Goal: Task Accomplishment & Management: Complete application form

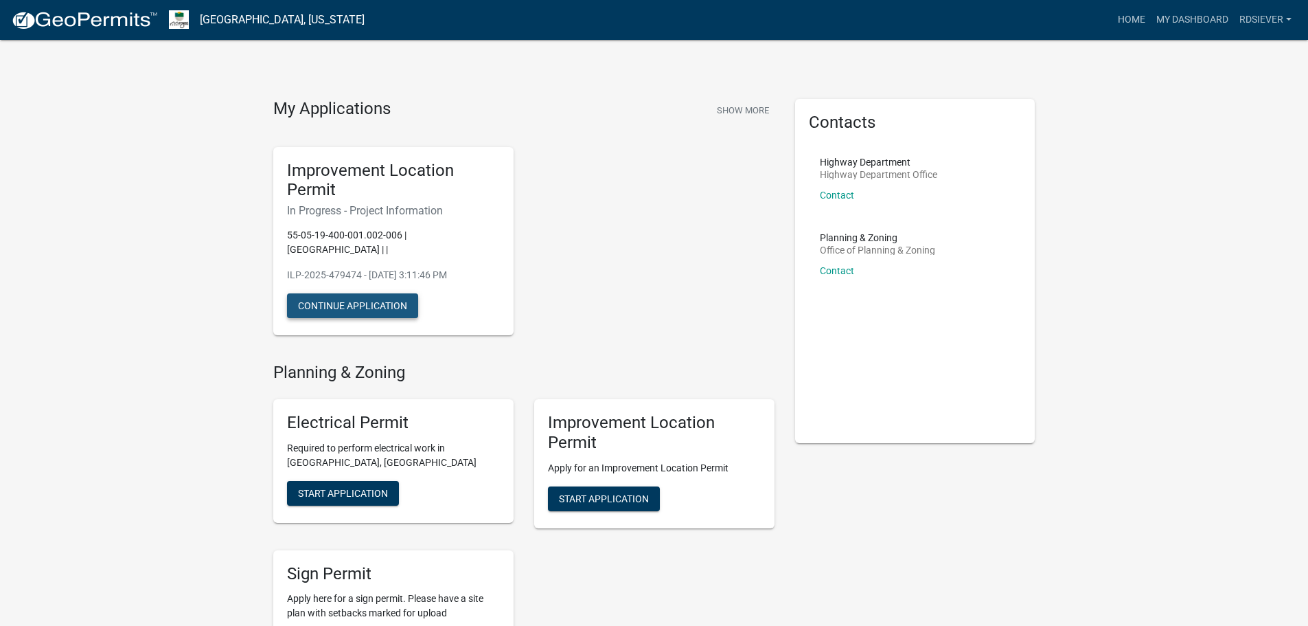
click at [387, 301] on button "Continue Application" at bounding box center [352, 305] width 131 height 25
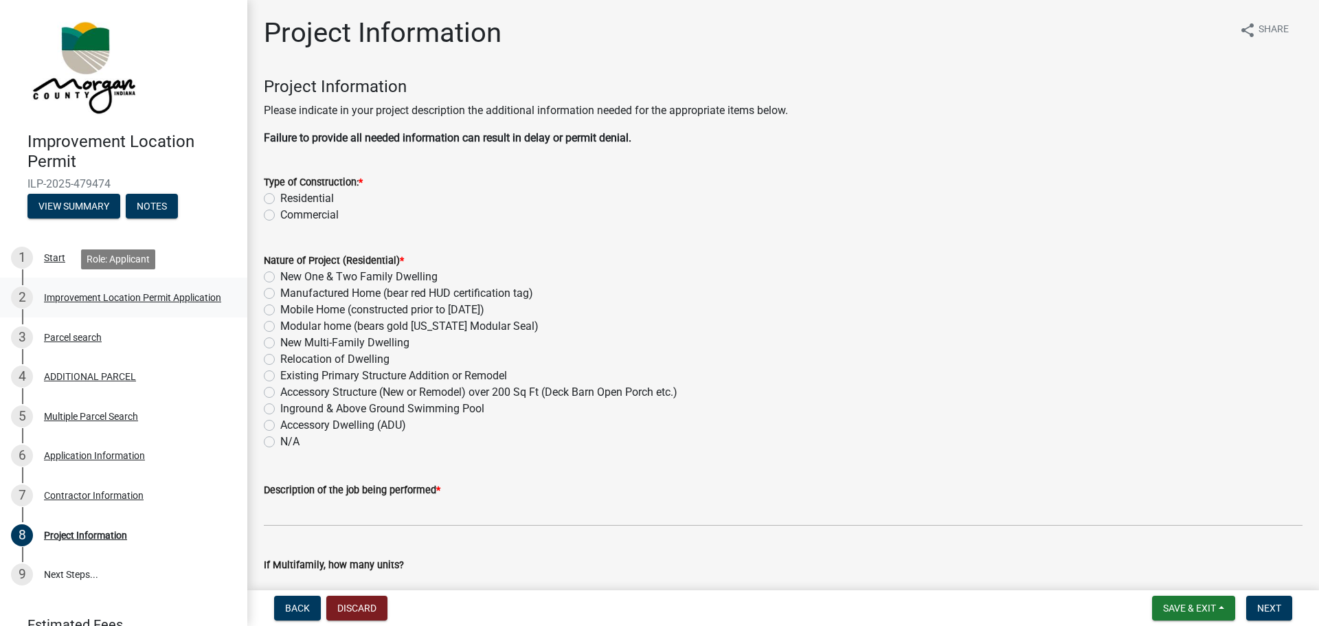
click at [65, 297] on div "Improvement Location Permit Application" at bounding box center [132, 298] width 177 height 10
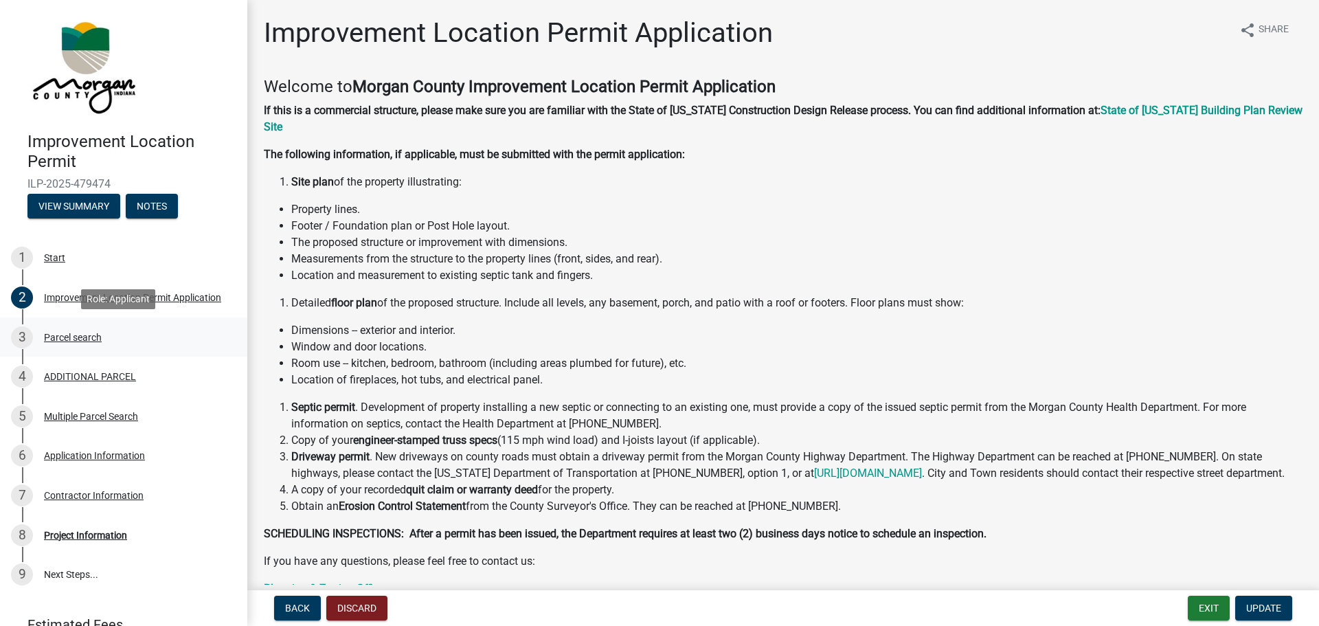
click at [71, 336] on div "Parcel search" at bounding box center [73, 337] width 58 height 10
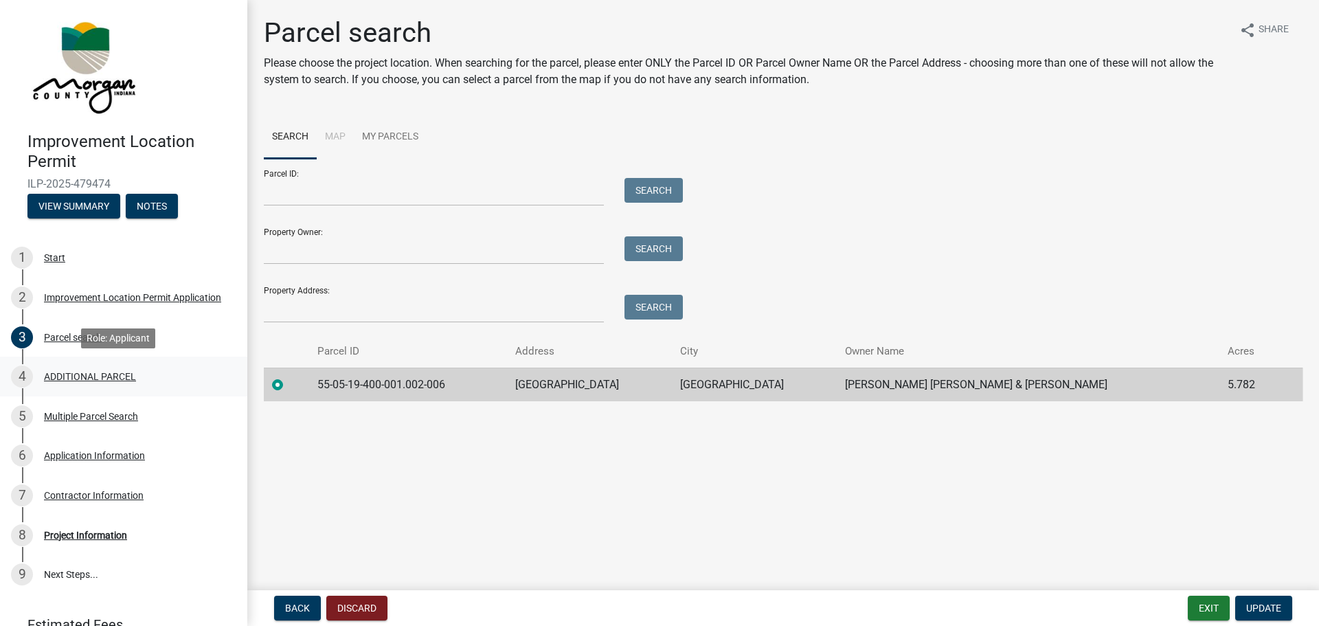
click at [77, 376] on div "ADDITIONAL PARCEL" at bounding box center [90, 377] width 92 height 10
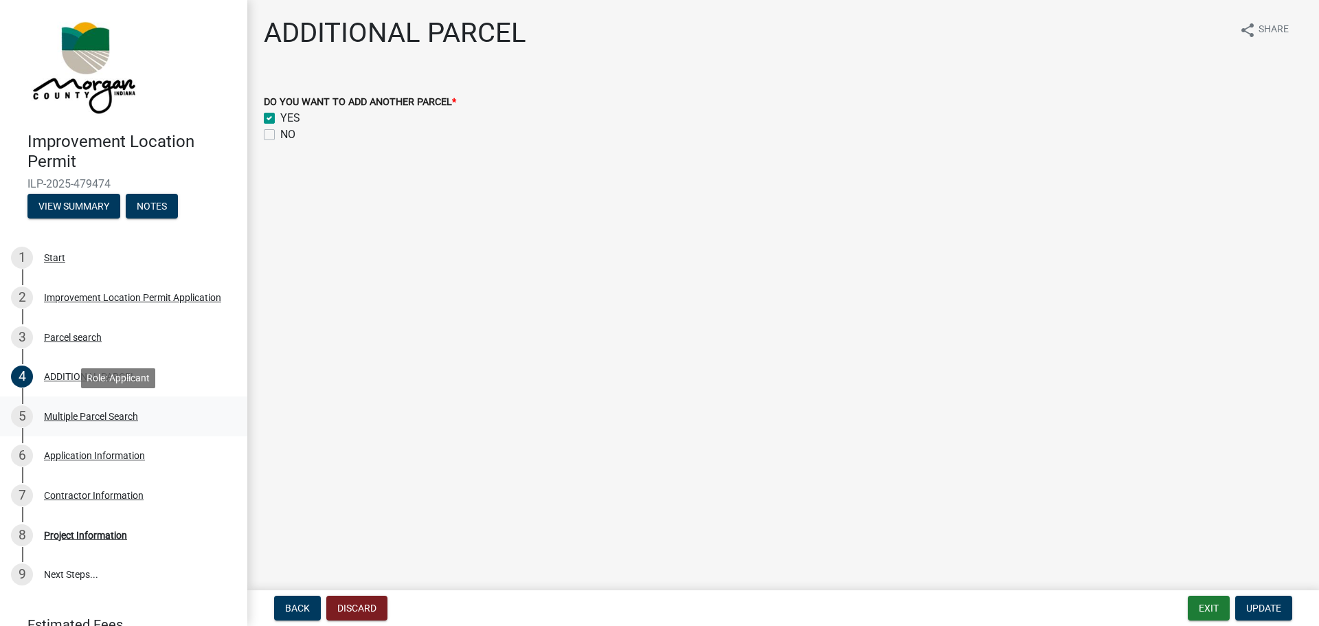
click at [89, 413] on div "Multiple Parcel Search" at bounding box center [91, 416] width 94 height 10
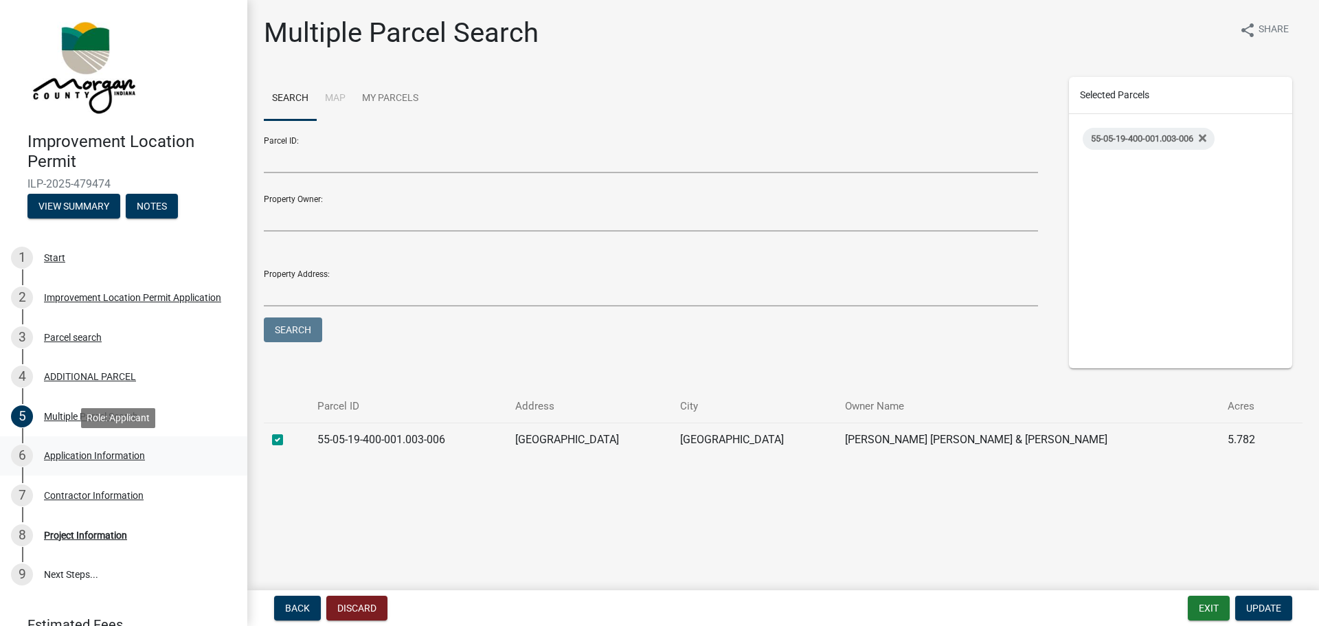
click at [101, 451] on div "Application Information" at bounding box center [94, 456] width 101 height 10
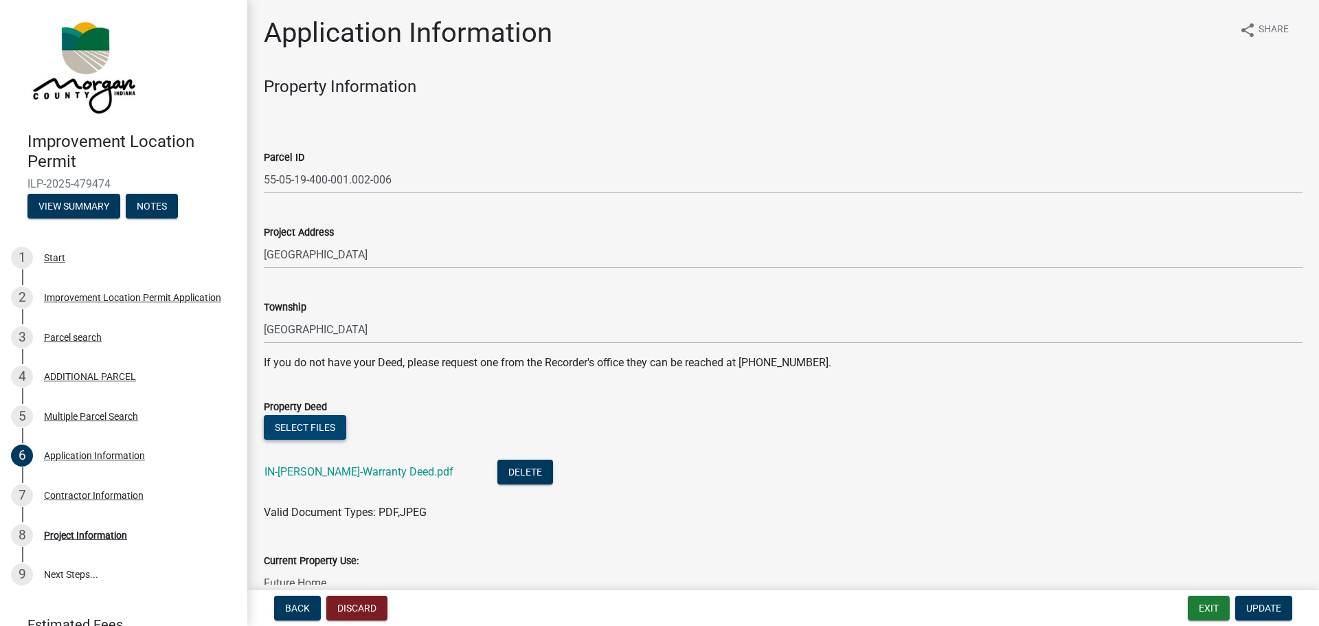
click at [328, 429] on button "Select files" at bounding box center [305, 427] width 82 height 25
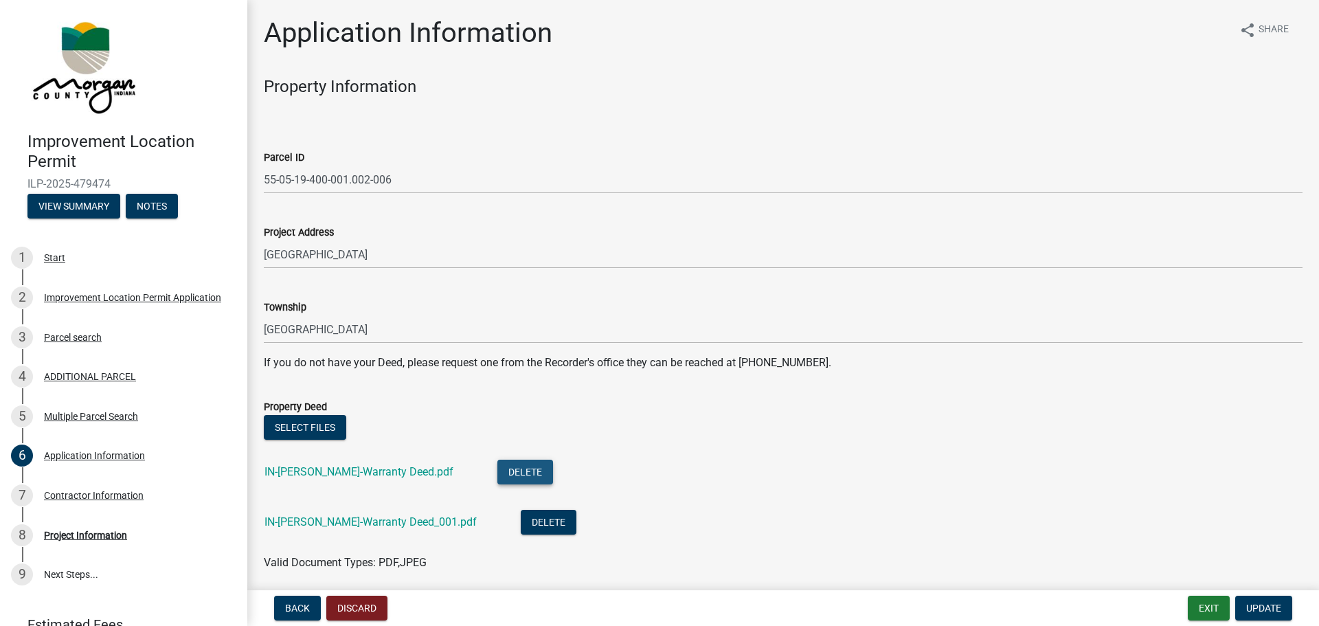
click at [497, 474] on button "Delete" at bounding box center [525, 471] width 56 height 25
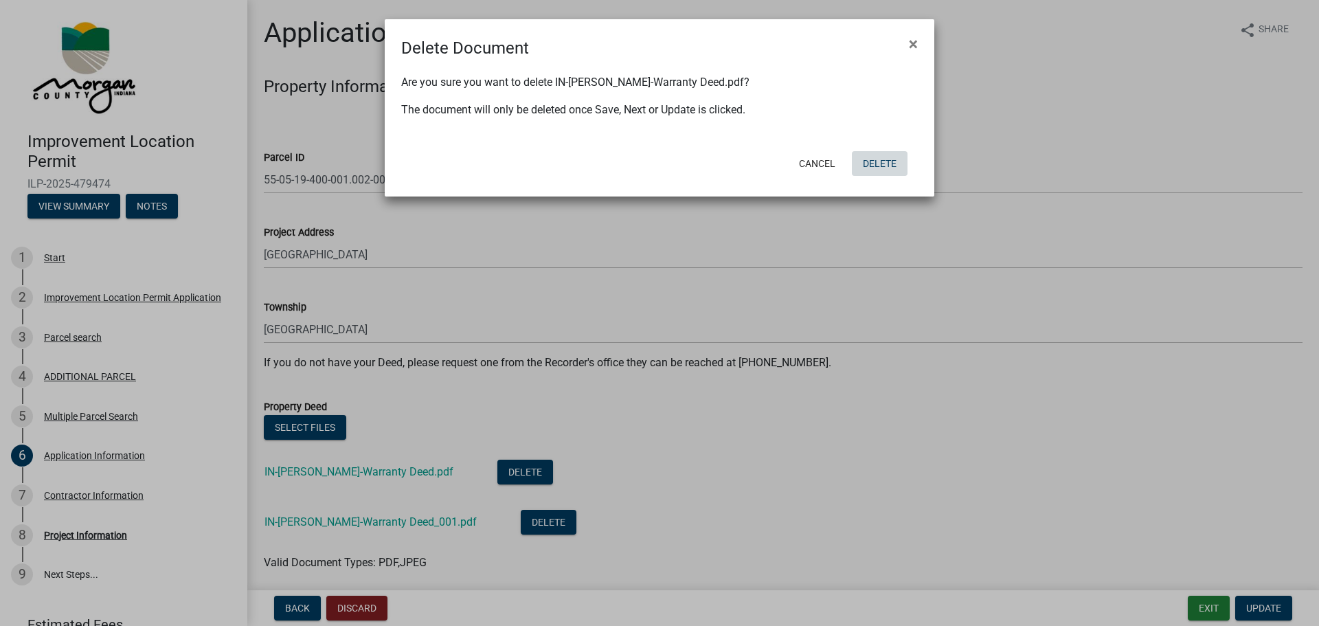
click at [865, 163] on button "Delete" at bounding box center [880, 163] width 56 height 25
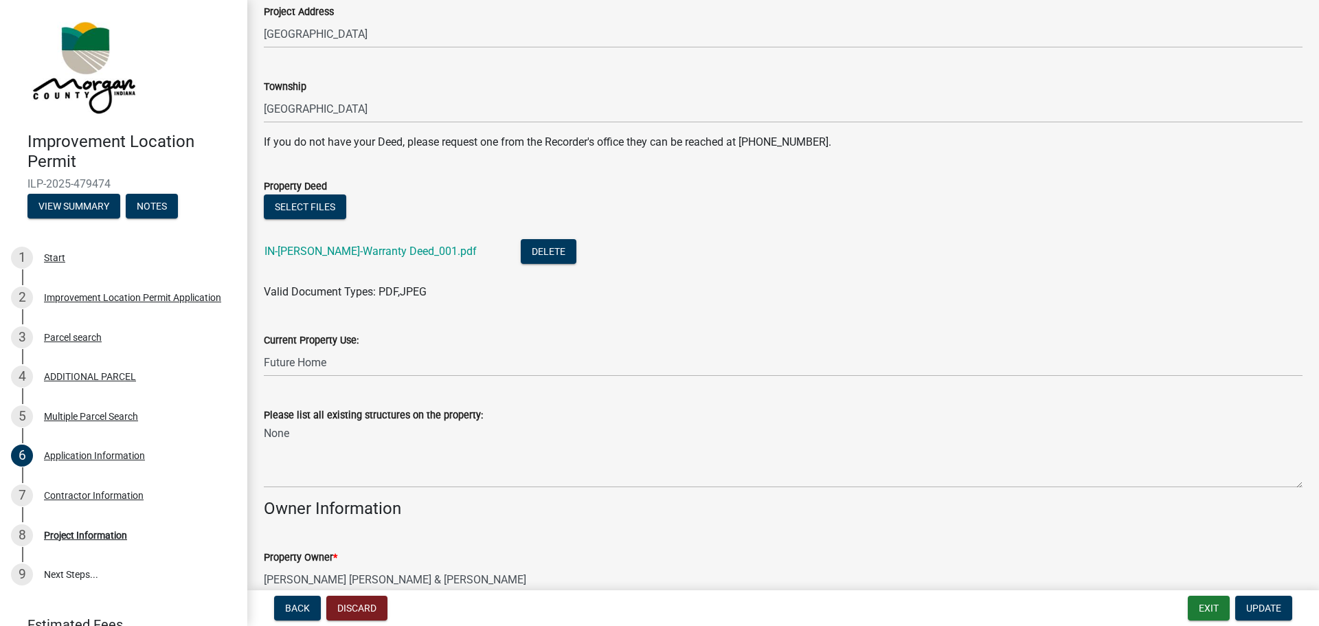
scroll to position [229, 0]
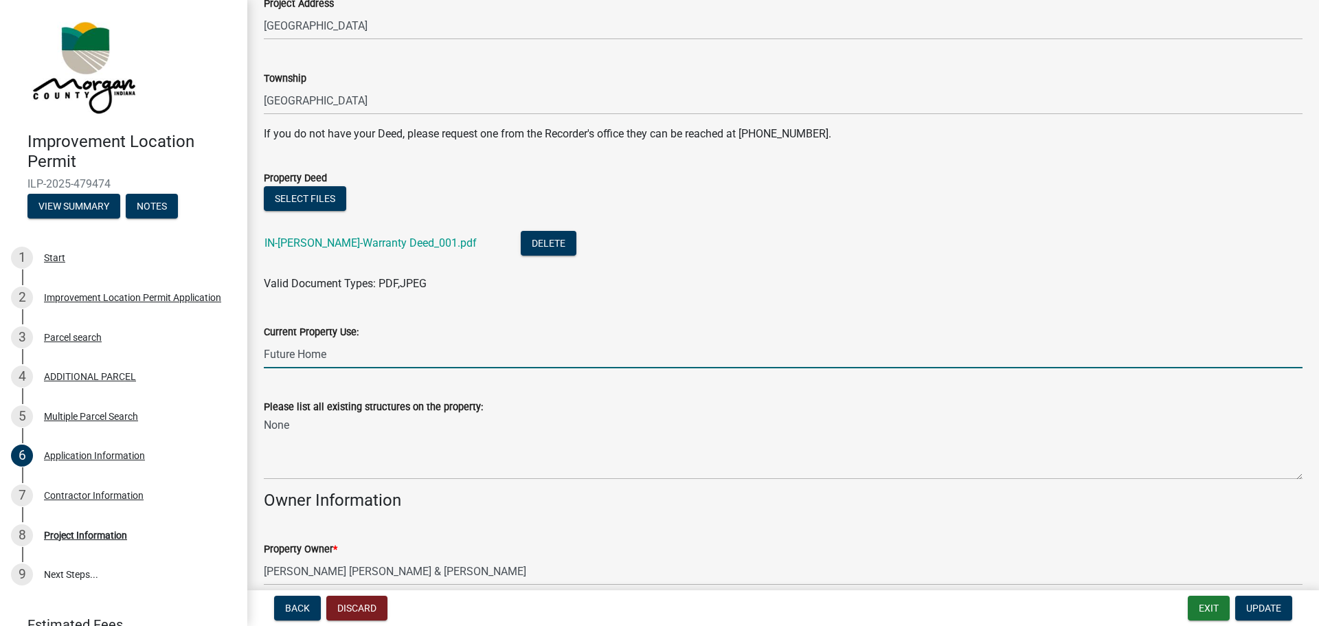
click at [311, 354] on input "Future Home" at bounding box center [783, 354] width 1039 height 28
drag, startPoint x: 339, startPoint y: 346, endPoint x: 234, endPoint y: 348, distance: 105.1
click at [236, 348] on div "Improvement Location Permit ILP-2025-479474 View Summary Notes 1 Start 2 Improv…" at bounding box center [659, 313] width 1319 height 626
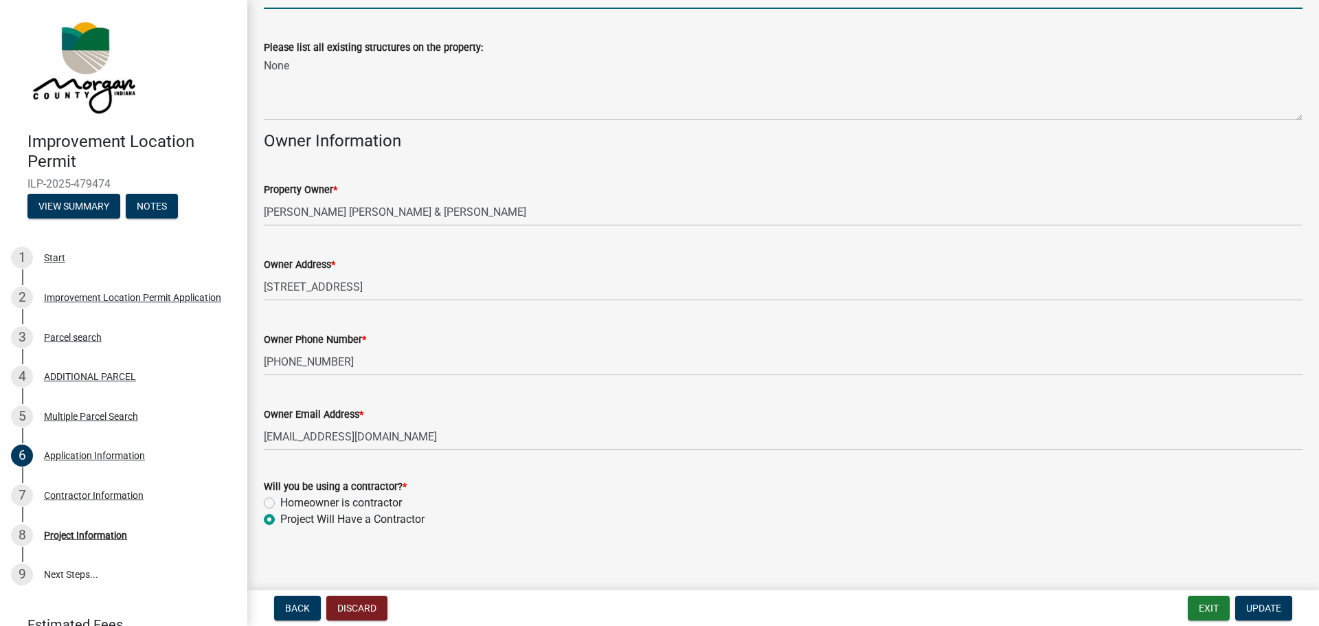
scroll to position [597, 0]
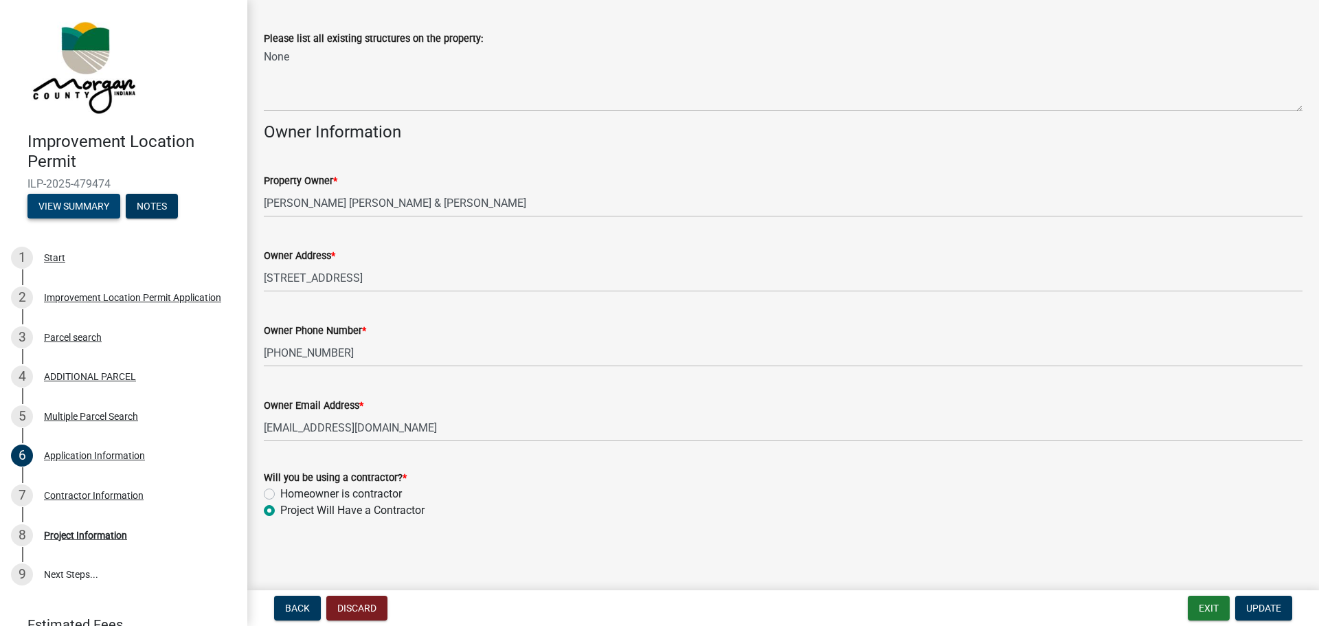
type input "Barn"
click at [58, 210] on button "View Summary" at bounding box center [73, 206] width 93 height 25
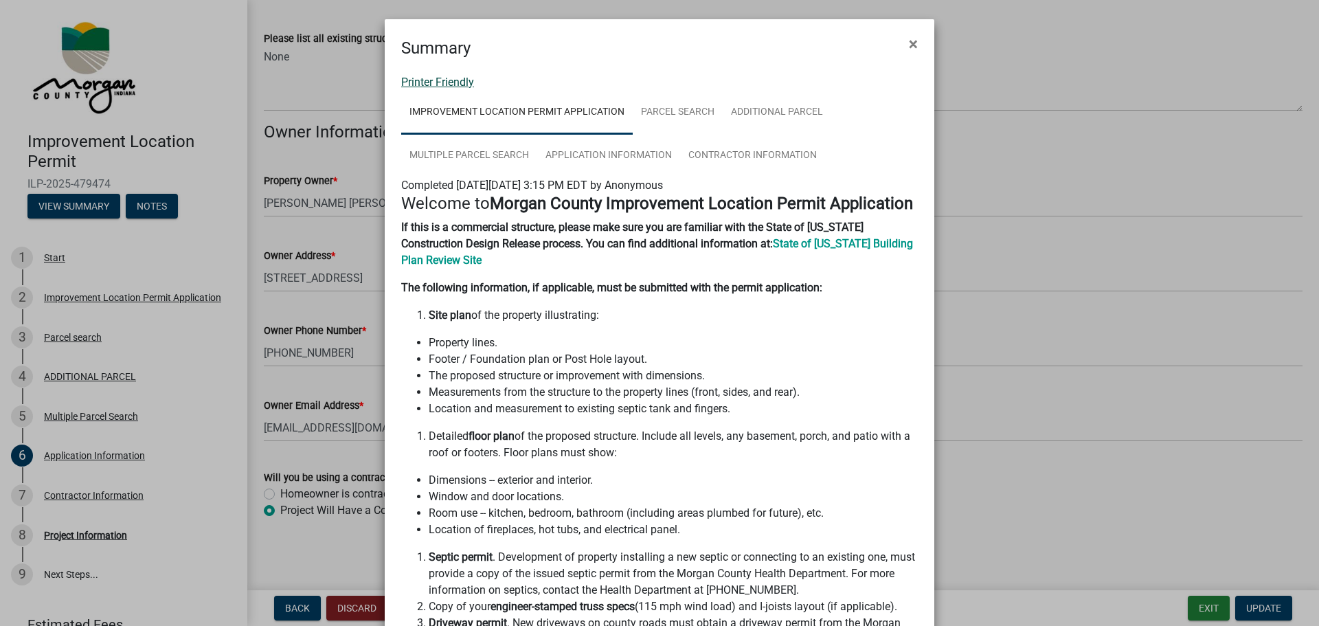
click at [442, 83] on link "Printer Friendly" at bounding box center [437, 82] width 73 height 13
click at [909, 38] on span "×" at bounding box center [913, 43] width 9 height 19
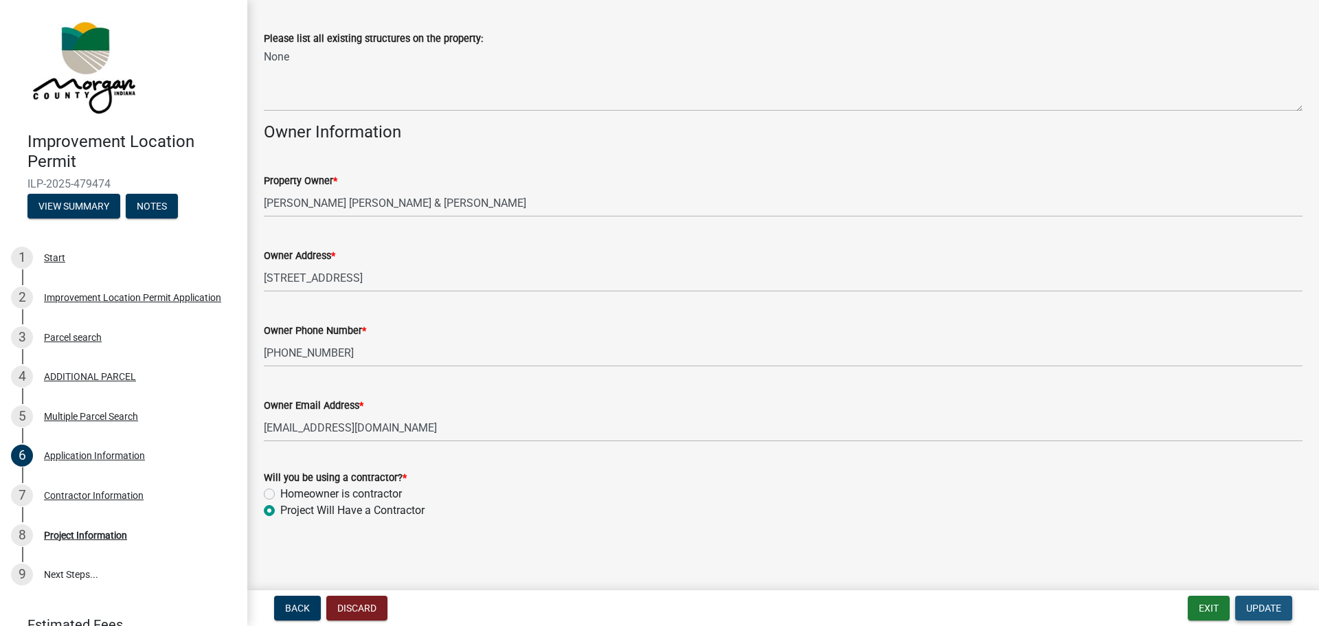
click at [1273, 609] on span "Update" at bounding box center [1263, 607] width 35 height 11
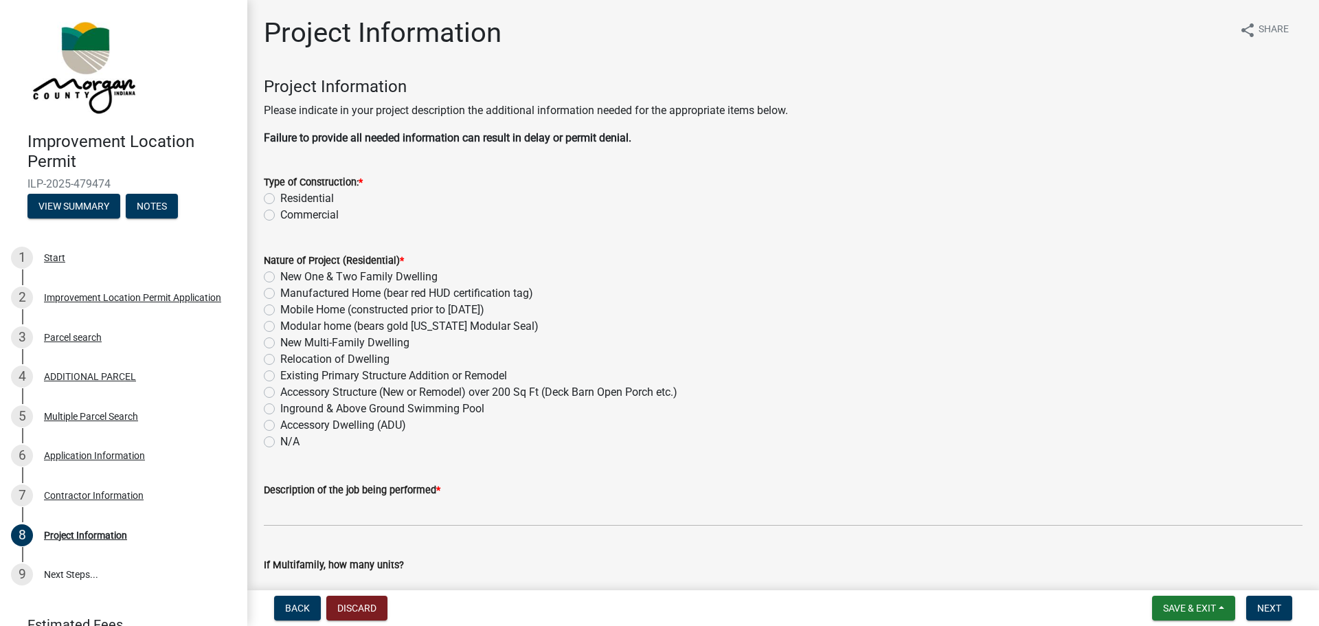
click at [280, 196] on label "Residential" at bounding box center [307, 198] width 54 height 16
click at [280, 196] on input "Residential" at bounding box center [284, 194] width 9 height 9
radio input "true"
click at [275, 391] on div "Accessory Structure (New or Remodel) over 200 Sq Ft (Deck Barn Open Porch etc.)" at bounding box center [783, 392] width 1039 height 16
click at [280, 394] on label "Accessory Structure (New or Remodel) over 200 Sq Ft (Deck Barn Open Porch etc.)" at bounding box center [478, 392] width 397 height 16
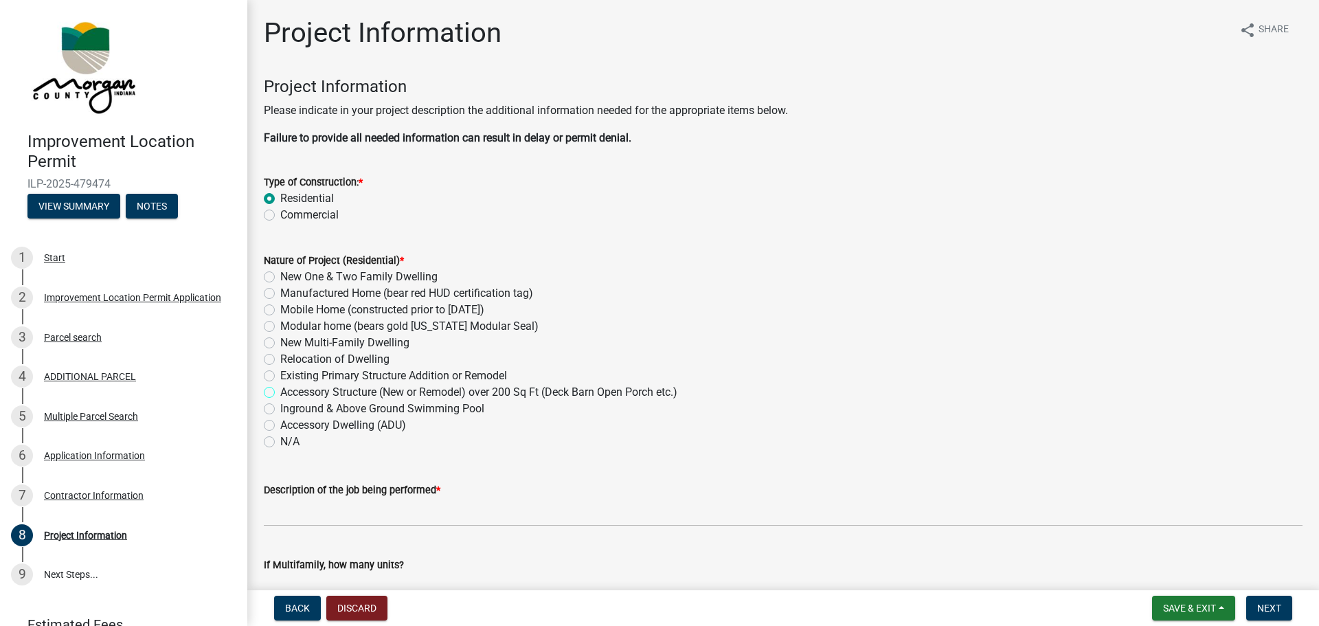
click at [280, 393] on input "Accessory Structure (New or Remodel) over 200 Sq Ft (Deck Barn Open Porch etc.)" at bounding box center [284, 388] width 9 height 9
radio input "true"
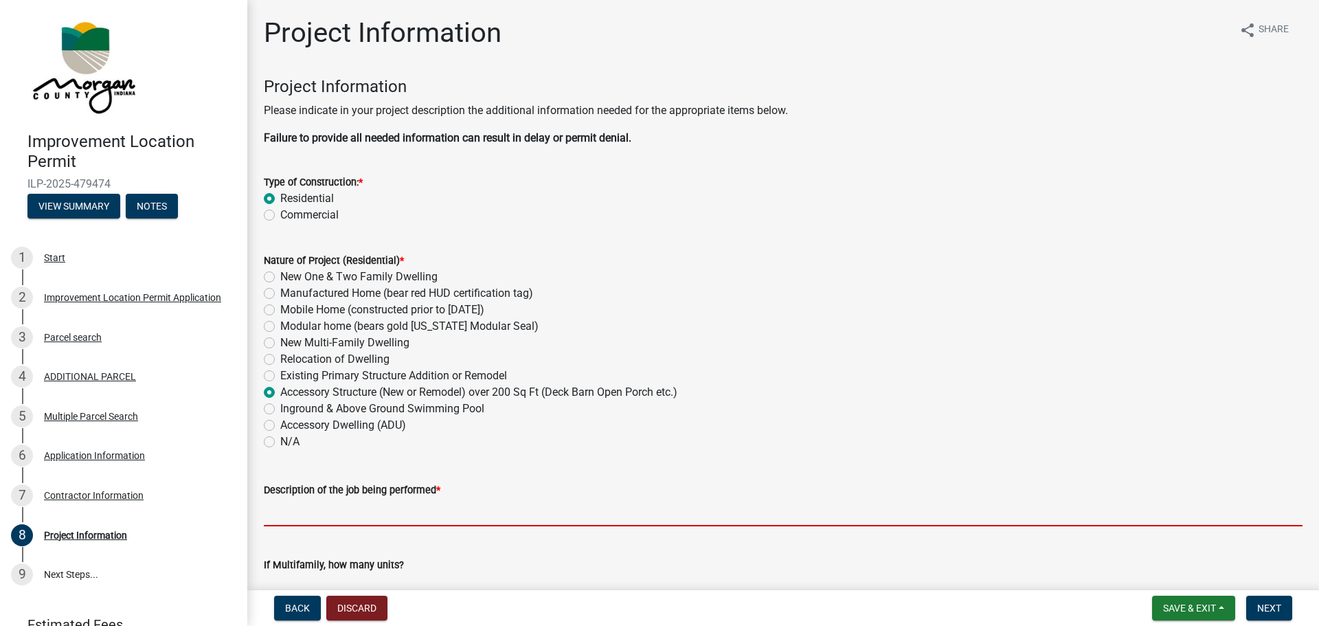
click at [324, 512] on input "Description of the job being performed *" at bounding box center [783, 512] width 1039 height 28
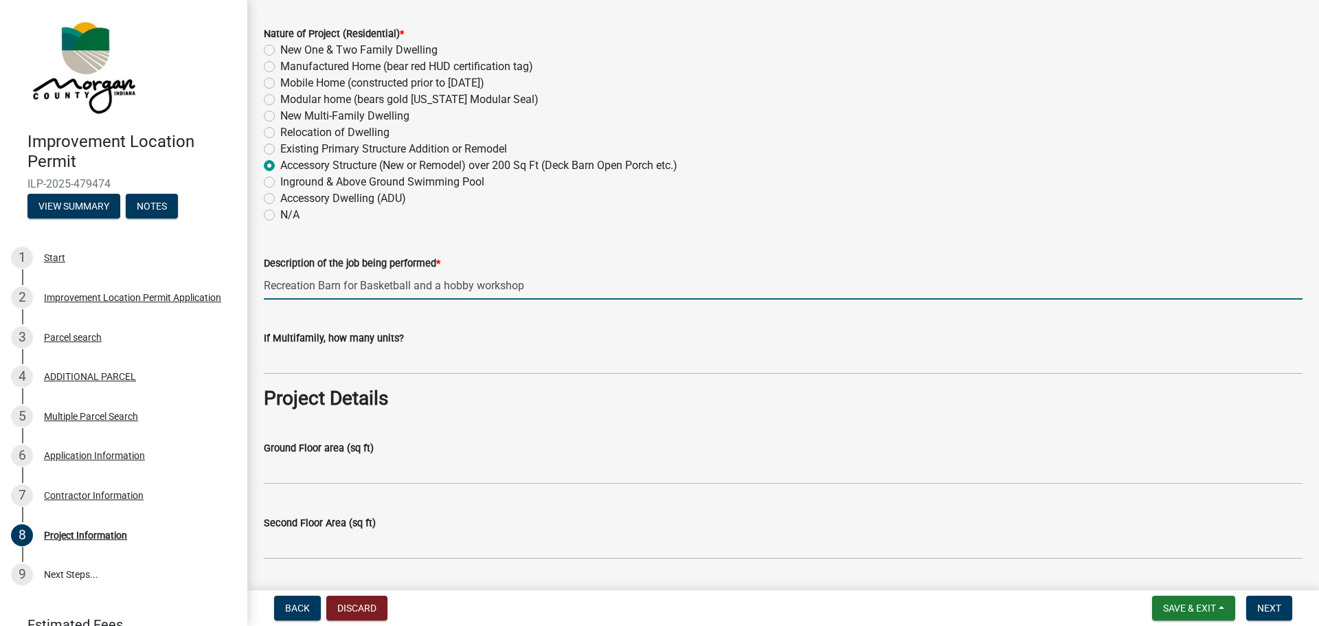
scroll to position [229, 0]
type input "Recreation Barn for Basketball and a hobby workshop"
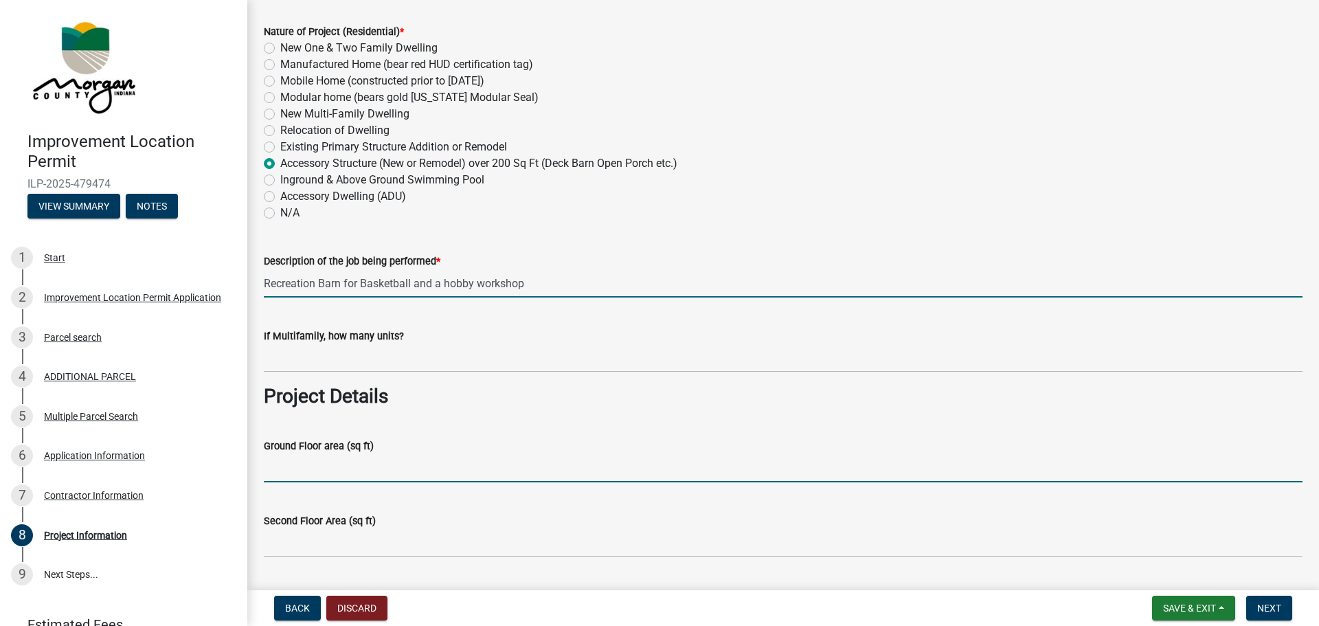
click at [311, 474] on input "Ground Floor area (sq ft)" at bounding box center [783, 468] width 1039 height 28
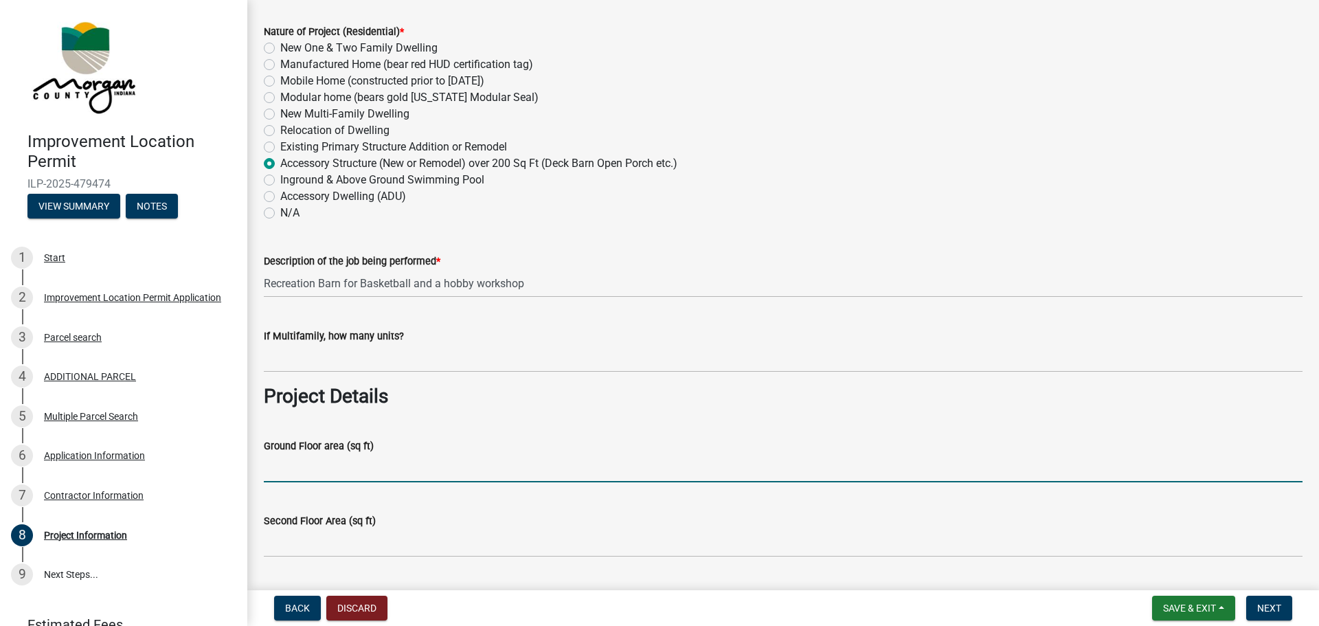
click at [308, 468] on input "Ground Floor area (sq ft)" at bounding box center [783, 468] width 1039 height 28
type input "2688"
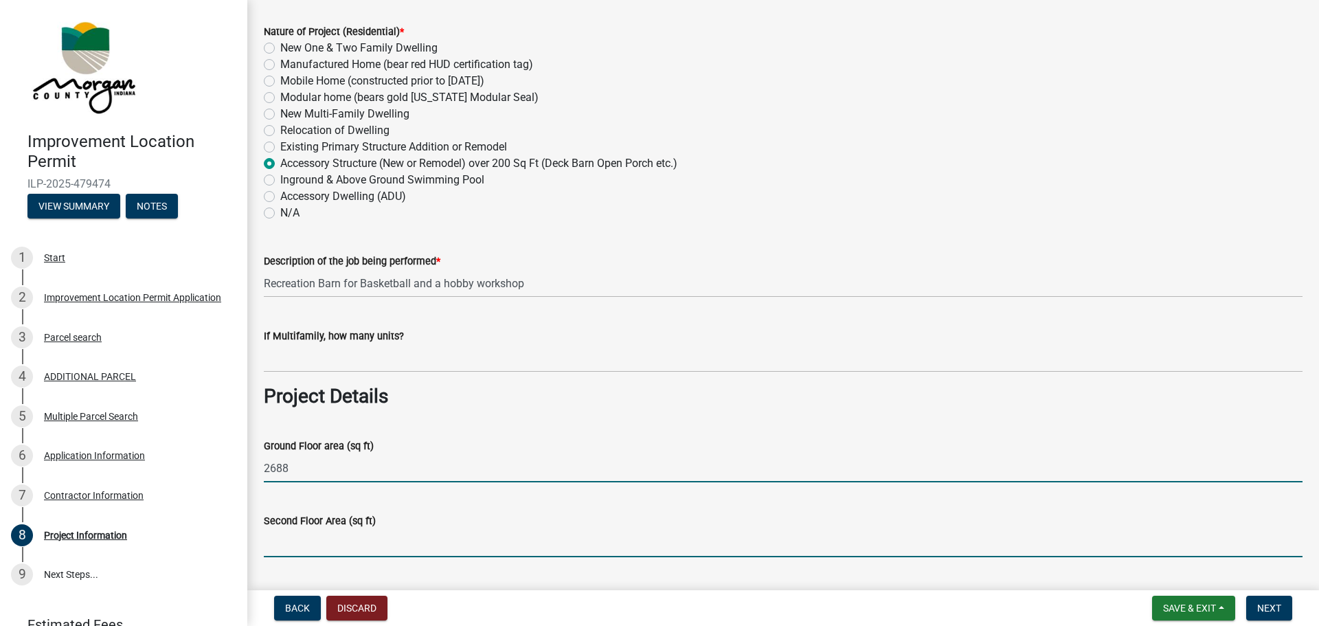
click at [315, 553] on input "Second Floor Area (sq ft)" at bounding box center [783, 543] width 1039 height 28
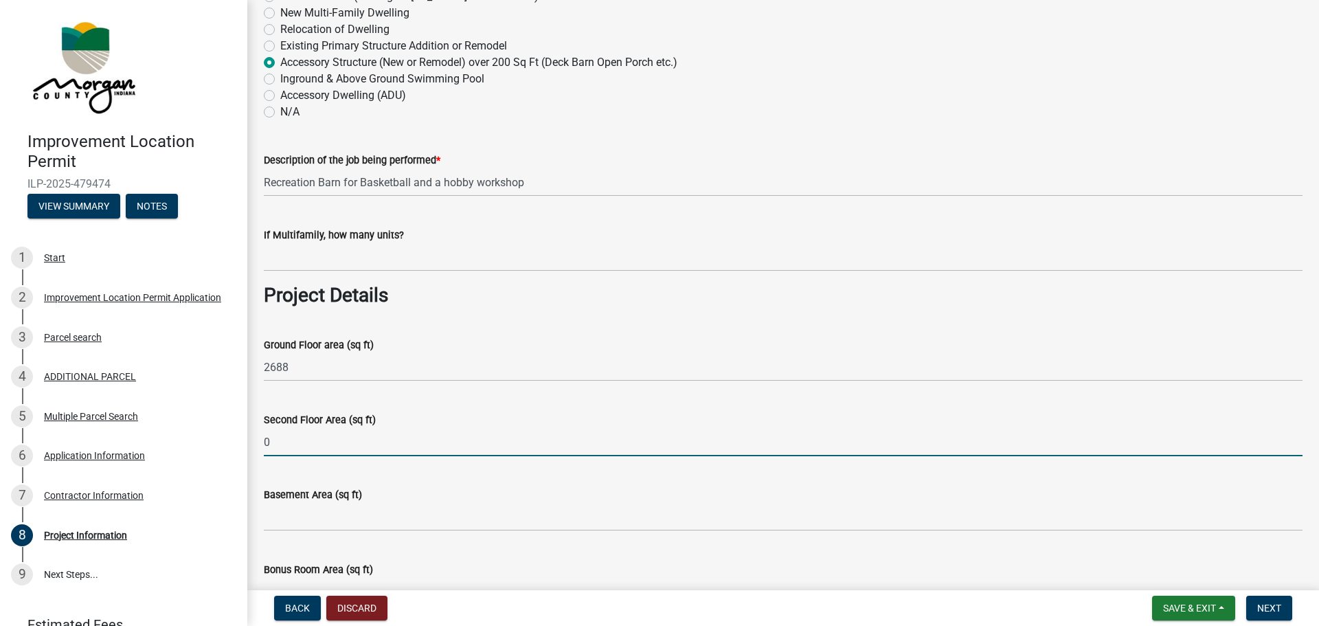
scroll to position [458, 0]
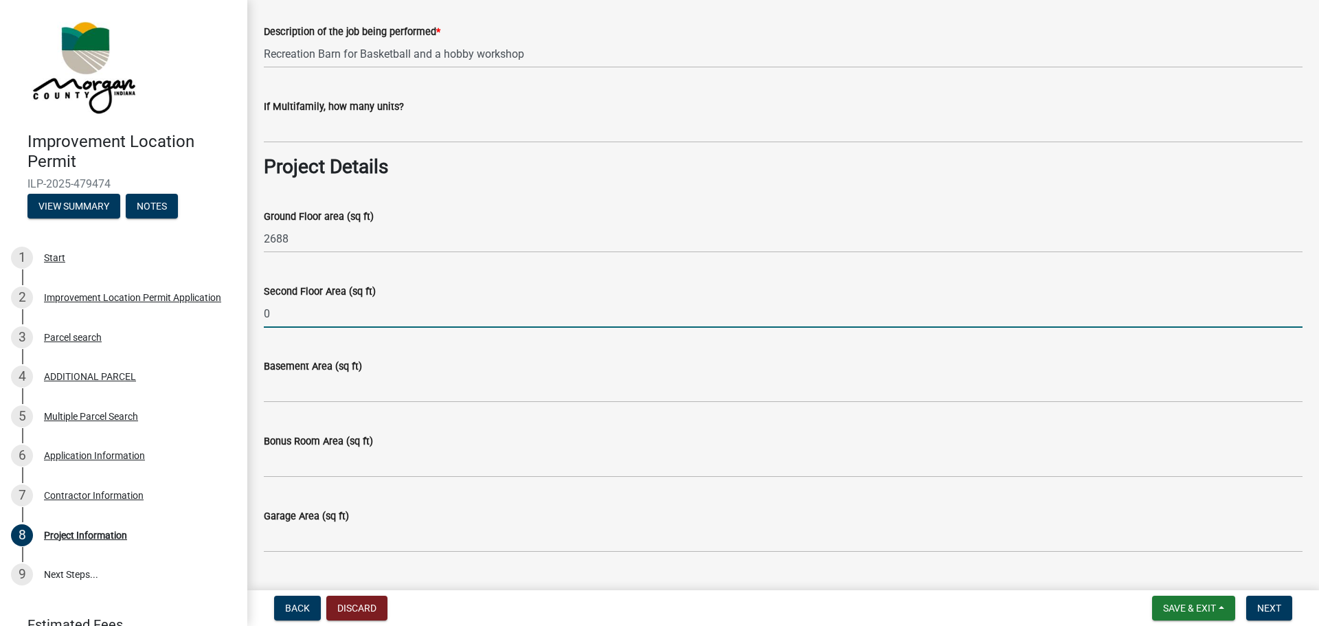
type input "0"
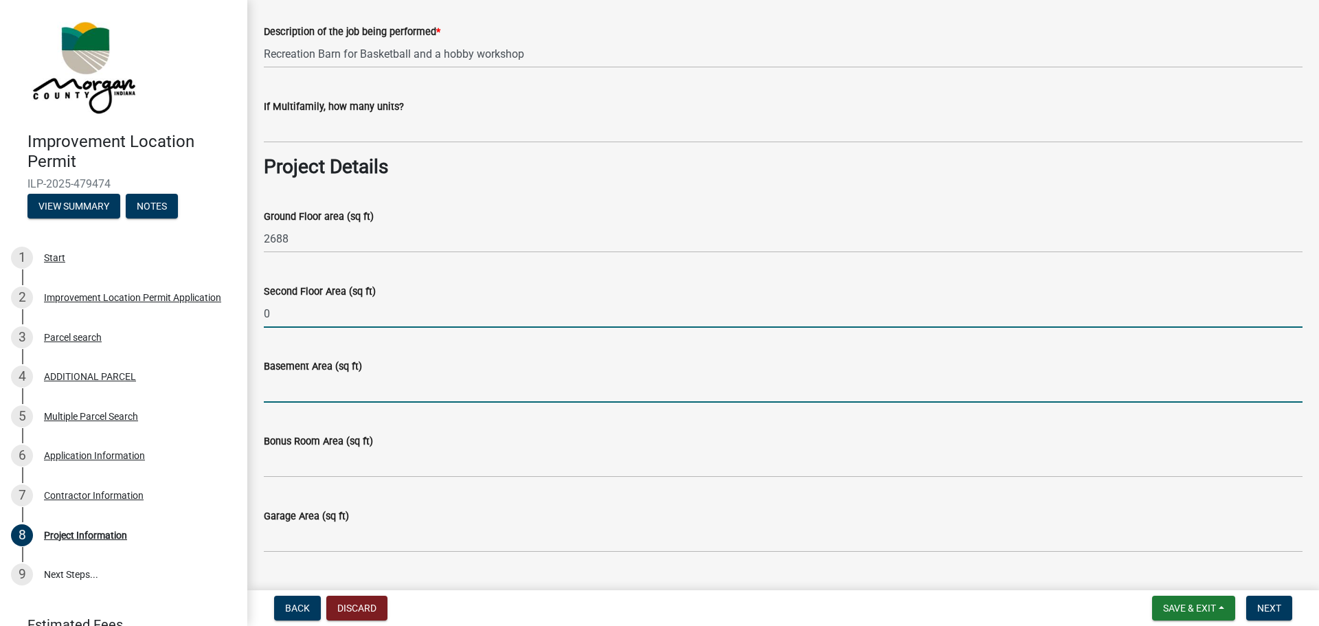
click at [306, 381] on input "Basement Area (sq ft)" at bounding box center [783, 388] width 1039 height 28
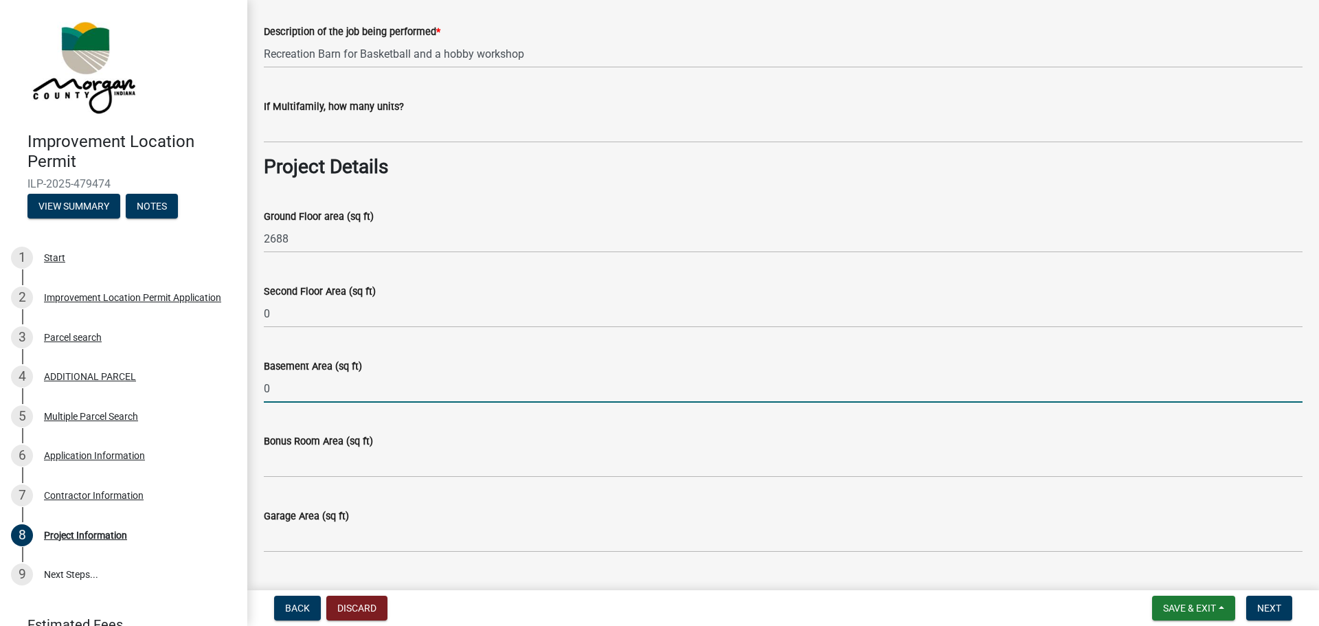
type input "0"
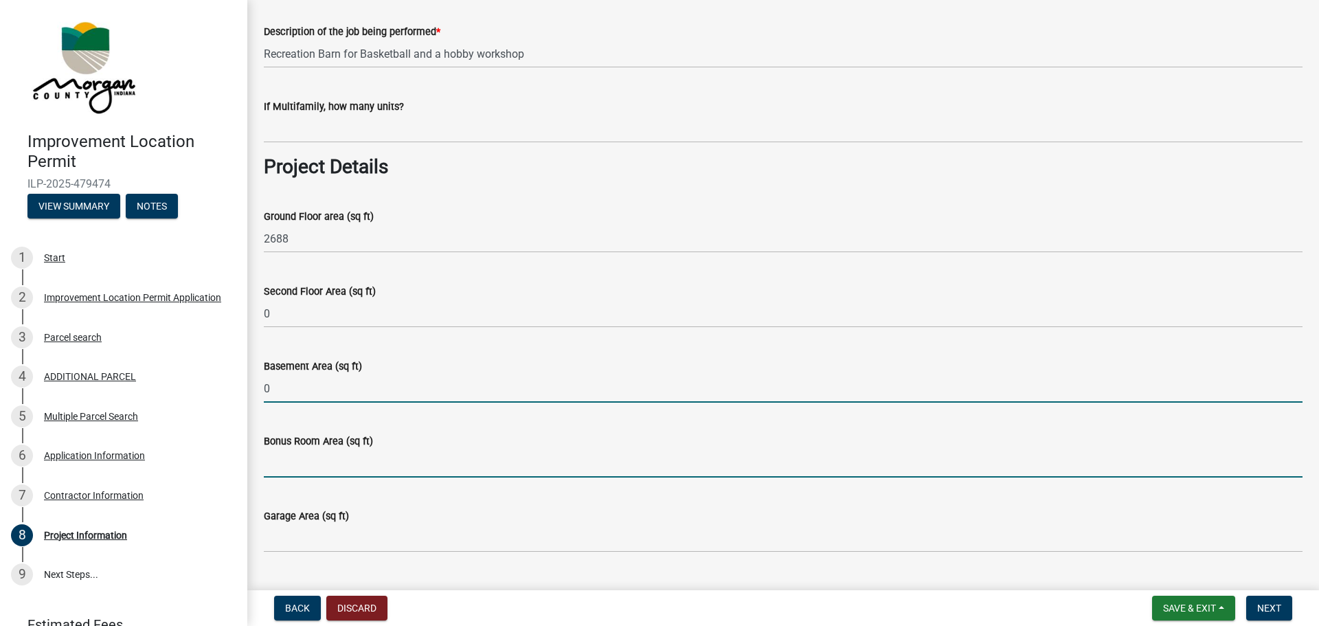
click at [275, 475] on input "Bonus Room Area (sq ft)" at bounding box center [783, 463] width 1039 height 28
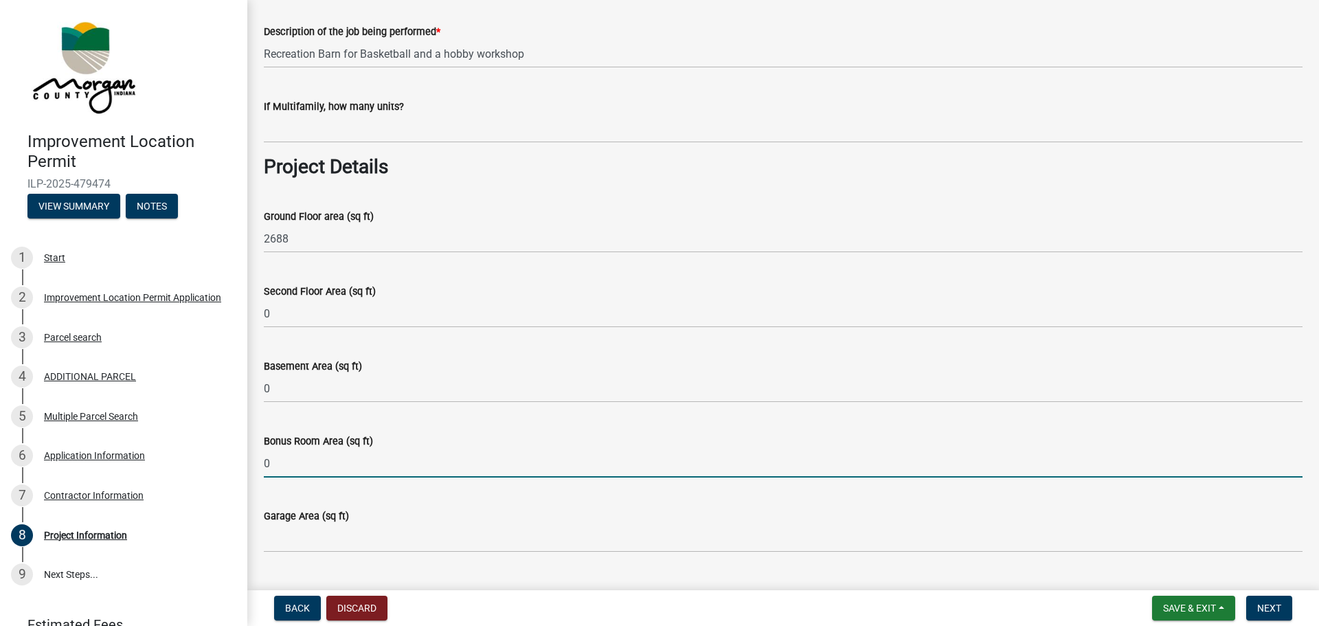
type input "0"
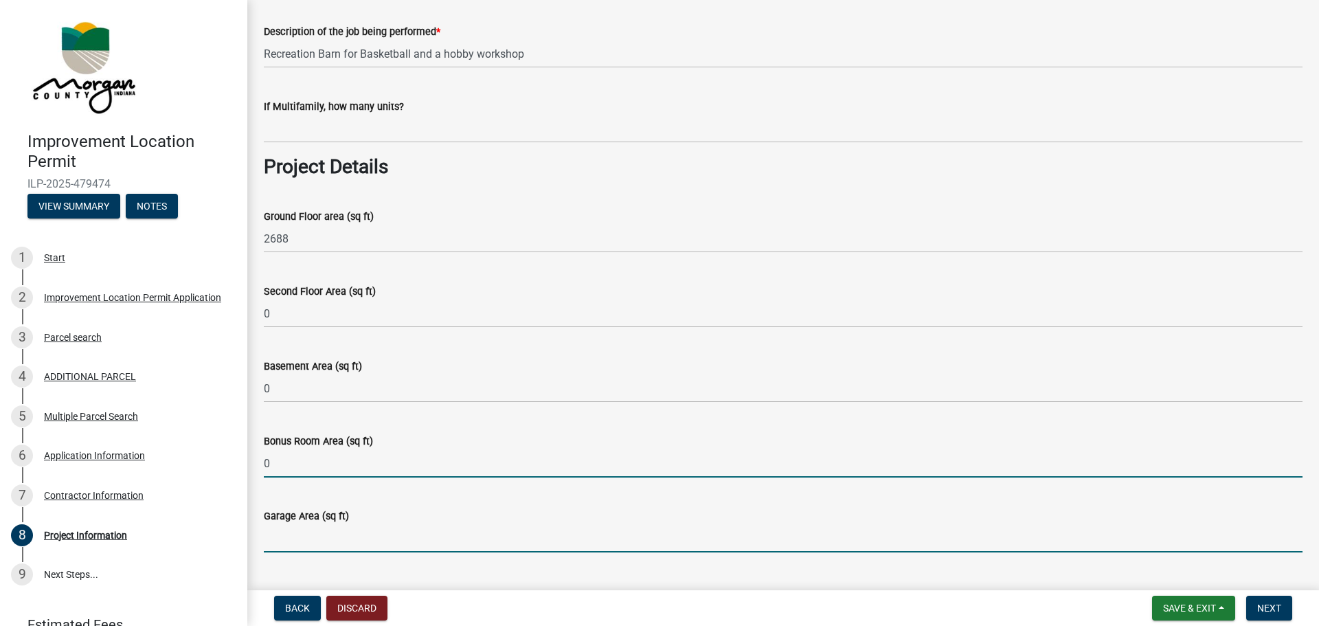
click at [292, 539] on input "Garage Area (sq ft)" at bounding box center [783, 538] width 1039 height 28
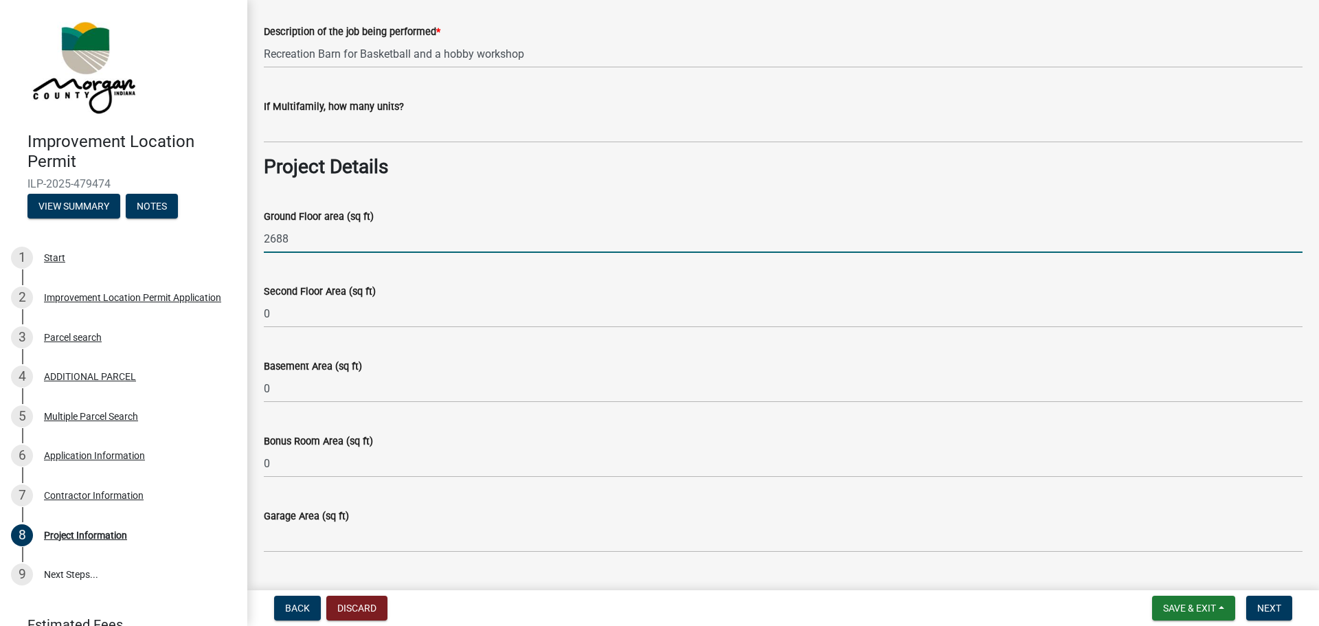
drag, startPoint x: 315, startPoint y: 236, endPoint x: 252, endPoint y: 236, distance: 63.2
drag, startPoint x: 280, startPoint y: 242, endPoint x: 255, endPoint y: 246, distance: 25.0
click at [256, 245] on div "Ground Floor area (sq ft) 0" at bounding box center [782, 221] width 1059 height 64
click at [289, 243] on input "0" at bounding box center [783, 239] width 1039 height 28
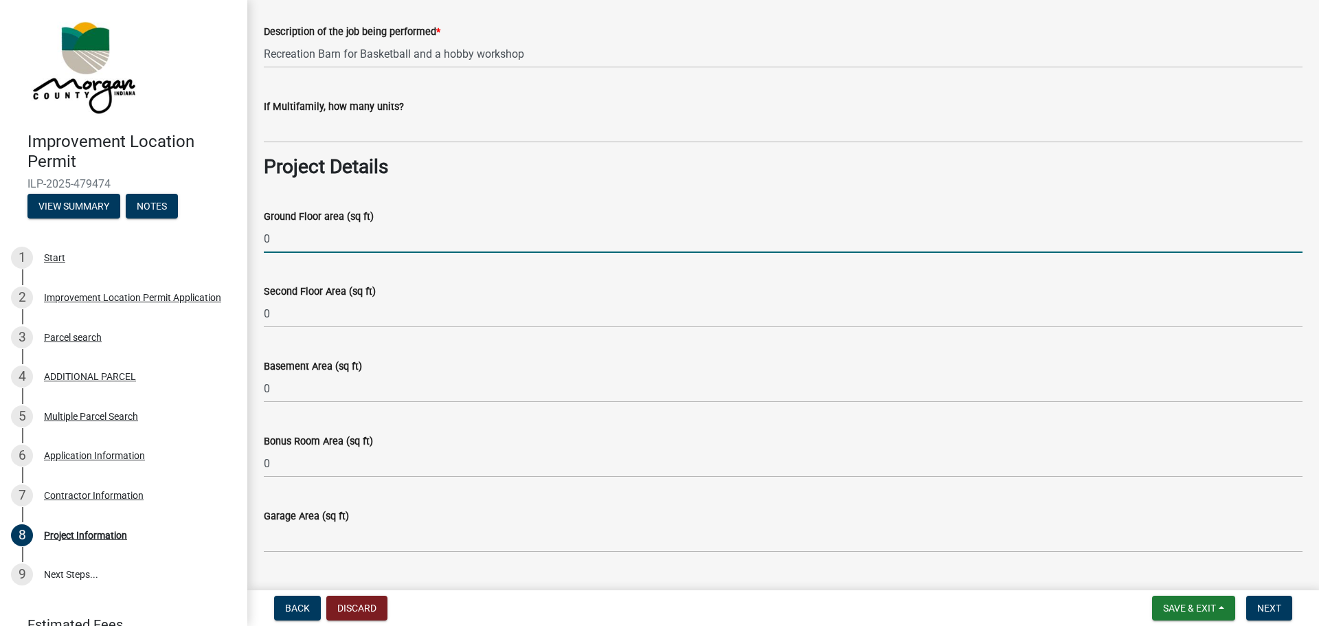
click at [242, 242] on div "Improvement Location Permit ILP-2025-479474 View Summary Notes 1 Start 2 Improv…" at bounding box center [659, 313] width 1319 height 626
type input "1920"
click at [326, 522] on div "Garage Area (sq ft)" at bounding box center [783, 516] width 1039 height 16
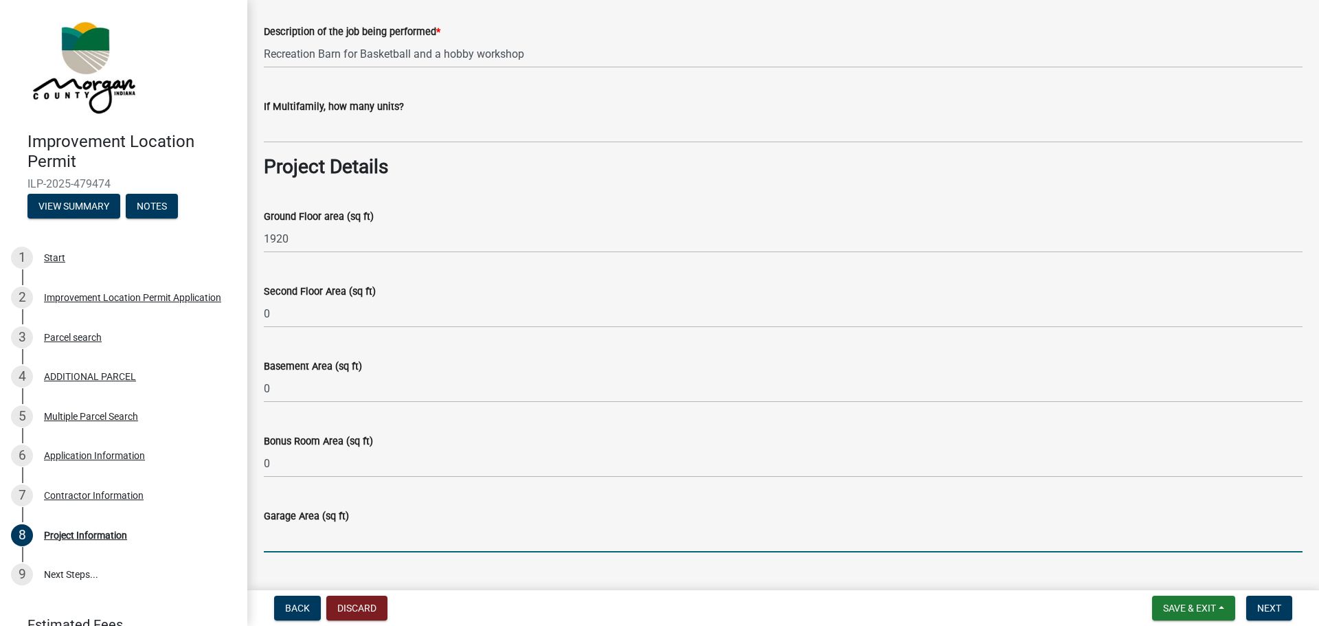
click at [317, 544] on input "Garage Area (sq ft)" at bounding box center [783, 538] width 1039 height 28
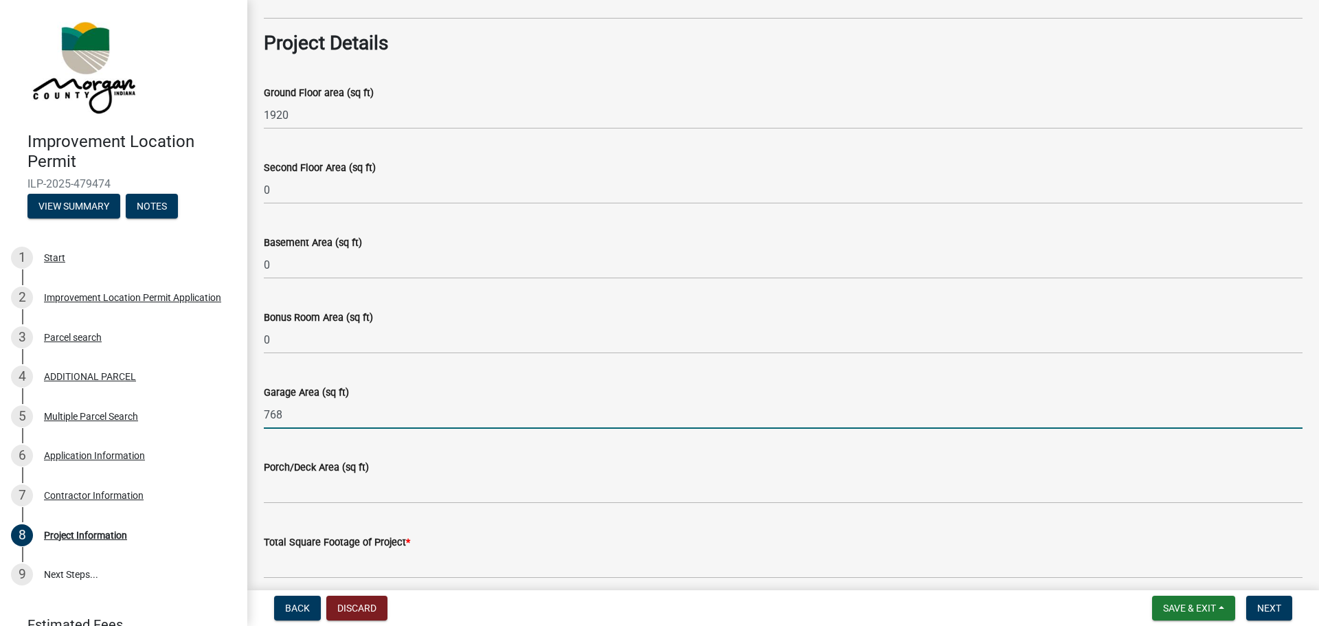
scroll to position [687, 0]
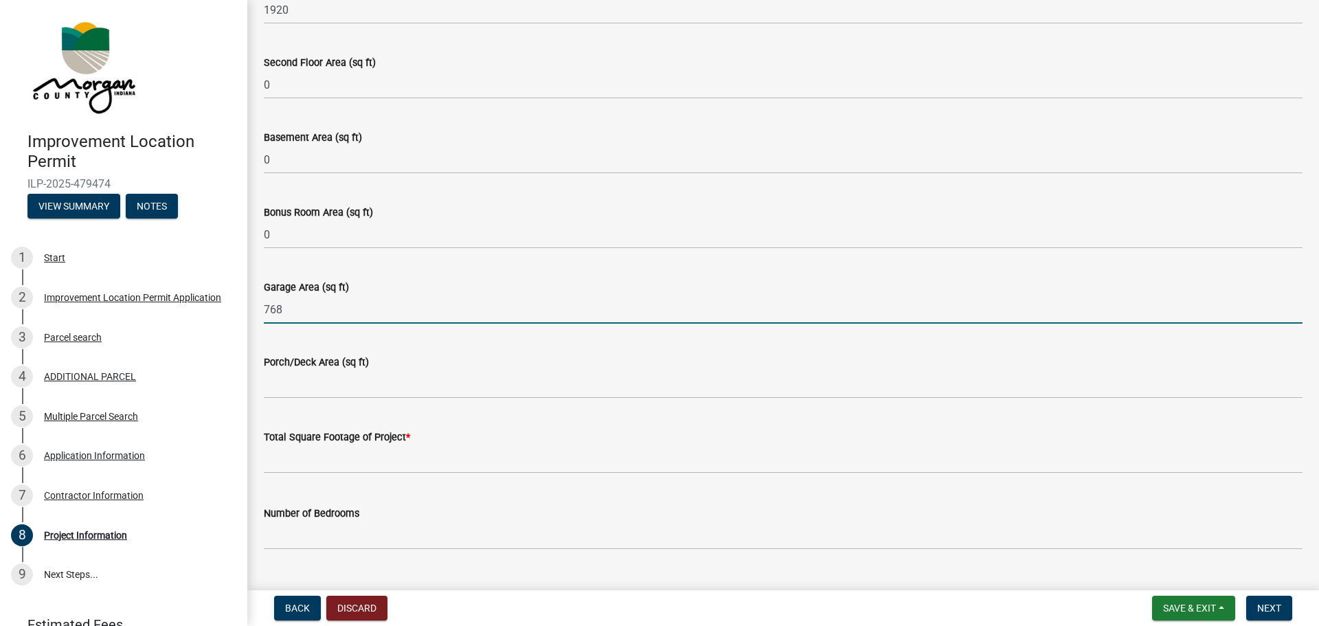
type input "768"
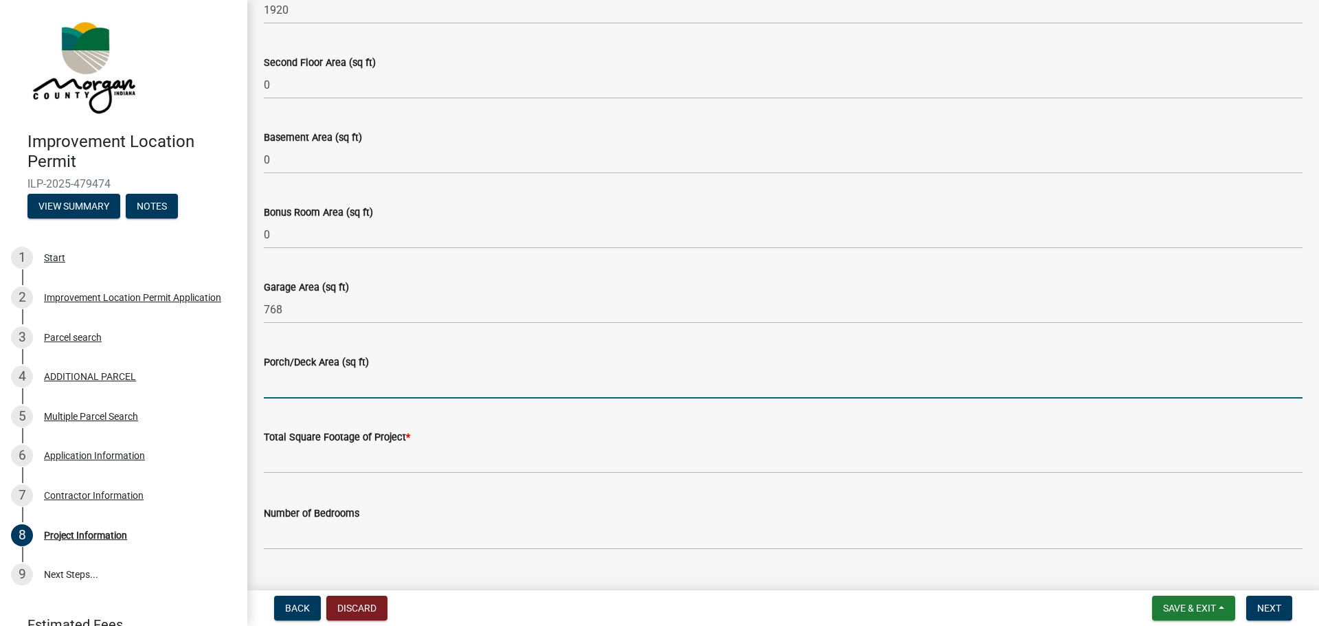
click at [330, 385] on input "Porch/Deck Area (sq ft)" at bounding box center [783, 384] width 1039 height 28
type input "96"
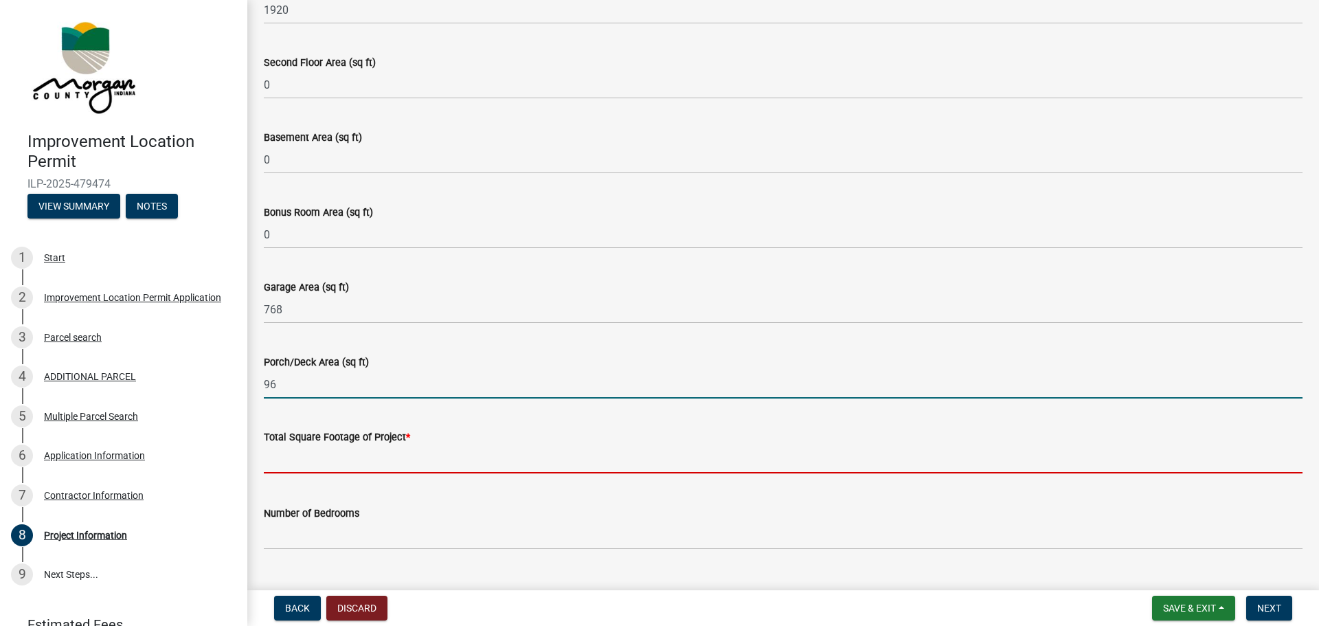
click at [298, 464] on input "text" at bounding box center [783, 459] width 1039 height 28
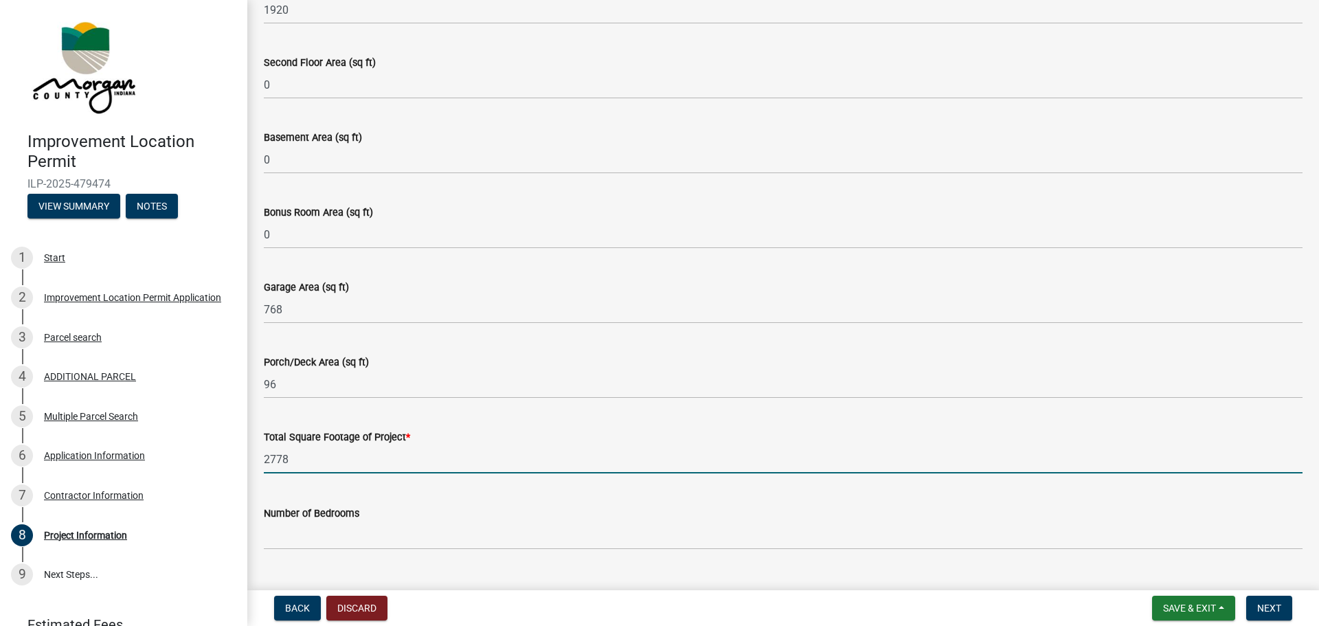
type input "2778"
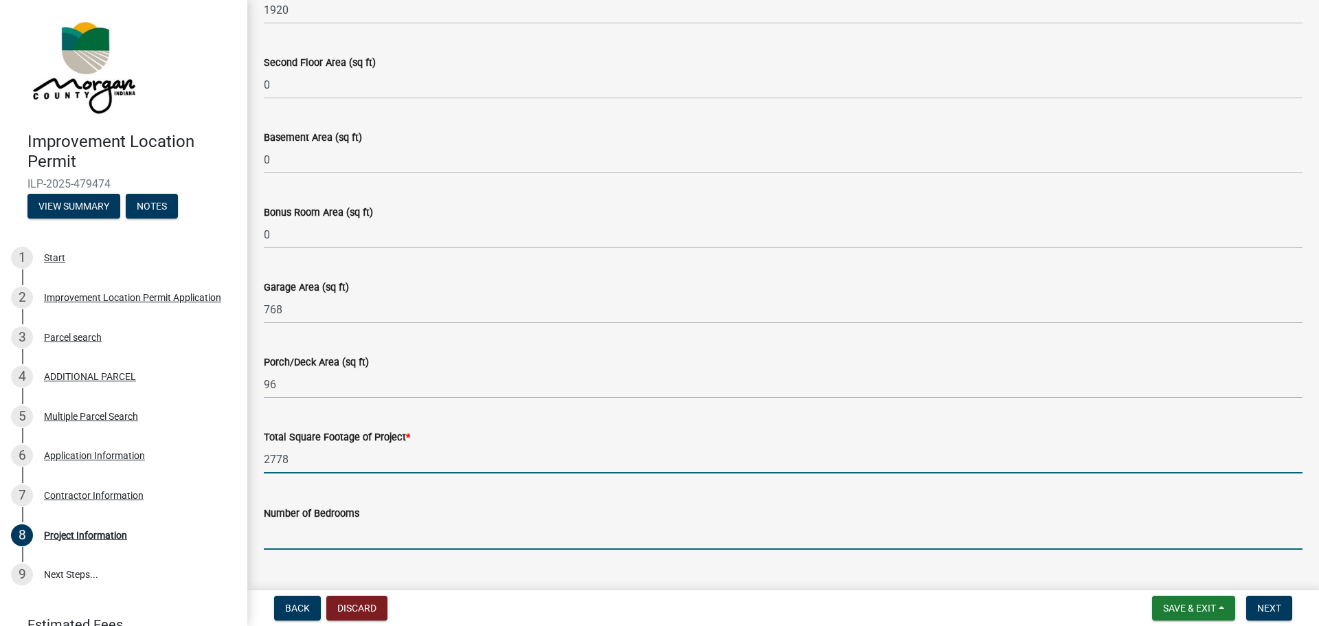
click at [286, 537] on input "text" at bounding box center [783, 535] width 1039 height 28
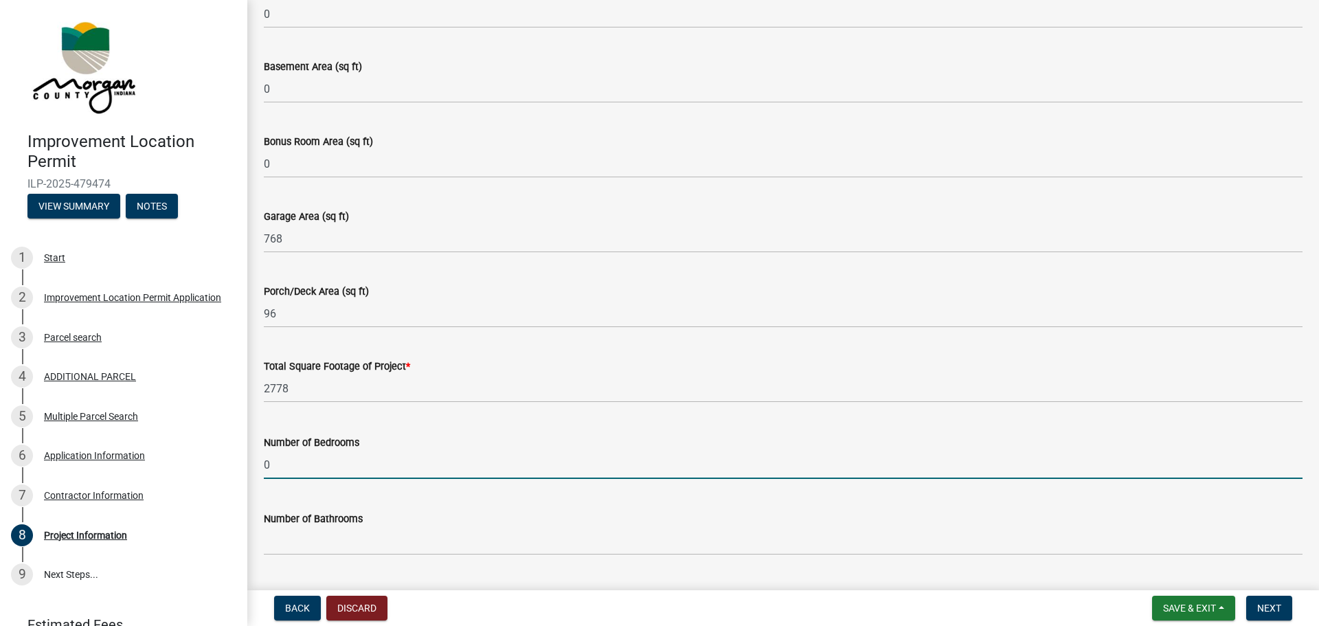
scroll to position [916, 0]
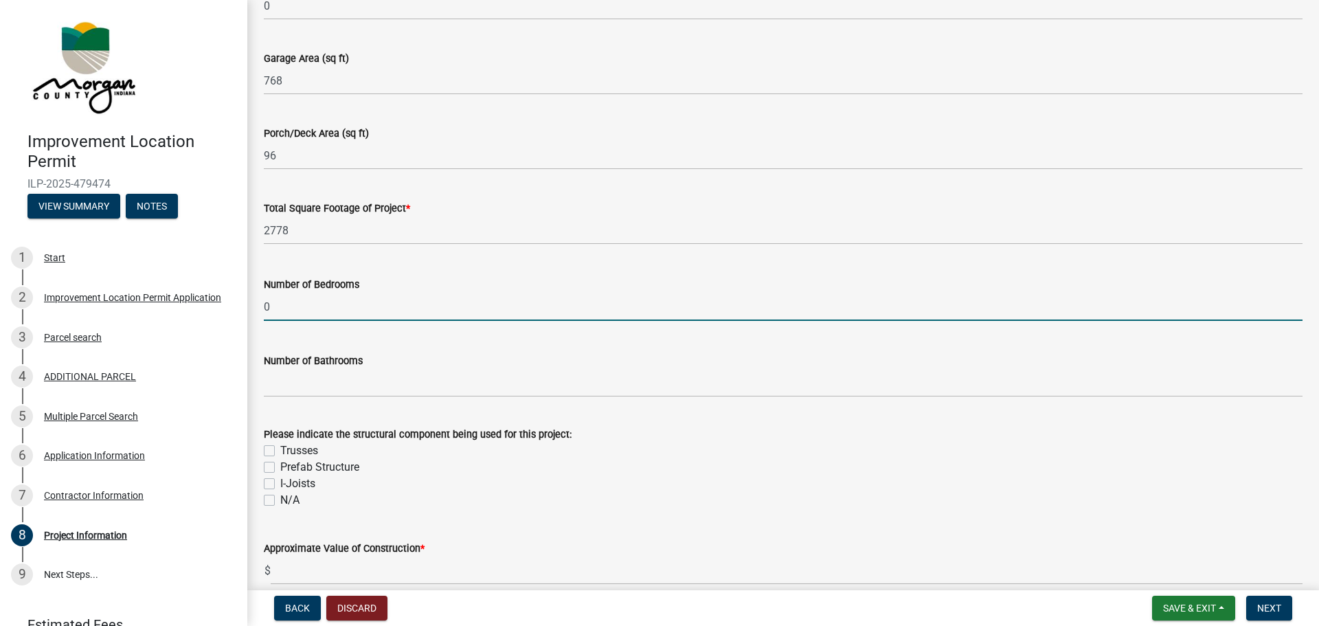
type input "0"
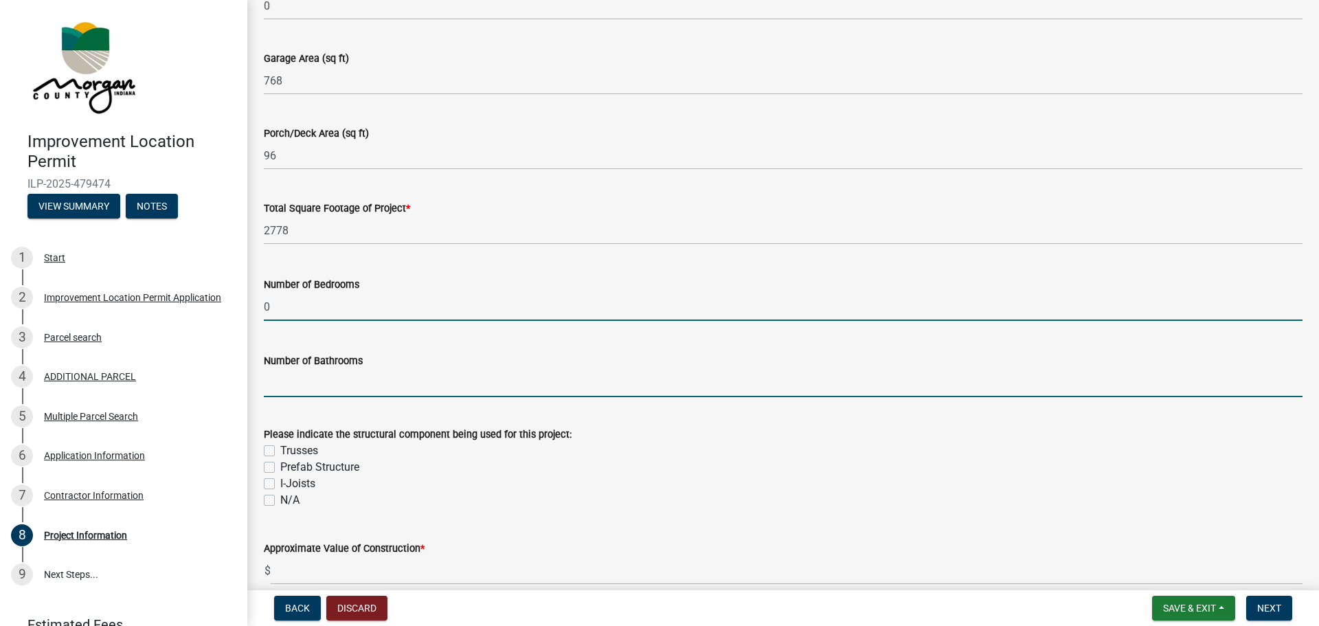
click at [291, 392] on input "text" at bounding box center [783, 383] width 1039 height 28
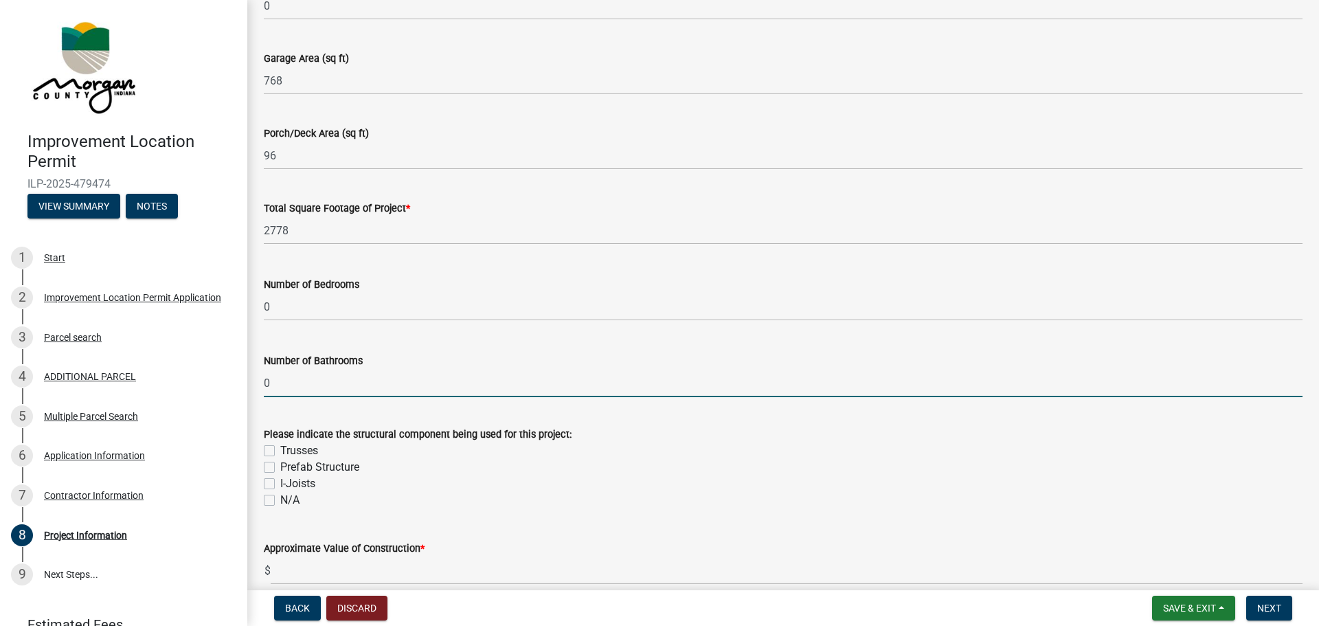
type input "0"
click at [280, 451] on label "Trusses" at bounding box center [299, 450] width 38 height 16
click at [280, 451] on input "Trusses" at bounding box center [284, 446] width 9 height 9
checkbox input "true"
checkbox input "false"
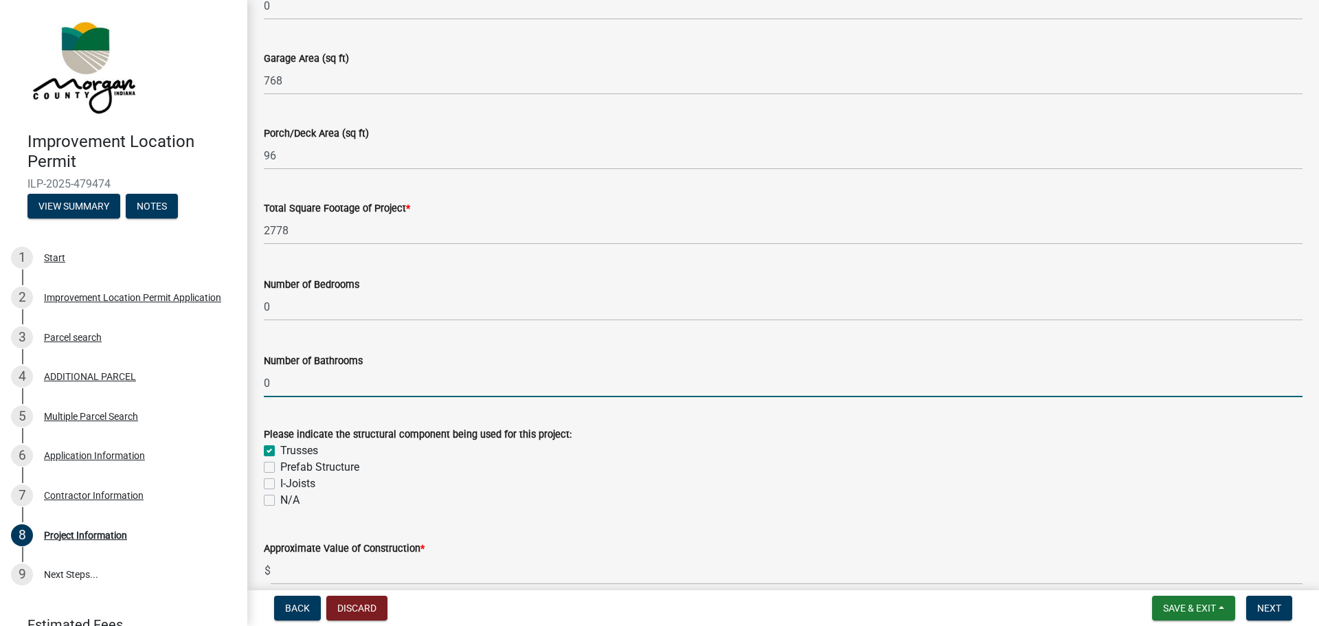
checkbox input "false"
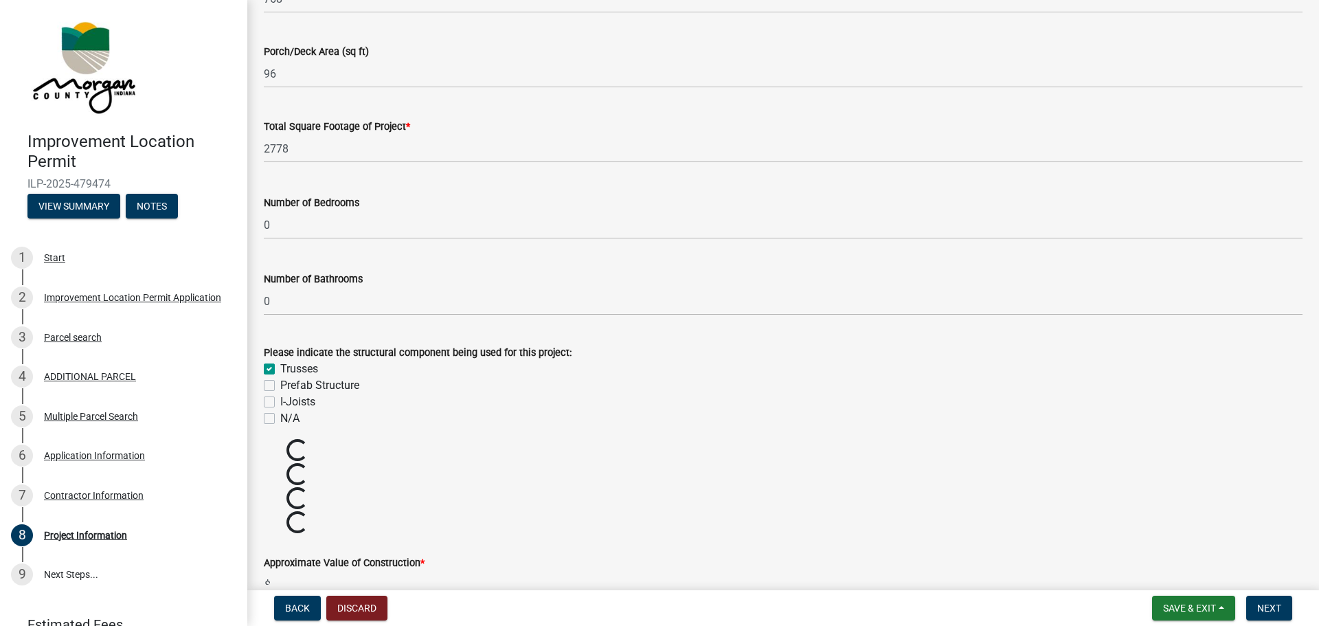
scroll to position [1030, 0]
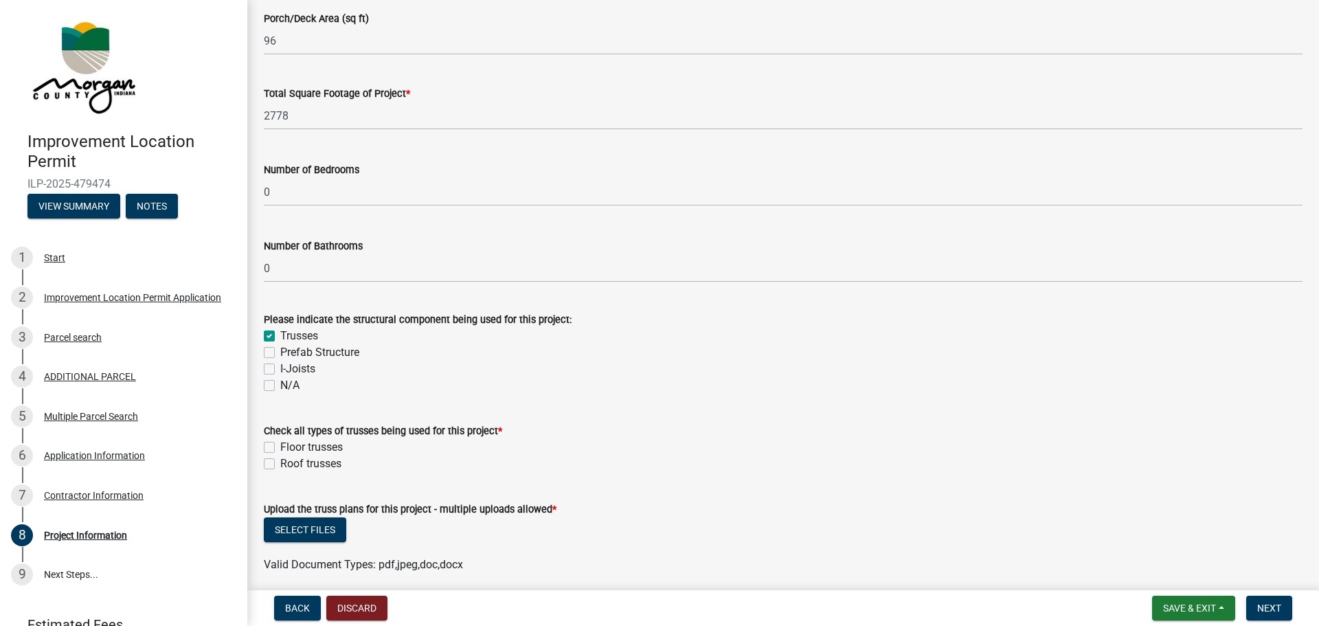
click at [280, 464] on label "Roof trusses" at bounding box center [310, 463] width 61 height 16
click at [280, 464] on input "Roof trusses" at bounding box center [284, 459] width 9 height 9
checkbox input "true"
checkbox input "false"
checkbox input "true"
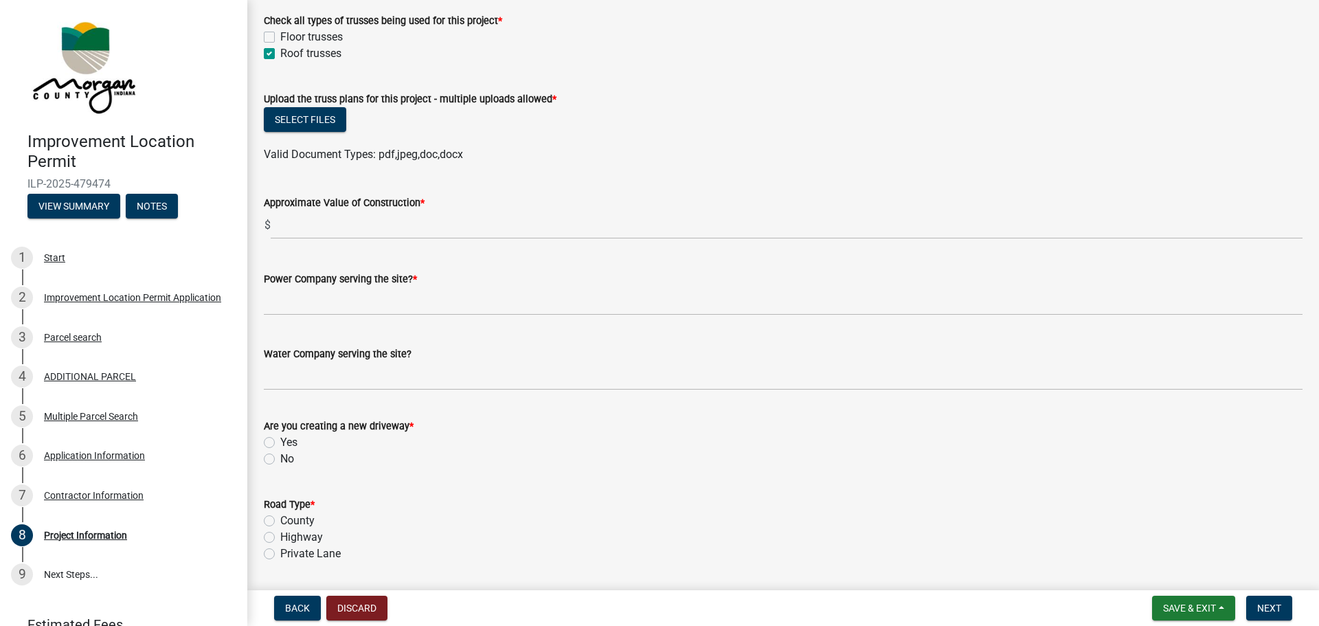
scroll to position [1488, 0]
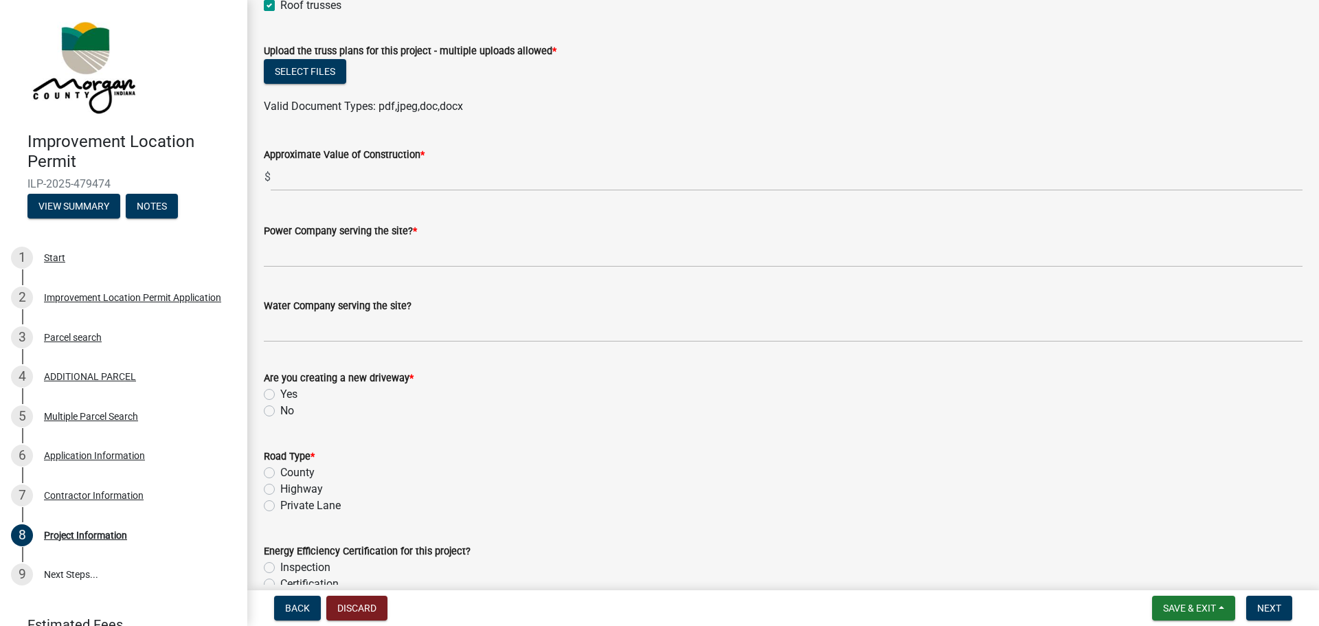
click at [280, 414] on label "No" at bounding box center [287, 410] width 14 height 16
click at [280, 411] on input "No" at bounding box center [284, 406] width 9 height 9
radio input "true"
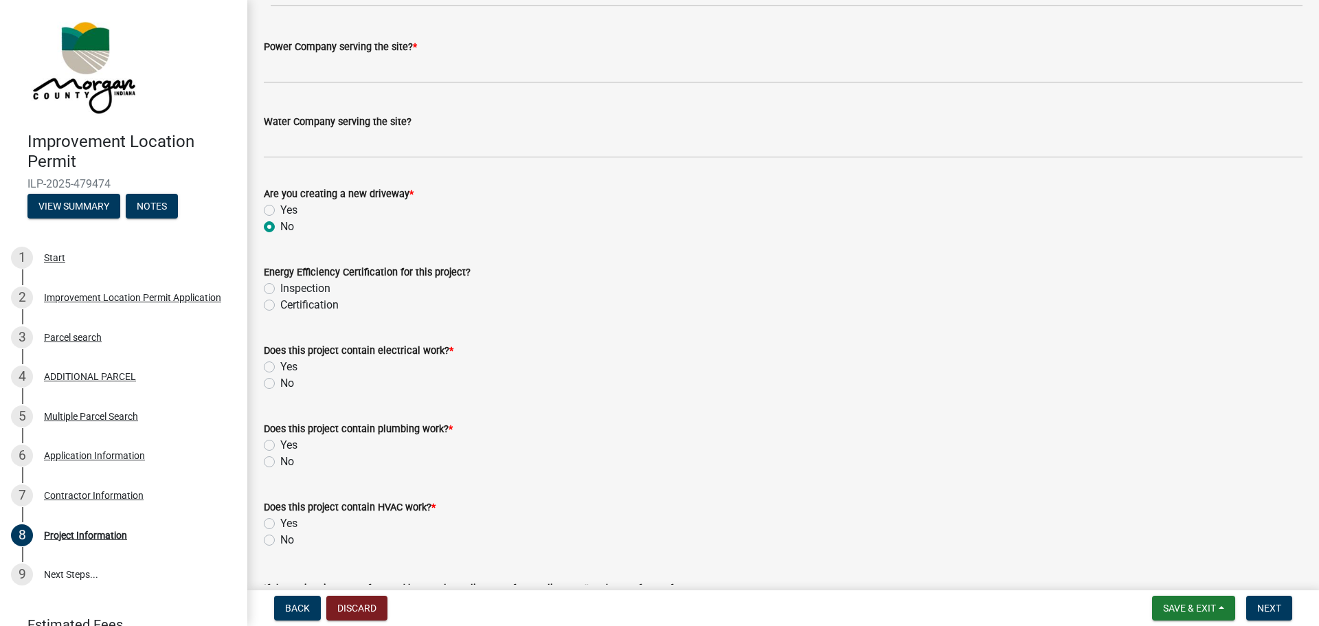
scroll to position [1717, 0]
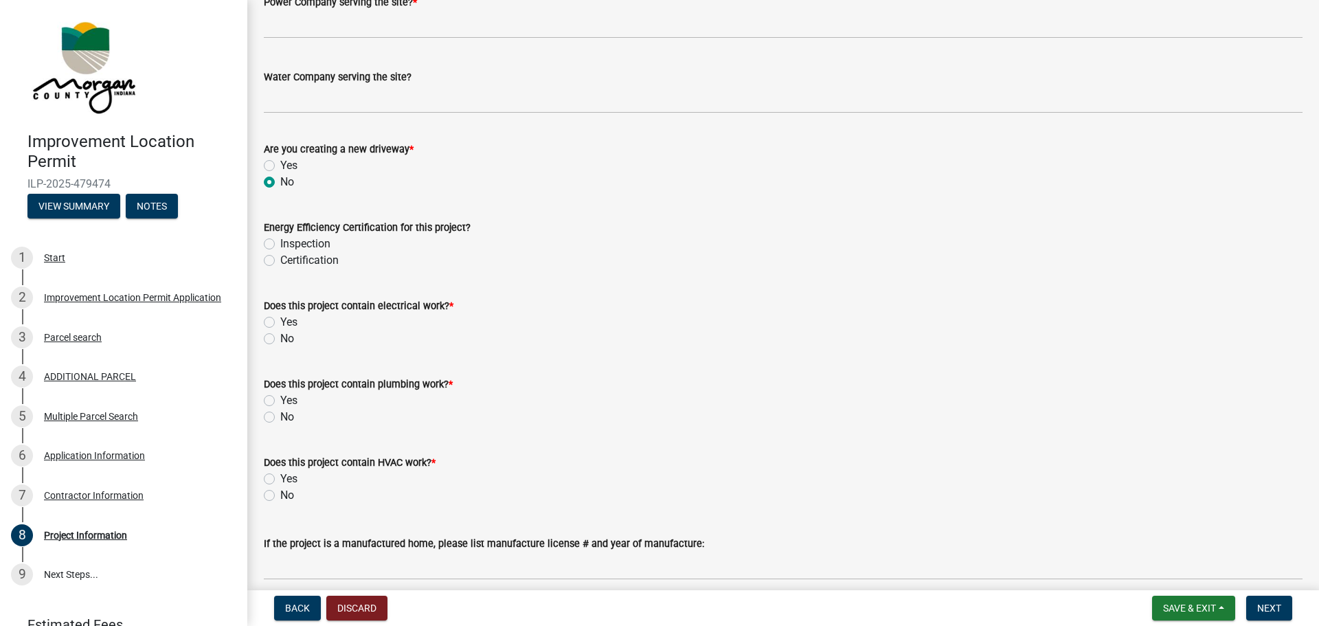
click at [280, 402] on label "Yes" at bounding box center [288, 400] width 17 height 16
click at [280, 401] on input "Yes" at bounding box center [284, 396] width 9 height 9
radio input "true"
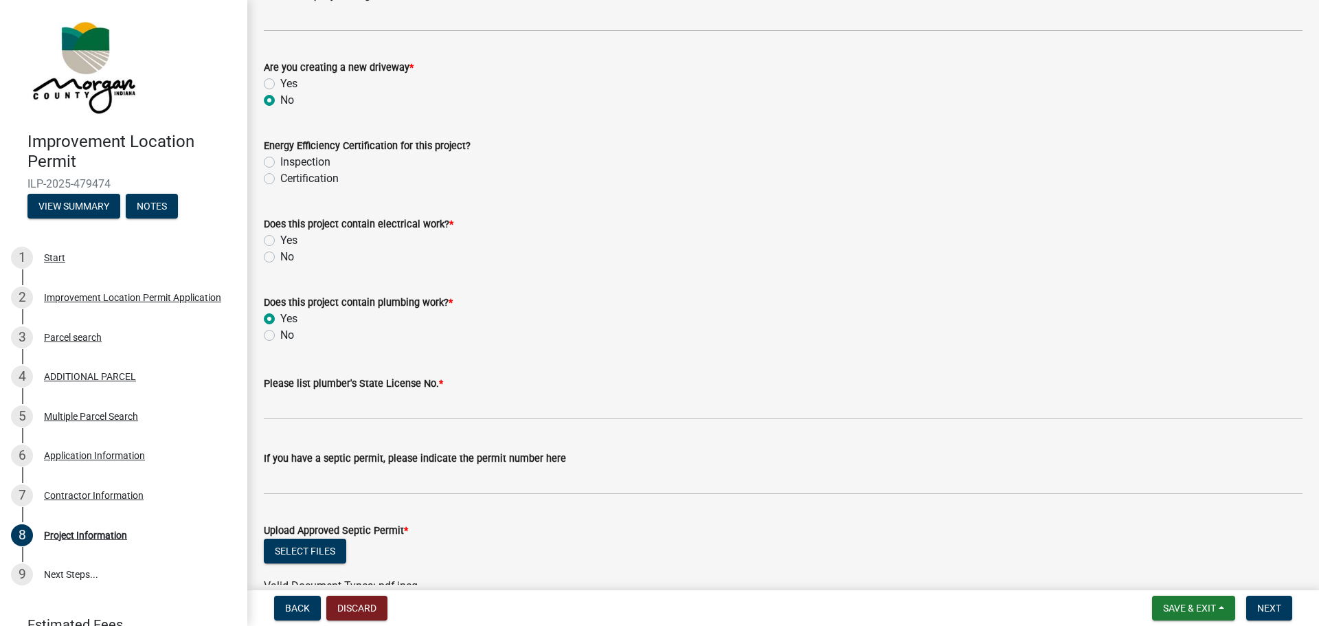
scroll to position [1832, 0]
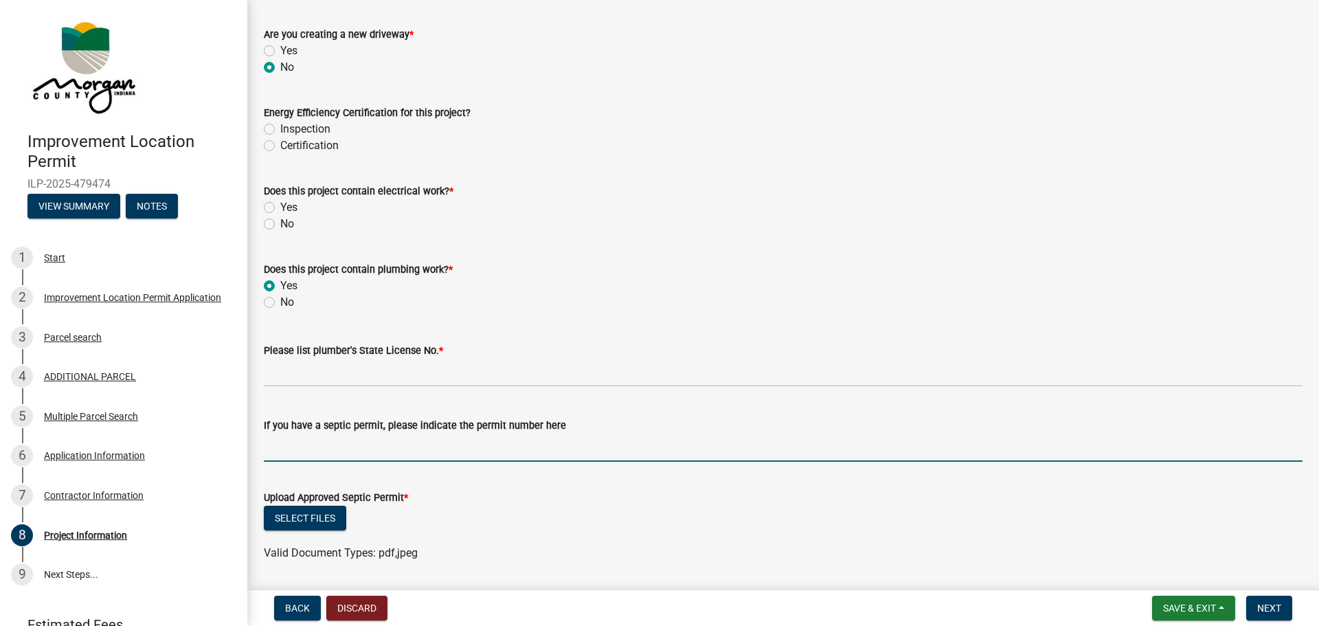
click at [293, 454] on input "If you have a septic permit, please indicate the permit number here" at bounding box center [783, 447] width 1039 height 28
type input "25-105"
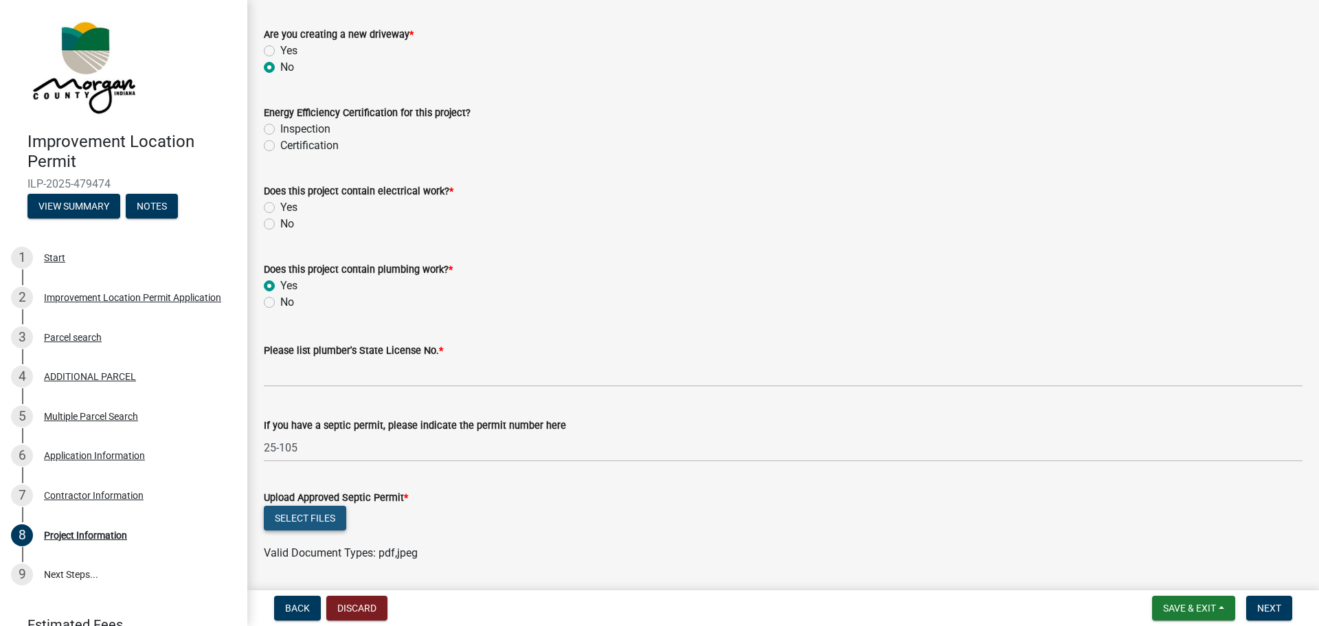
click at [317, 521] on button "Select files" at bounding box center [305, 518] width 82 height 25
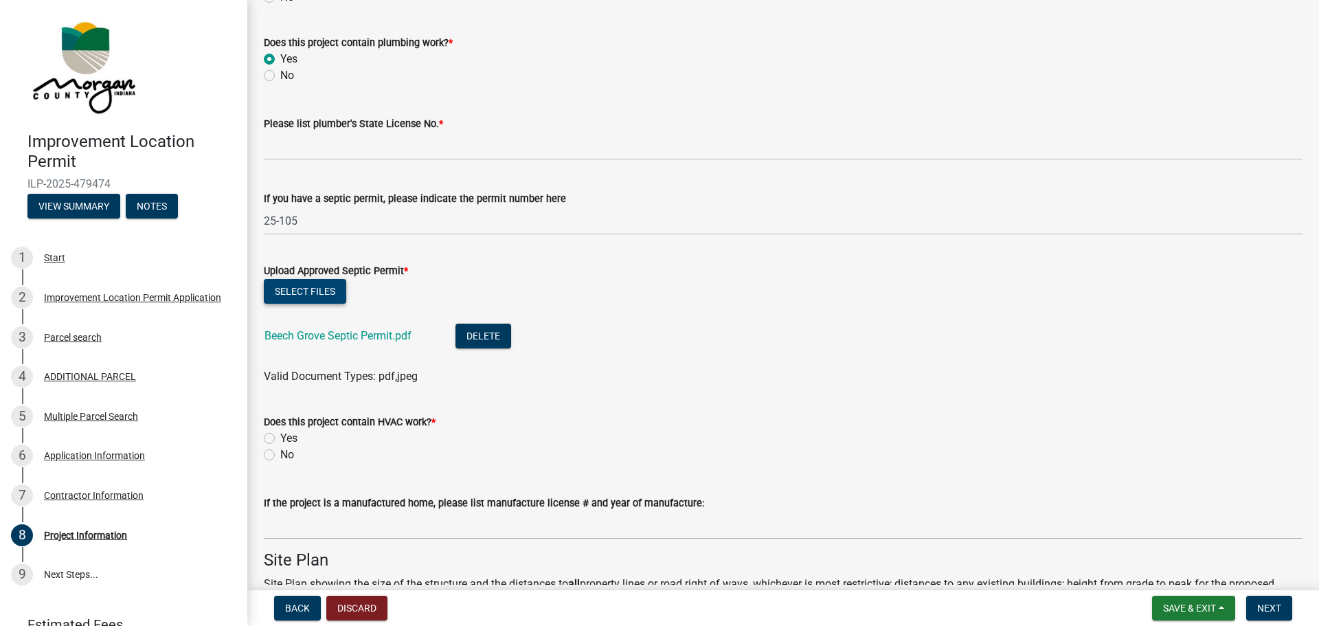
scroll to position [2061, 0]
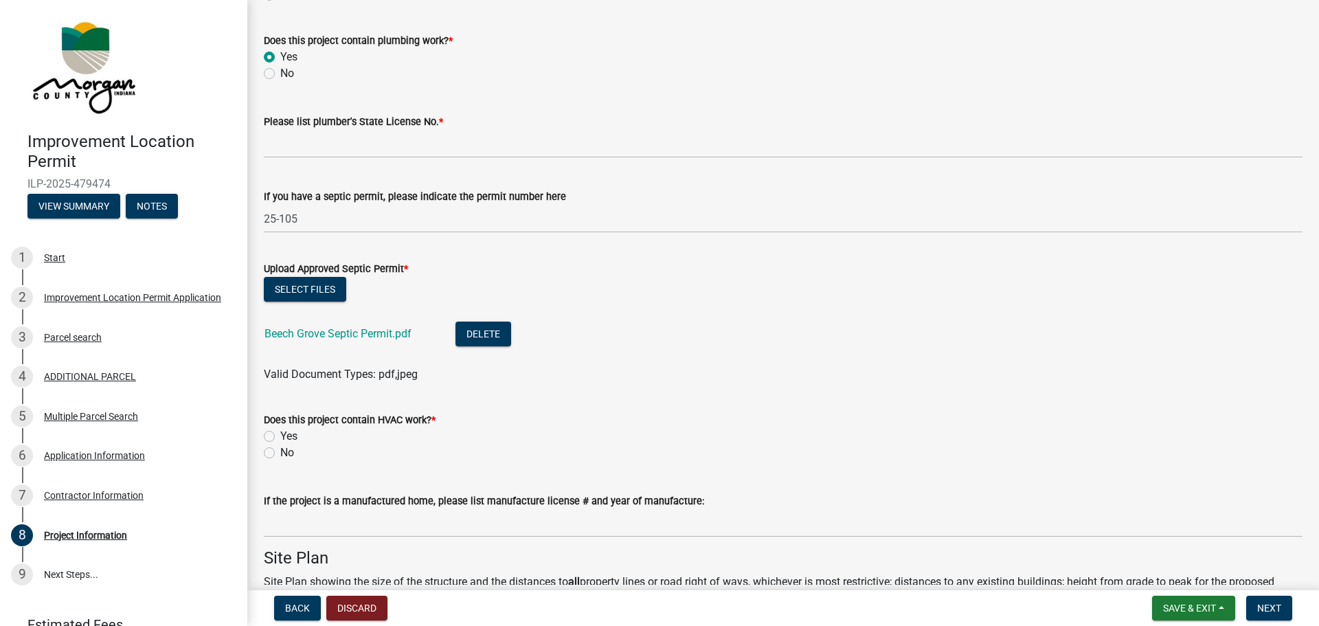
click at [280, 455] on label "No" at bounding box center [287, 452] width 14 height 16
click at [280, 453] on input "No" at bounding box center [284, 448] width 9 height 9
radio input "true"
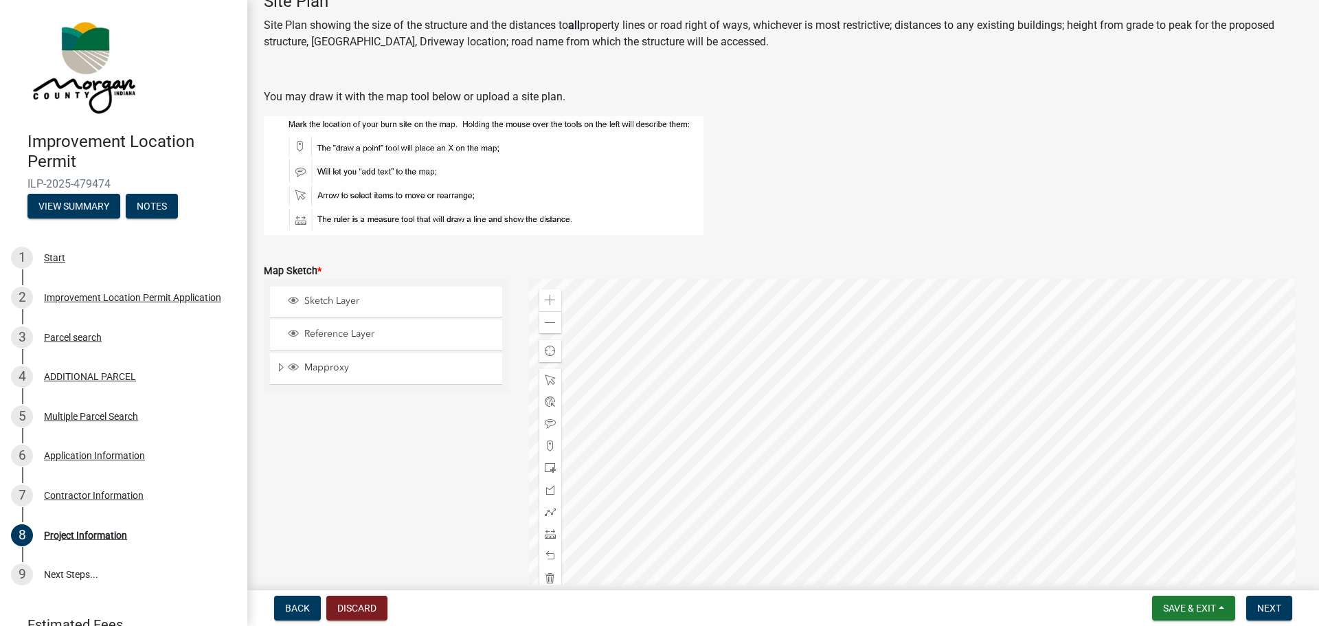
scroll to position [2633, 0]
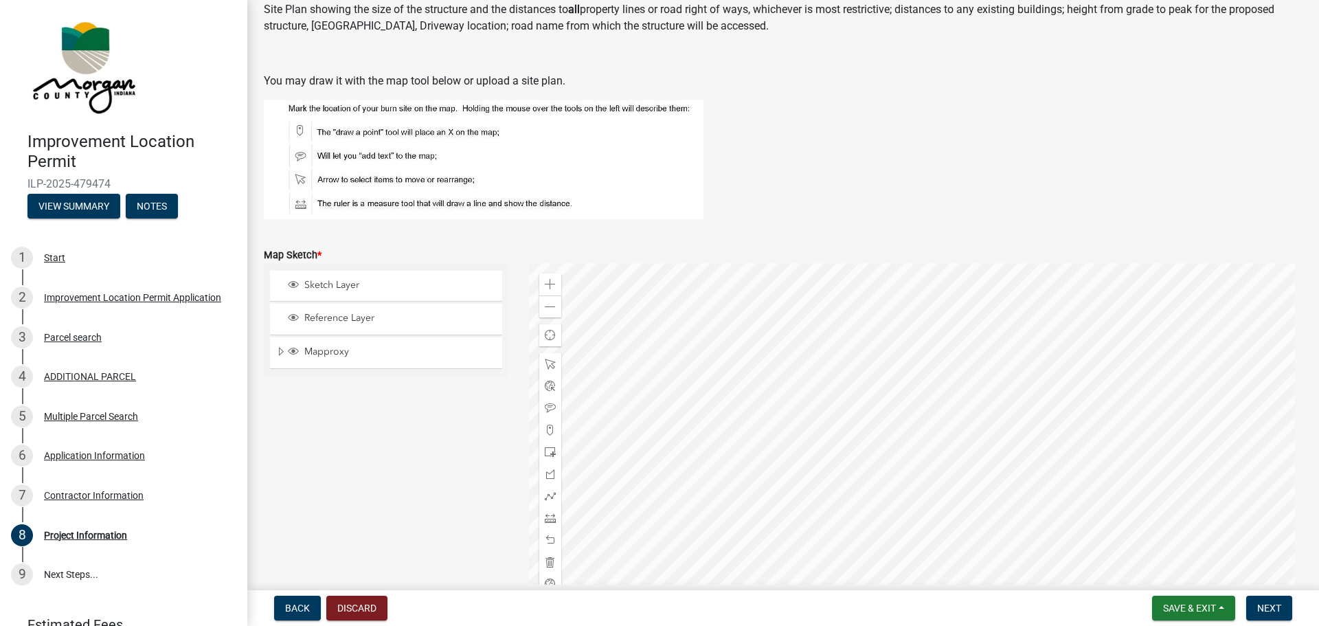
click at [939, 431] on div at bounding box center [916, 434] width 774 height 343
click at [939, 435] on div at bounding box center [916, 434] width 774 height 343
click at [547, 363] on span at bounding box center [550, 364] width 11 height 11
click at [940, 425] on div at bounding box center [916, 434] width 774 height 343
click at [913, 445] on div at bounding box center [916, 434] width 774 height 343
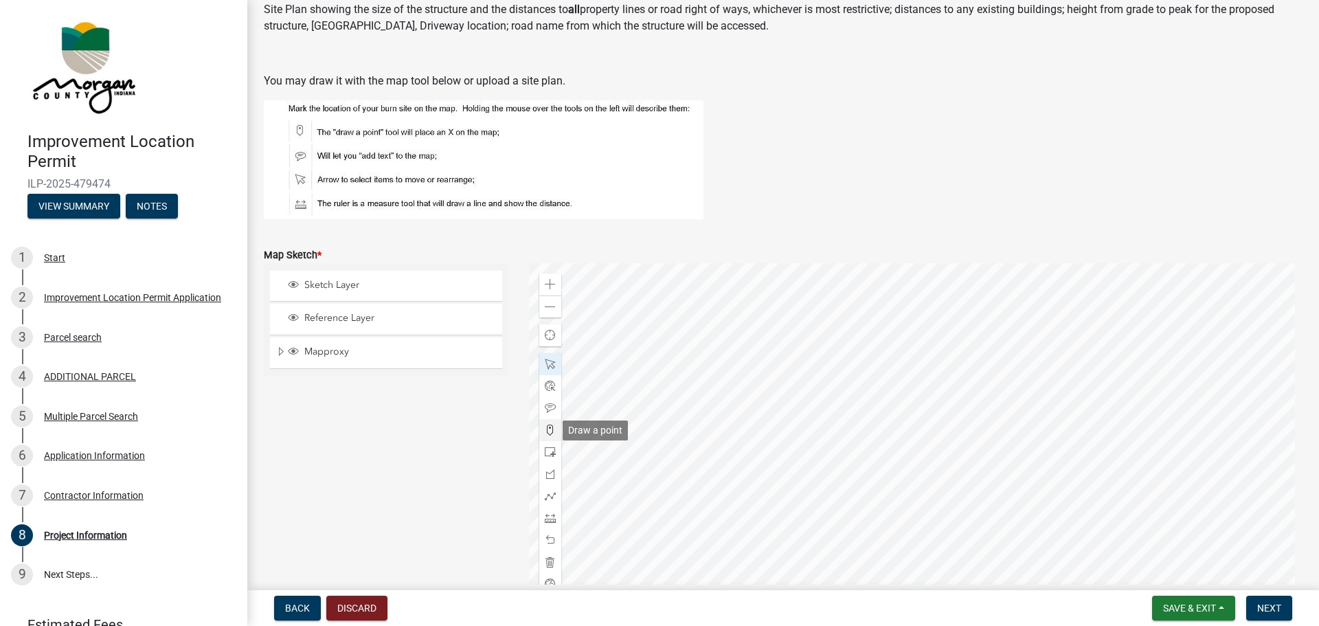
click at [548, 432] on span at bounding box center [550, 429] width 11 height 11
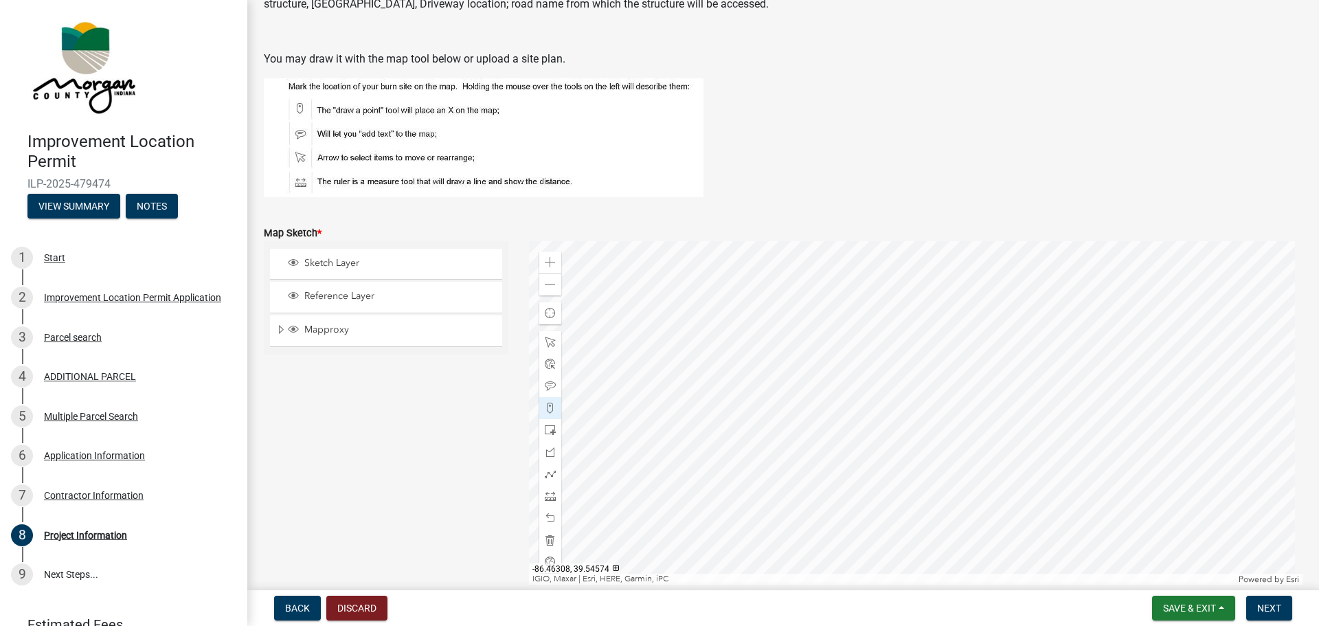
click at [936, 401] on div at bounding box center [916, 412] width 774 height 343
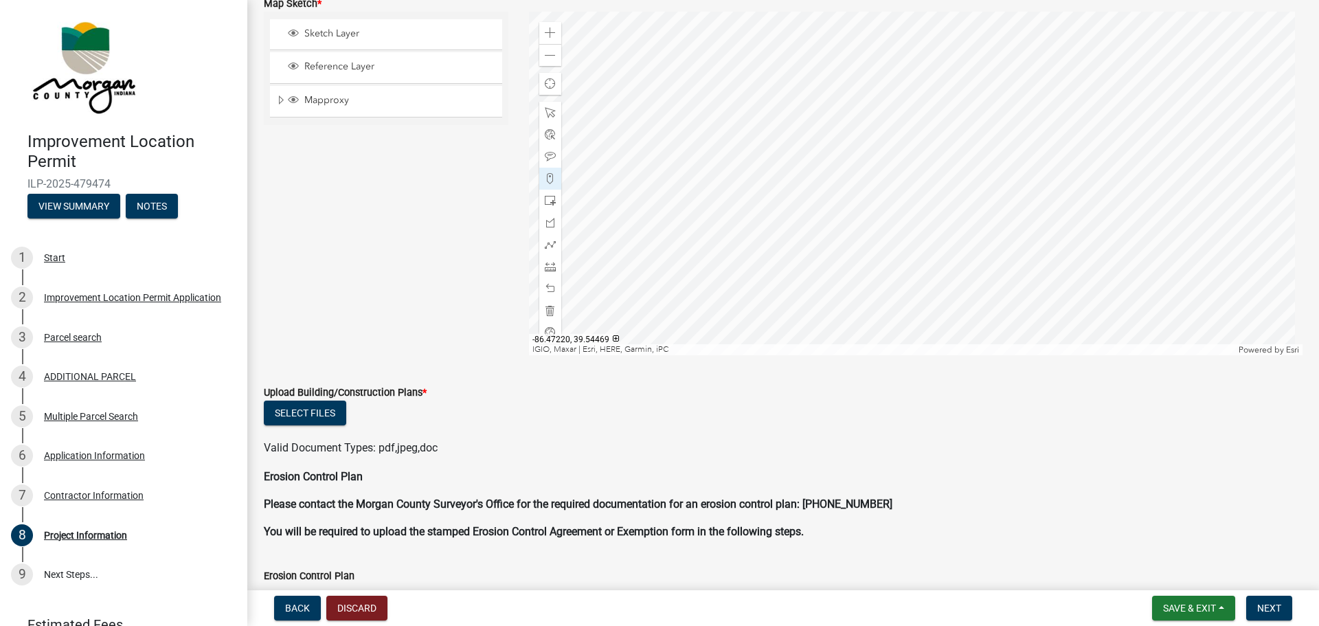
scroll to position [2998, 0]
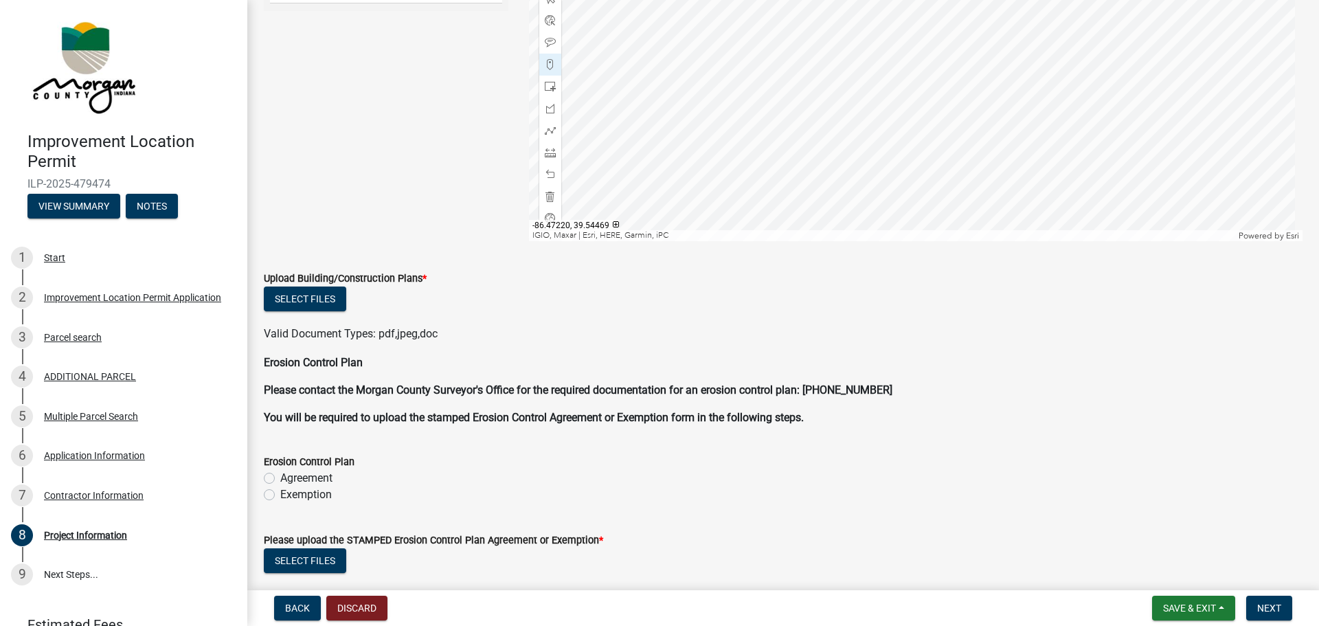
click at [280, 478] on label "Agreement" at bounding box center [306, 478] width 52 height 16
click at [280, 478] on input "Agreement" at bounding box center [284, 474] width 9 height 9
radio input "true"
click at [276, 495] on div "Exemption" at bounding box center [783, 494] width 1039 height 16
click at [280, 494] on label "Exemption" at bounding box center [306, 494] width 52 height 16
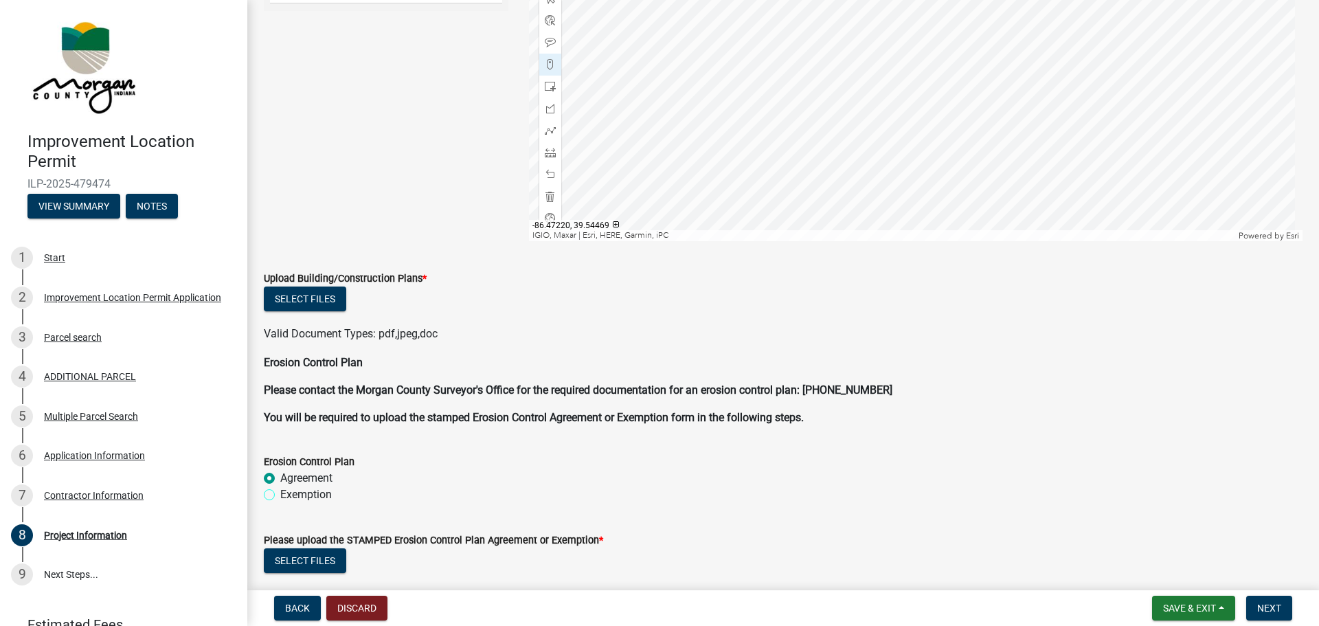
click at [280, 494] on input "Exemption" at bounding box center [284, 490] width 9 height 9
radio input "true"
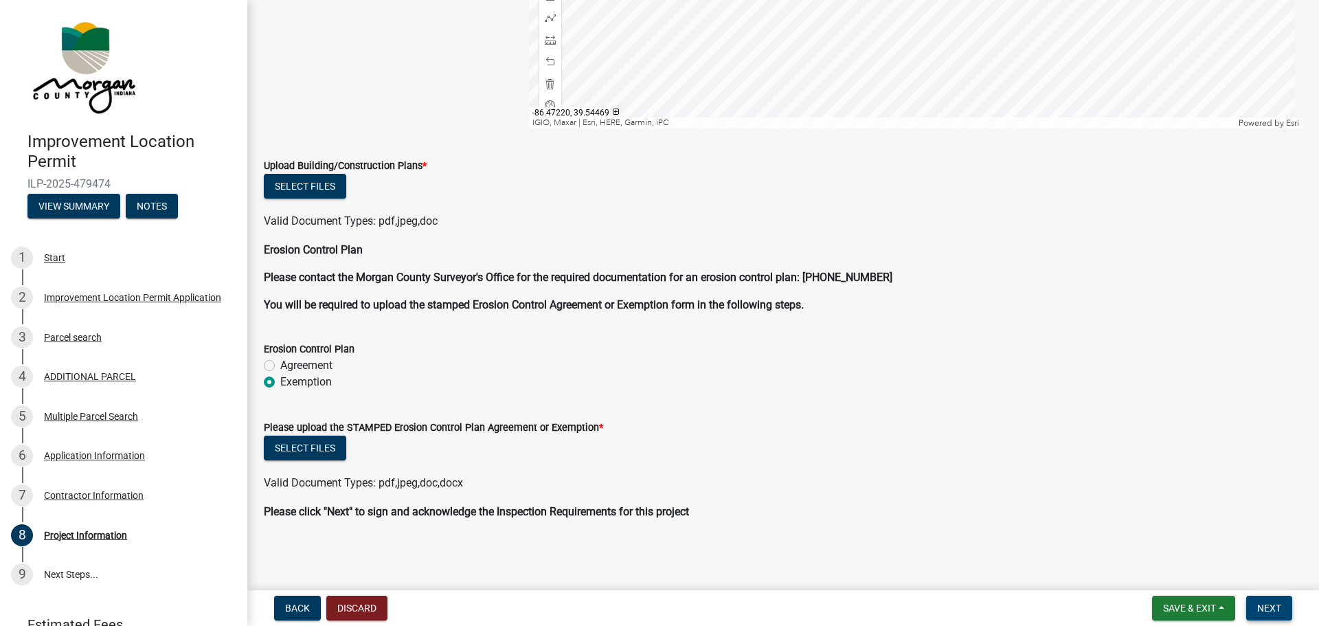
click at [1264, 606] on span "Next" at bounding box center [1269, 607] width 24 height 11
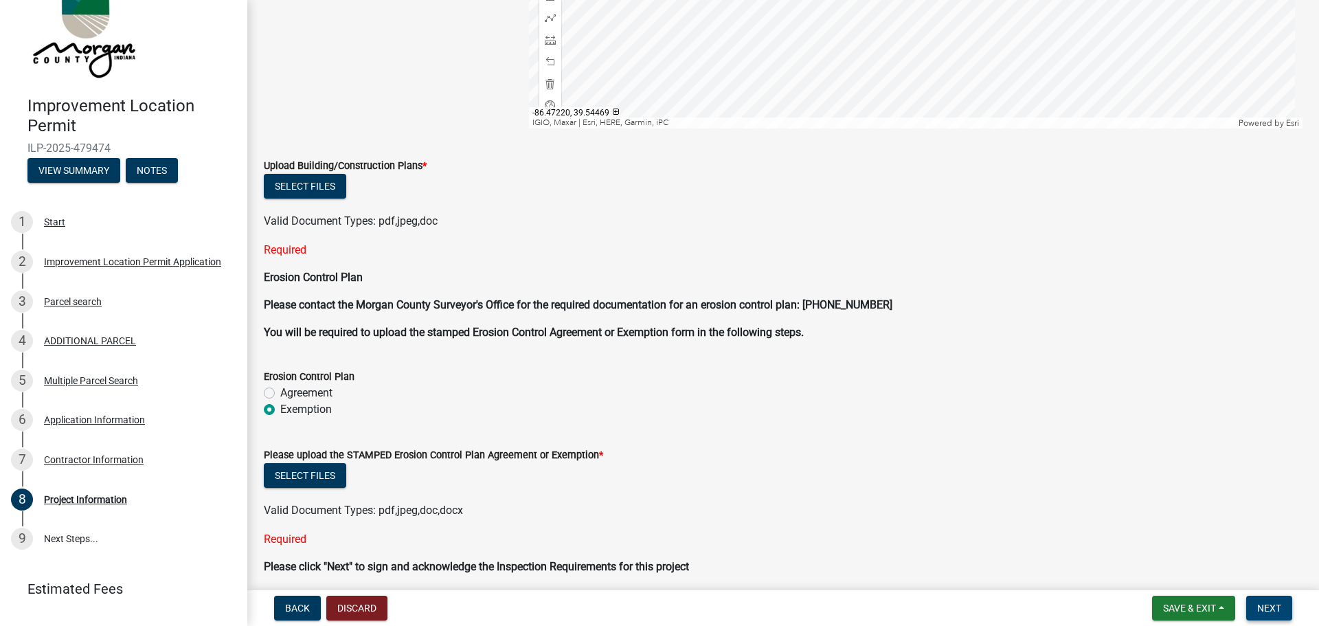
scroll to position [65, 0]
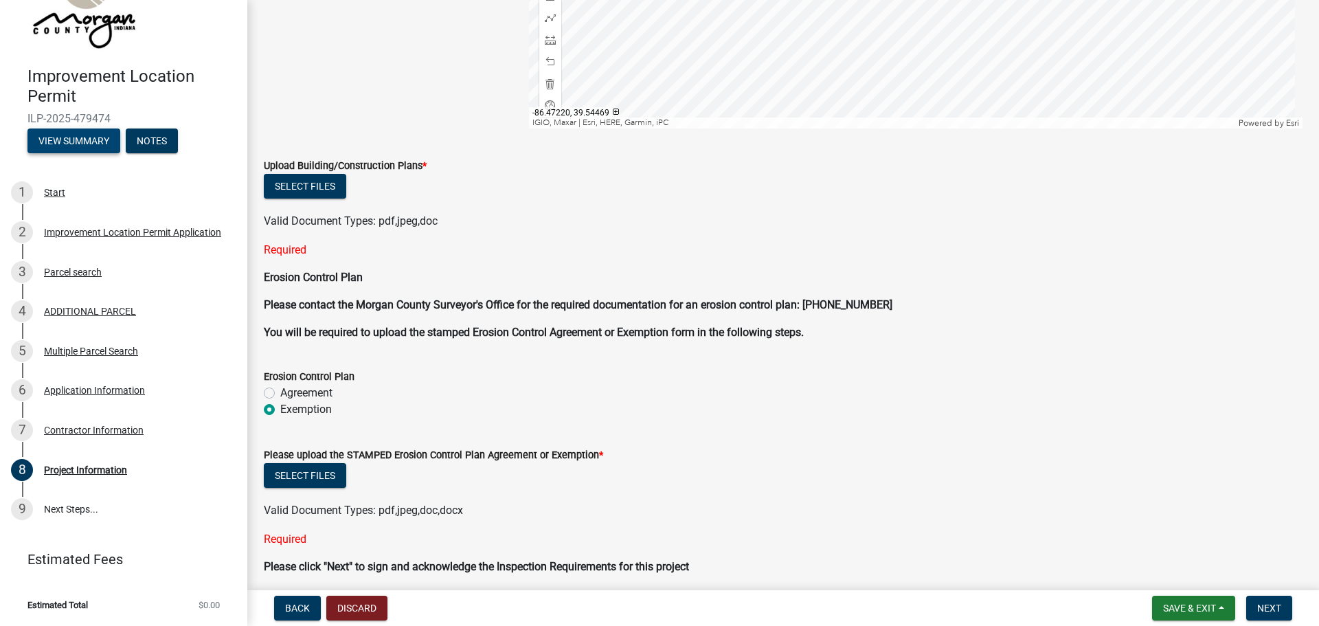
click at [76, 144] on button "View Summary" at bounding box center [73, 140] width 93 height 25
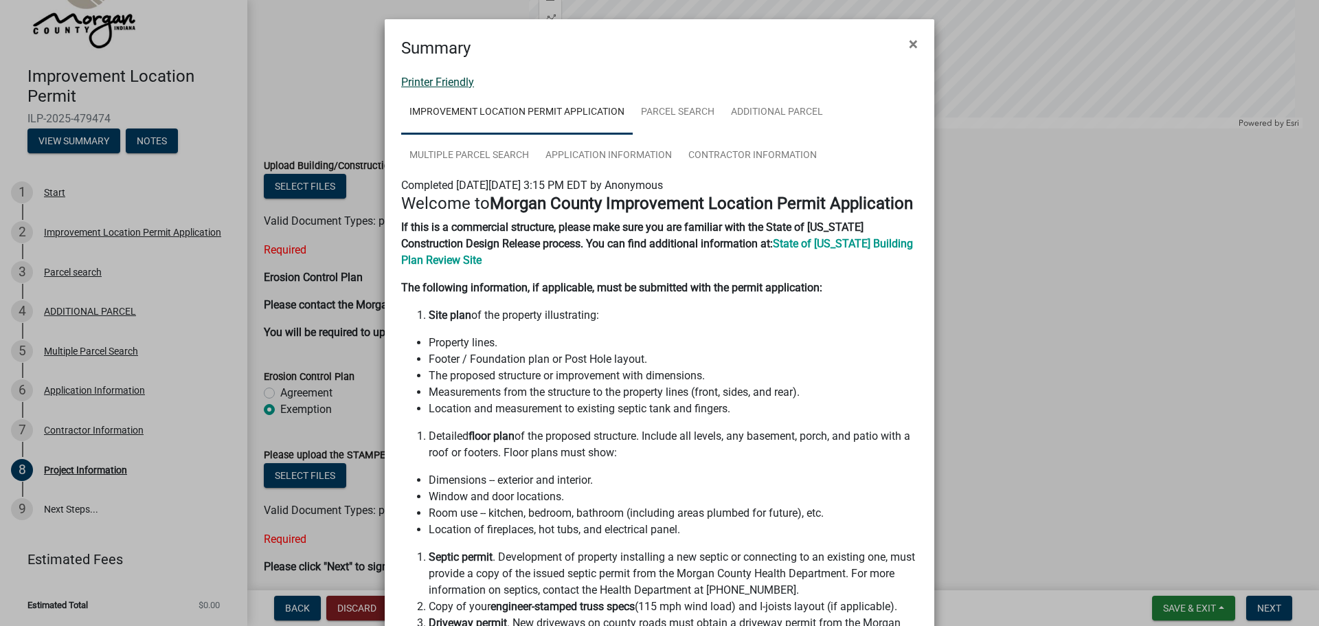
click at [428, 83] on link "Printer Friendly" at bounding box center [437, 82] width 73 height 13
click at [911, 42] on span "×" at bounding box center [913, 43] width 9 height 19
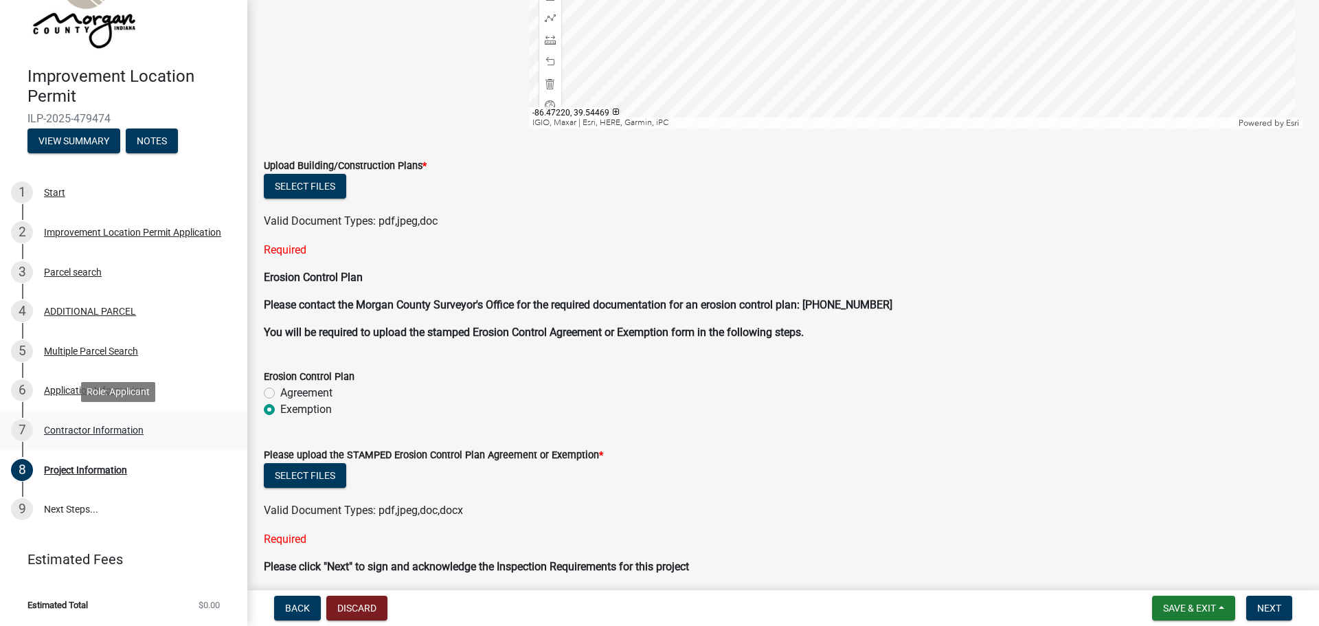
click at [68, 423] on div "7 Contractor Information" at bounding box center [118, 430] width 214 height 22
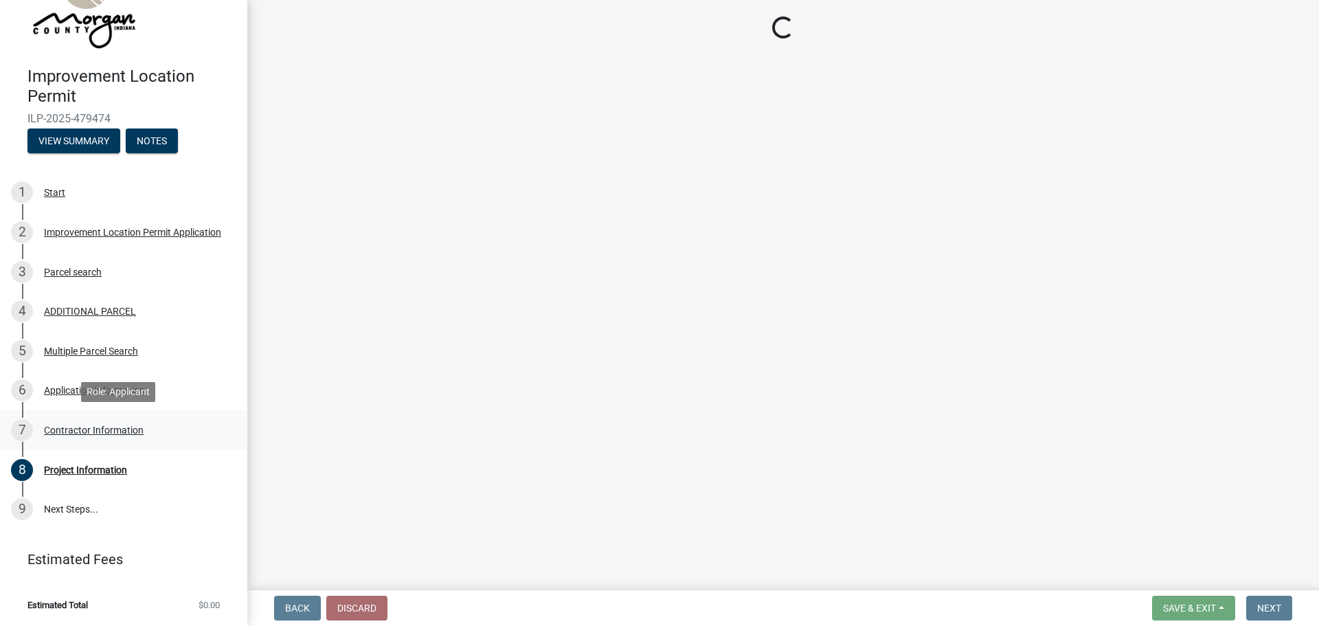
scroll to position [0, 0]
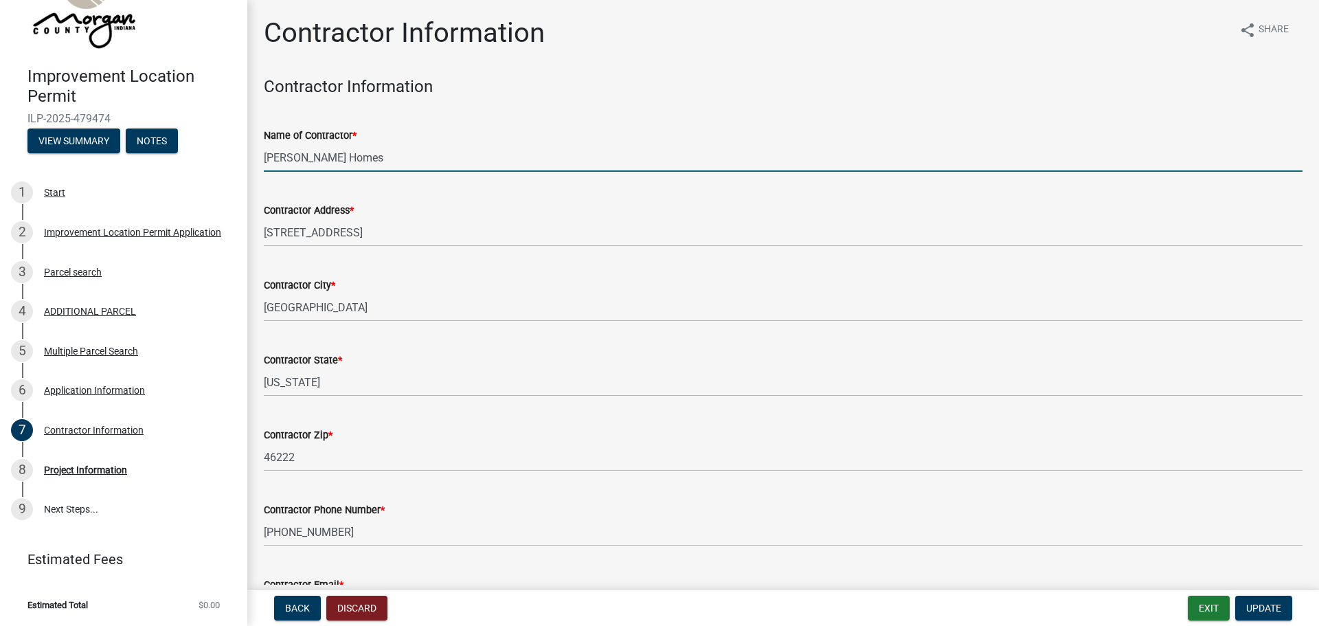
drag, startPoint x: 335, startPoint y: 151, endPoint x: 273, endPoint y: 166, distance: 64.3
click at [273, 166] on input "Taylor Homes" at bounding box center [783, 158] width 1039 height 28
type input "T"
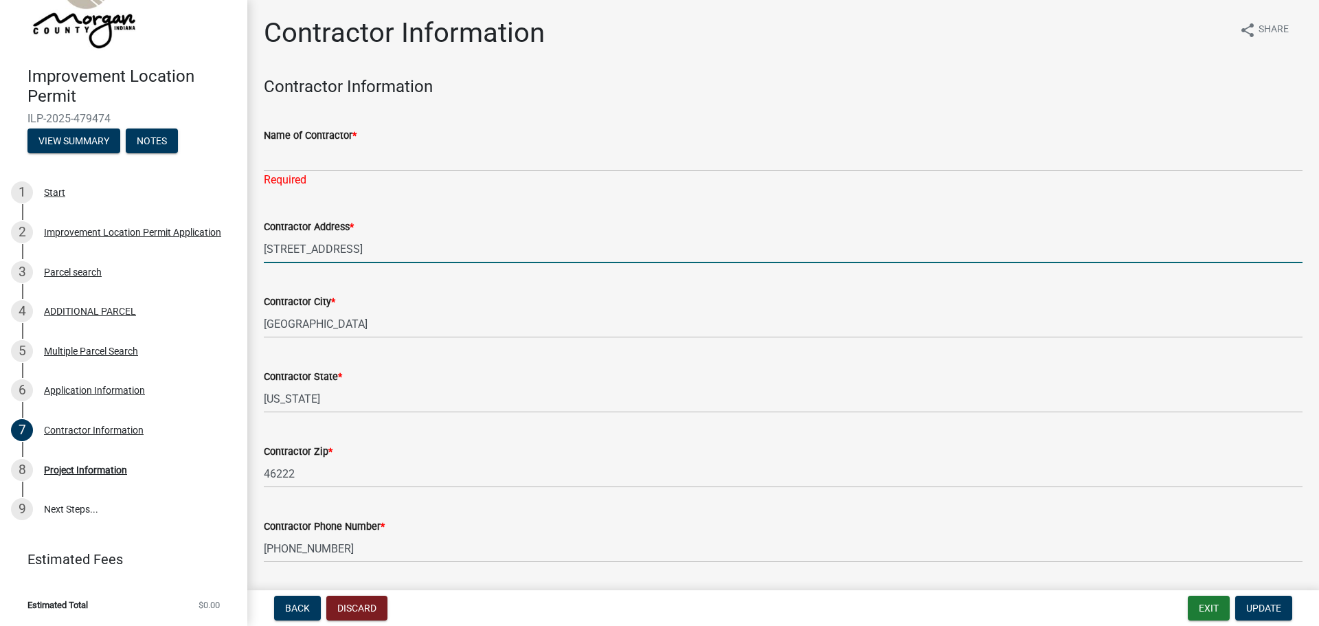
drag, startPoint x: 395, startPoint y: 238, endPoint x: 247, endPoint y: 220, distance: 149.5
click at [247, 220] on div "Improvement Location Permit ILP-2025-479474 View Summary Notes 1 Start 2 Improv…" at bounding box center [659, 313] width 1319 height 626
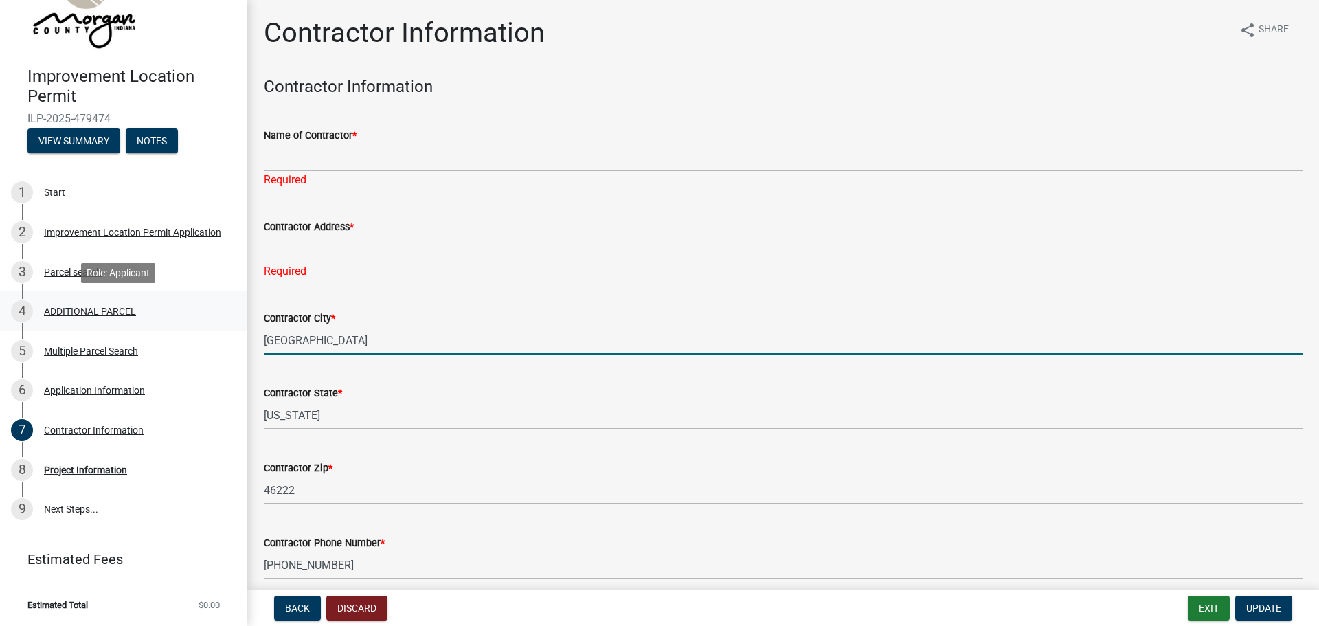
drag, startPoint x: 352, startPoint y: 325, endPoint x: 216, endPoint y: 330, distance: 136.1
click at [216, 330] on div "Improvement Location Permit ILP-2025-479474 View Summary Notes 1 Start 2 Improv…" at bounding box center [659, 313] width 1319 height 626
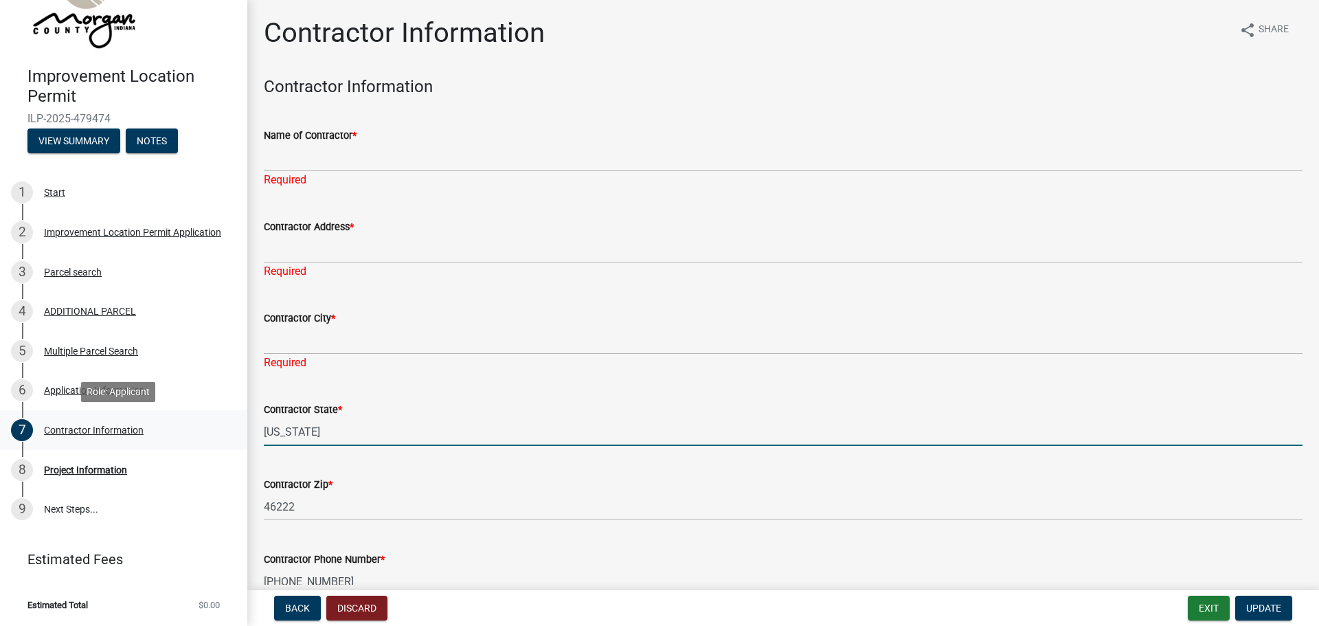
drag, startPoint x: 305, startPoint y: 420, endPoint x: 225, endPoint y: 424, distance: 80.5
click at [225, 424] on div "Improvement Location Permit ILP-2025-479474 View Summary Notes 1 Start 2 Improv…" at bounding box center [659, 313] width 1319 height 626
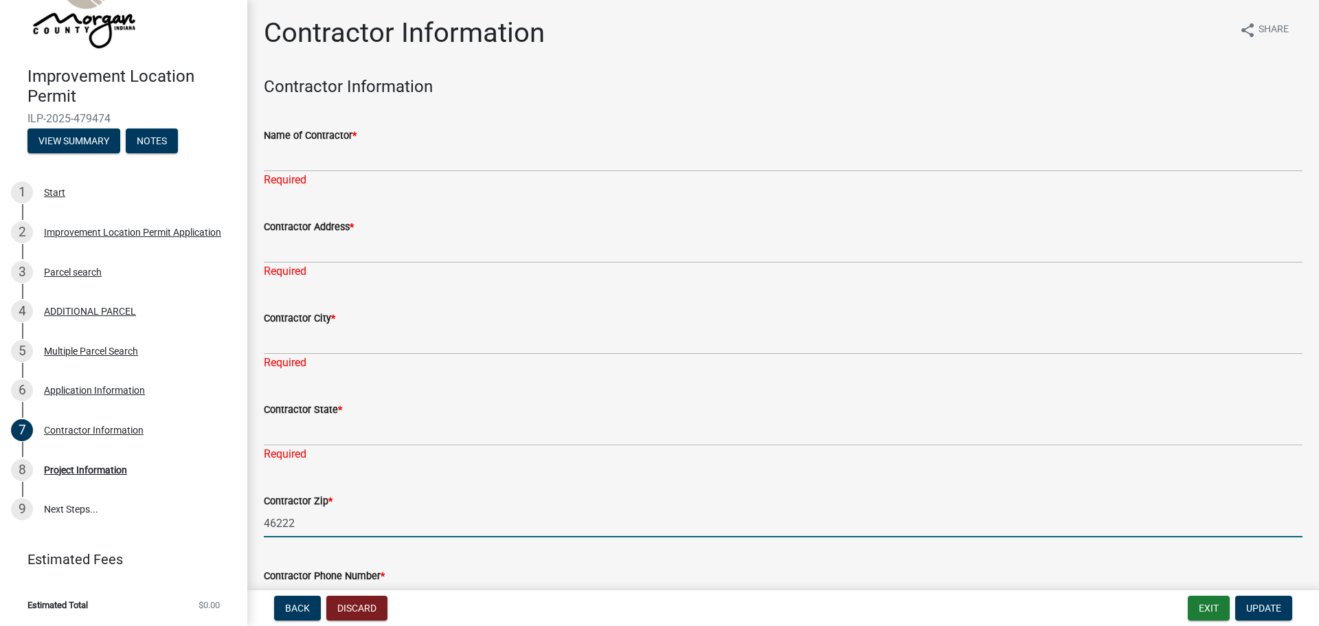
drag, startPoint x: 284, startPoint y: 506, endPoint x: 242, endPoint y: 514, distance: 42.8
click at [242, 514] on div "Improvement Location Permit ILP-2025-479474 View Summary Notes 1 Start 2 Improv…" at bounding box center [659, 313] width 1319 height 626
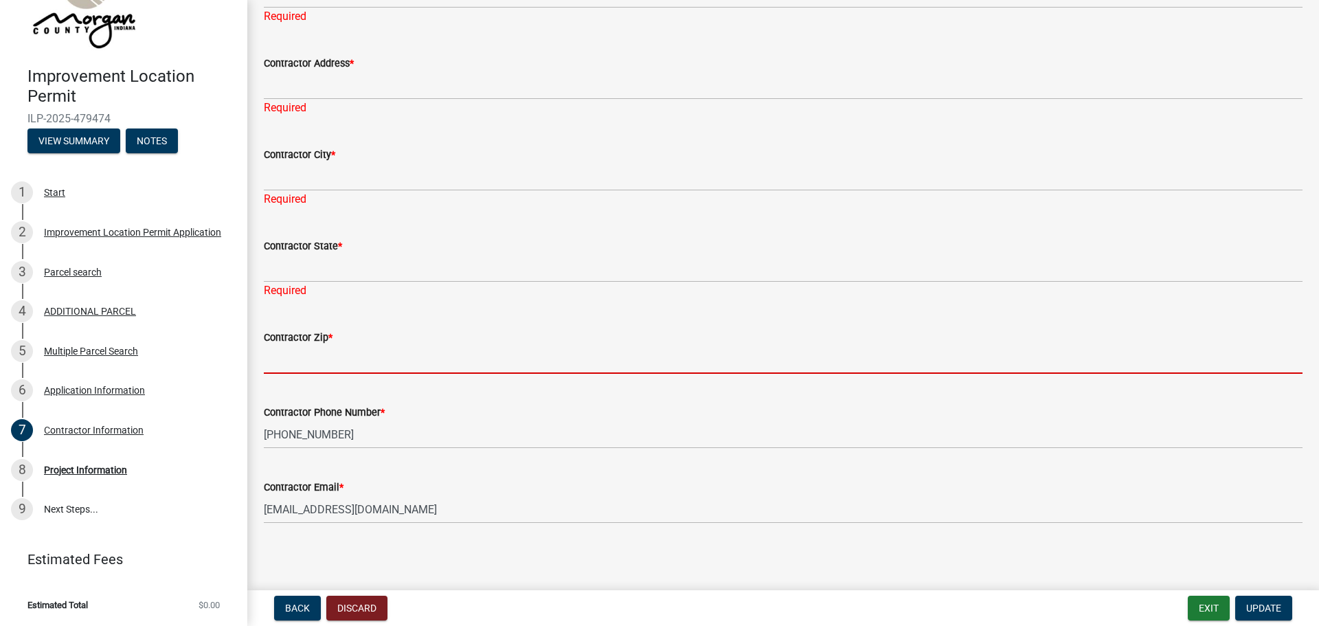
scroll to position [167, 0]
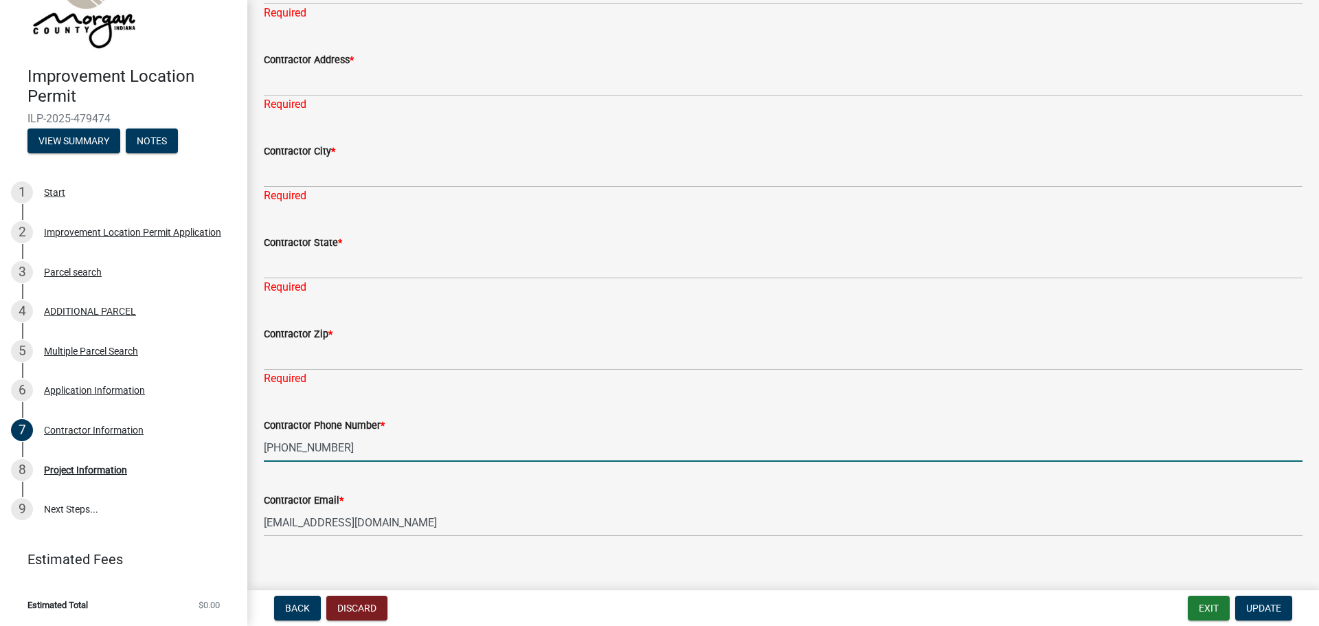
drag, startPoint x: 334, startPoint y: 428, endPoint x: 242, endPoint y: 438, distance: 92.5
click at [245, 435] on div "Improvement Location Permit ILP-2025-479474 View Summary Notes 1 Start 2 Improv…" at bounding box center [659, 313] width 1319 height 626
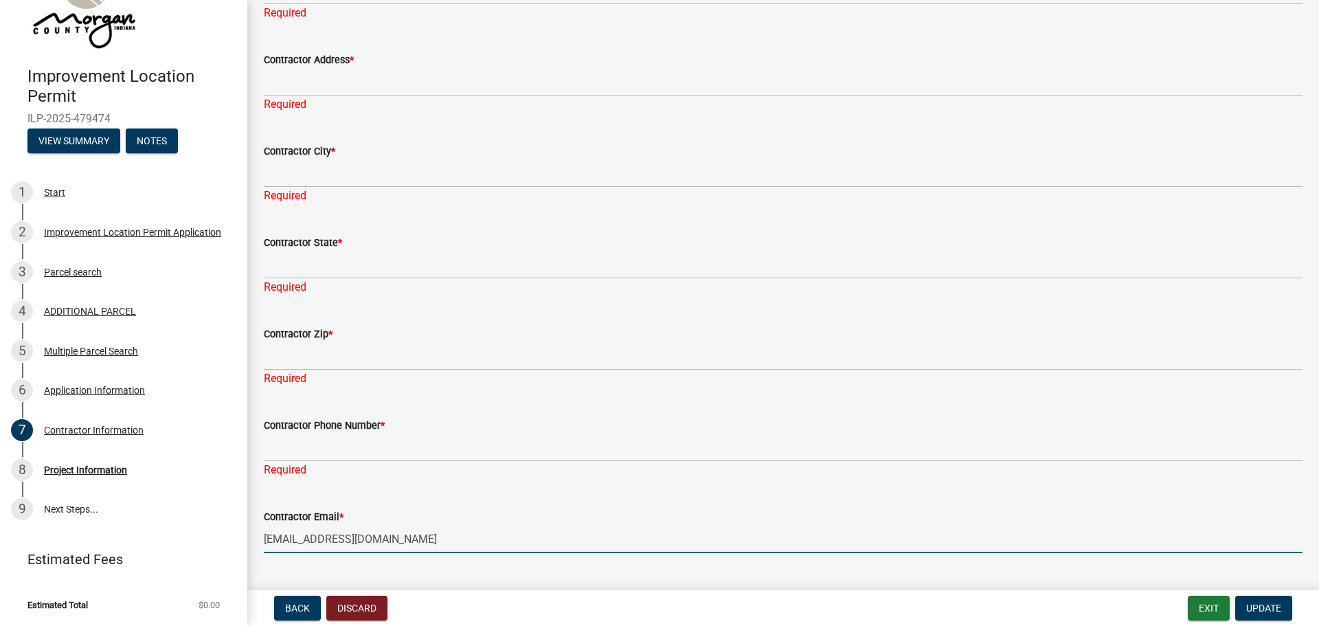
drag, startPoint x: 377, startPoint y: 530, endPoint x: 247, endPoint y: 530, distance: 130.5
click at [247, 530] on div "Improvement Location Permit ILP-2025-479474 View Summary Notes 1 Start 2 Improv…" at bounding box center [659, 313] width 1319 height 626
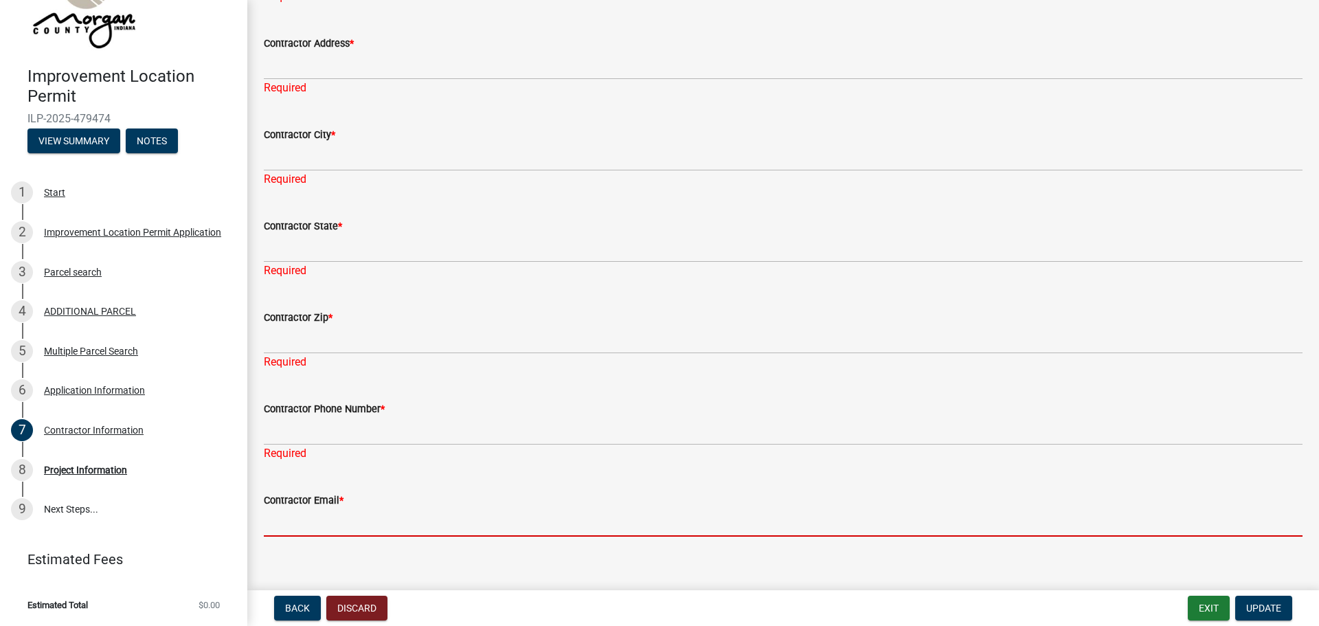
scroll to position [200, 0]
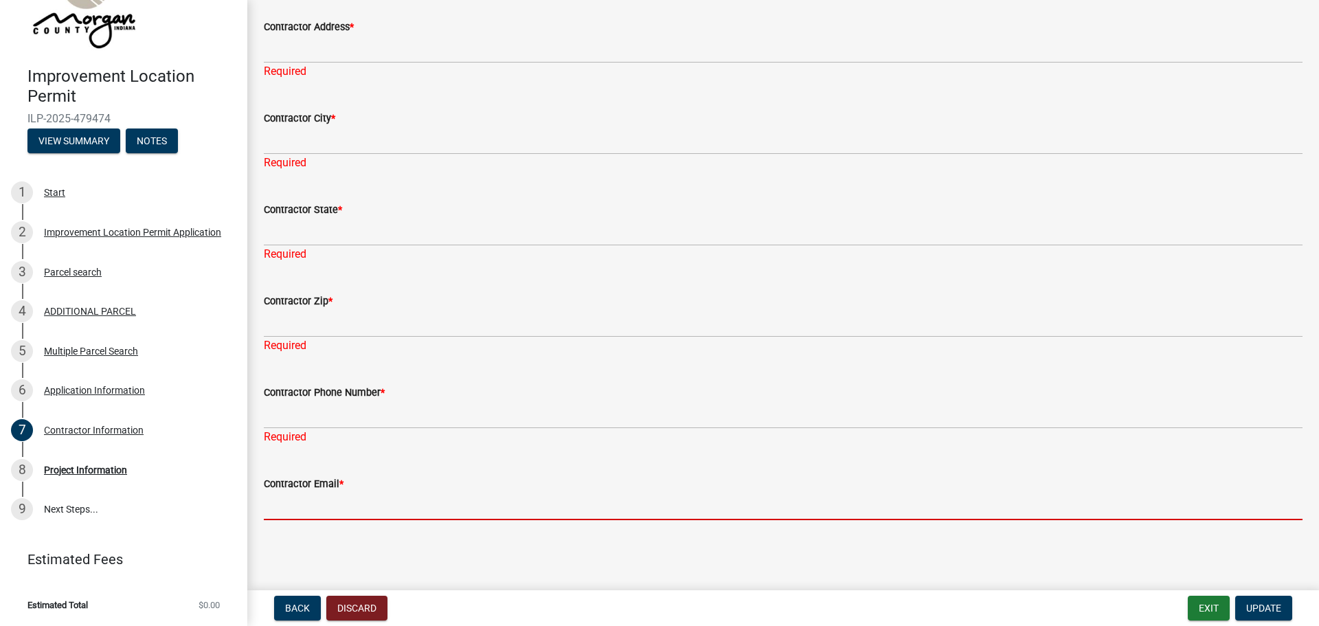
click at [1006, 397] on div "Contractor Phone Number *" at bounding box center [783, 392] width 1039 height 16
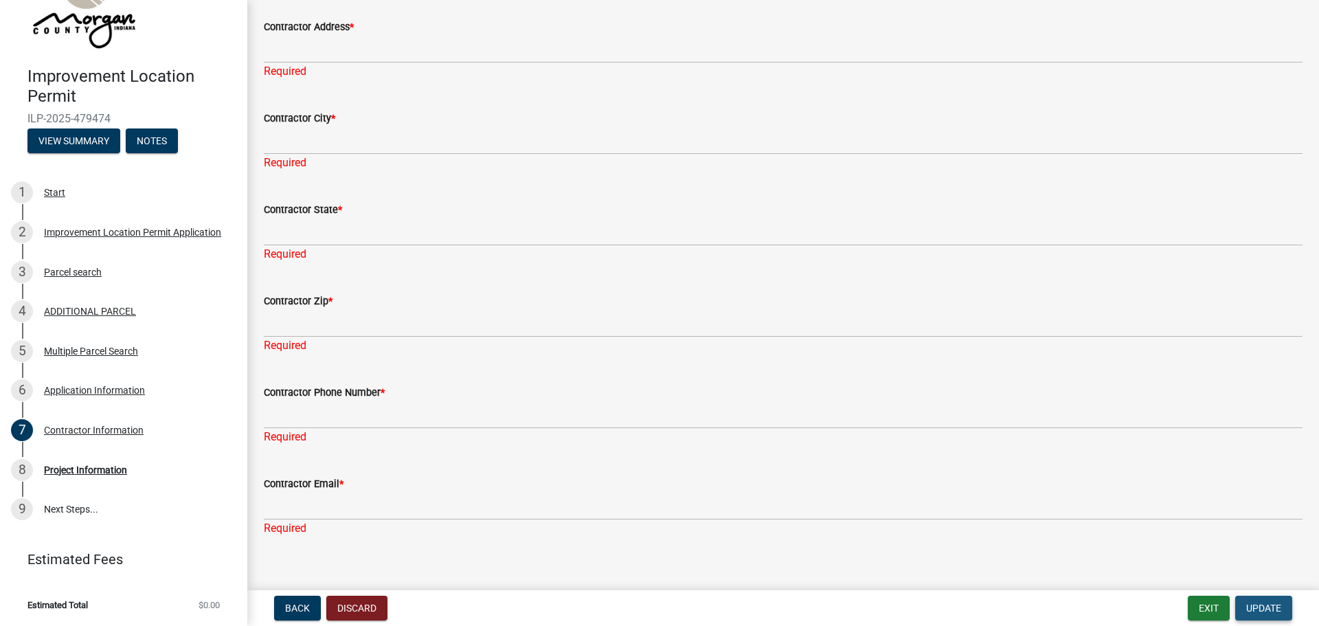
click at [1258, 602] on span "Update" at bounding box center [1263, 607] width 35 height 11
click at [71, 144] on button "View Summary" at bounding box center [73, 140] width 93 height 25
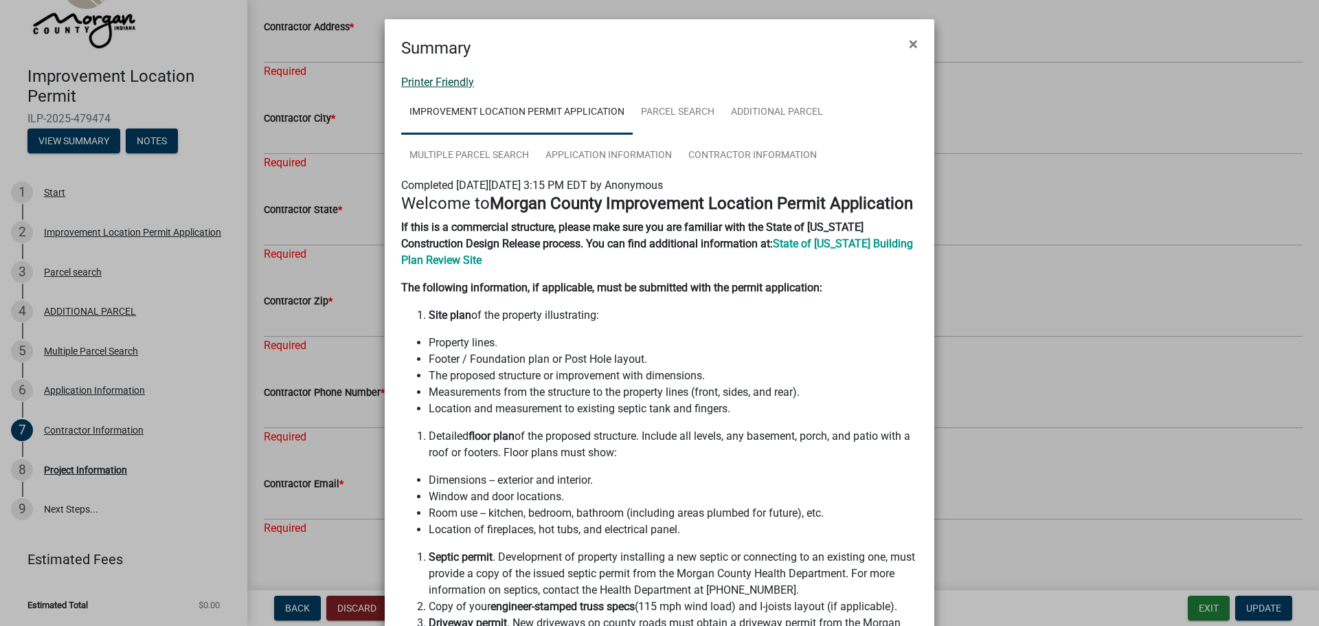
click at [433, 84] on link "Printer Friendly" at bounding box center [437, 82] width 73 height 13
click at [913, 50] on button "×" at bounding box center [913, 44] width 31 height 38
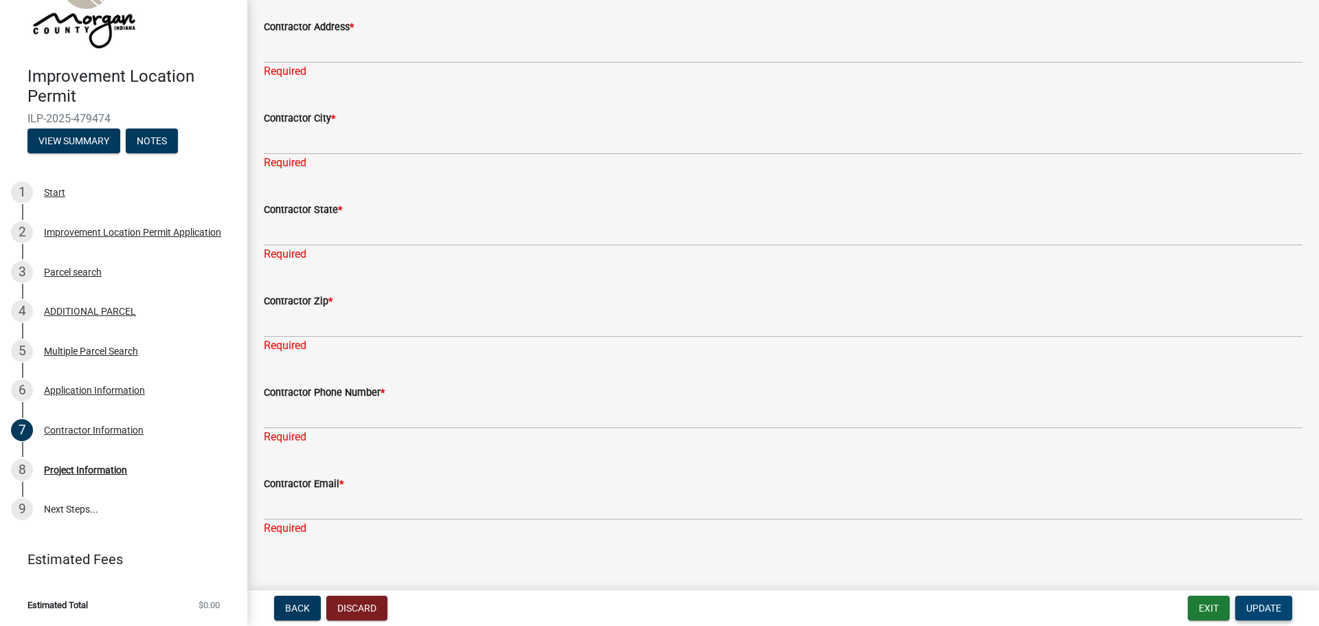
click at [1256, 611] on span "Update" at bounding box center [1263, 607] width 35 height 11
click at [1264, 615] on button "Update" at bounding box center [1263, 607] width 57 height 25
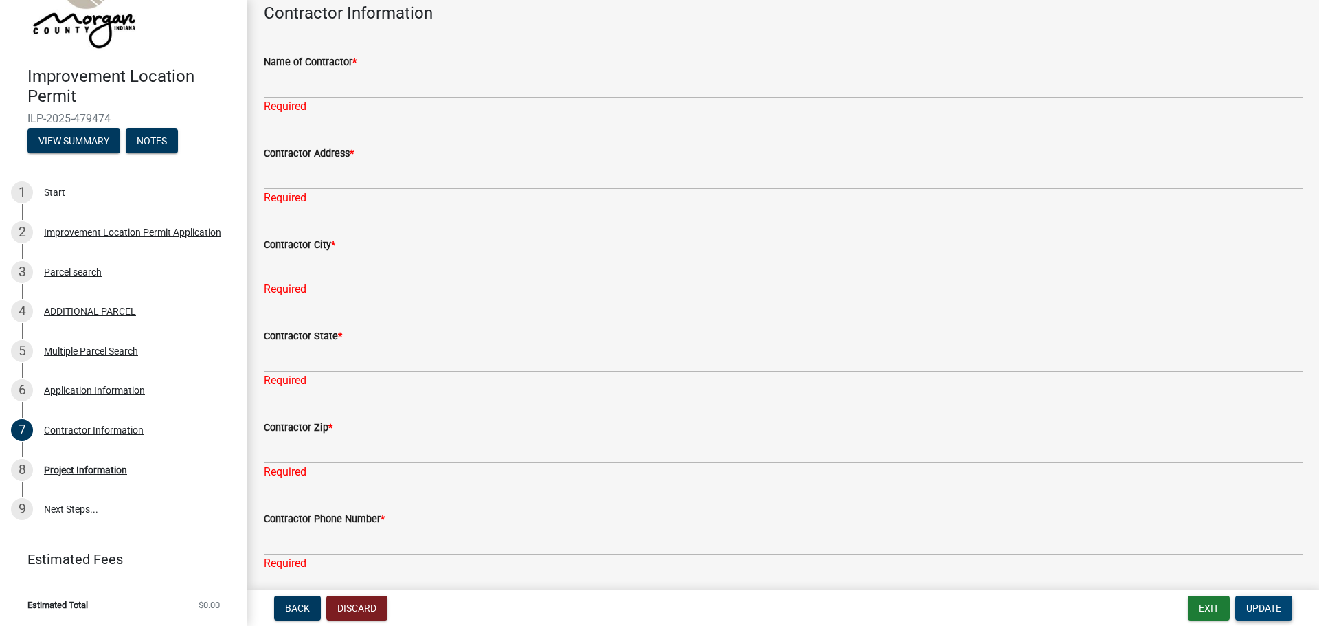
scroll to position [0, 0]
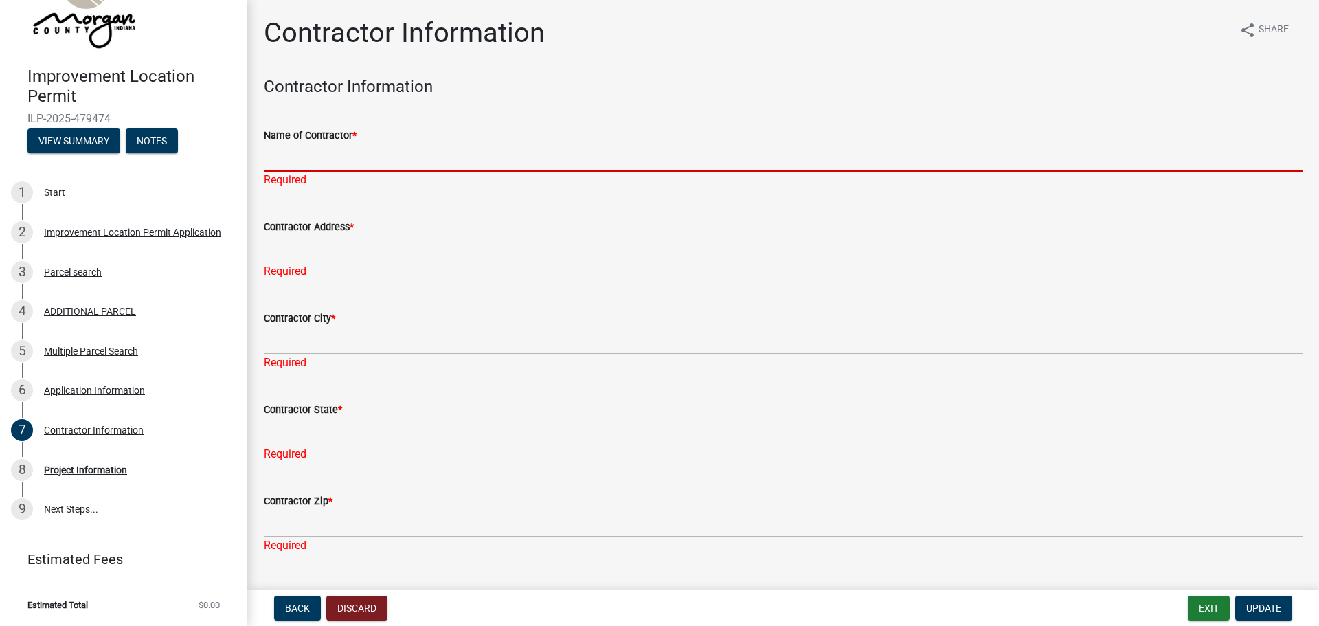
click at [428, 157] on input "Name of Contractor *" at bounding box center [783, 158] width 1039 height 28
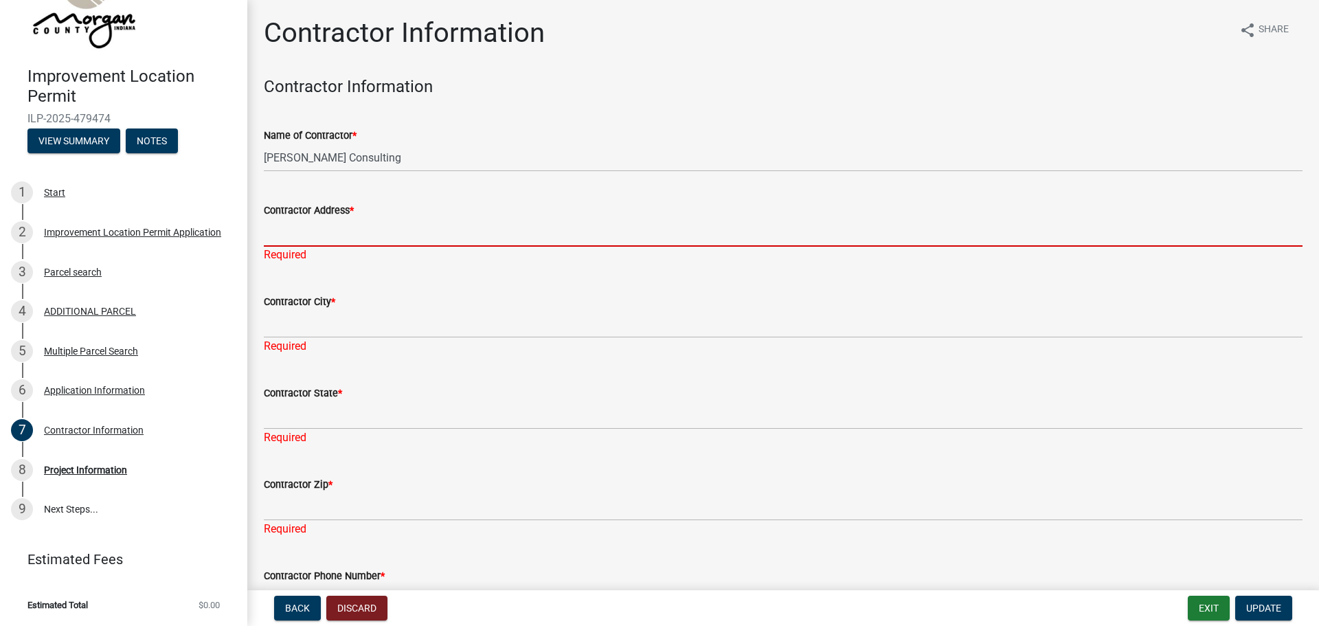
click at [305, 237] on input "Contractor Address *" at bounding box center [783, 232] width 1039 height 28
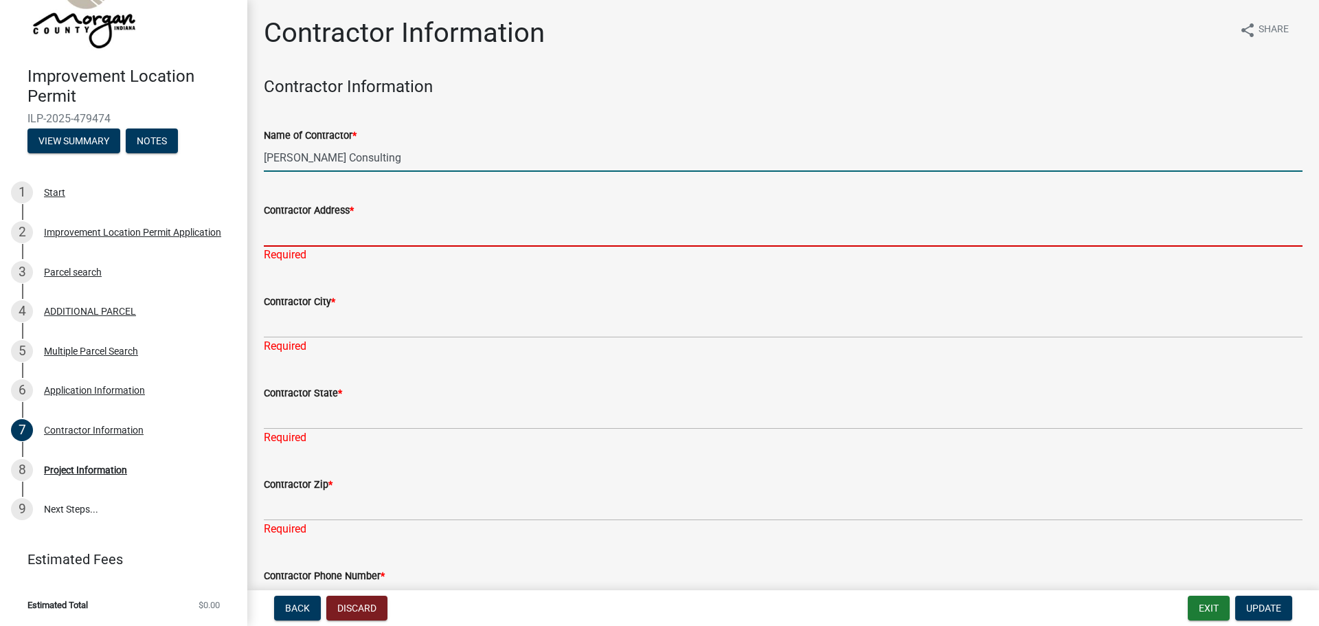
click at [268, 159] on input "Sievers Consulting" at bounding box center [783, 158] width 1039 height 28
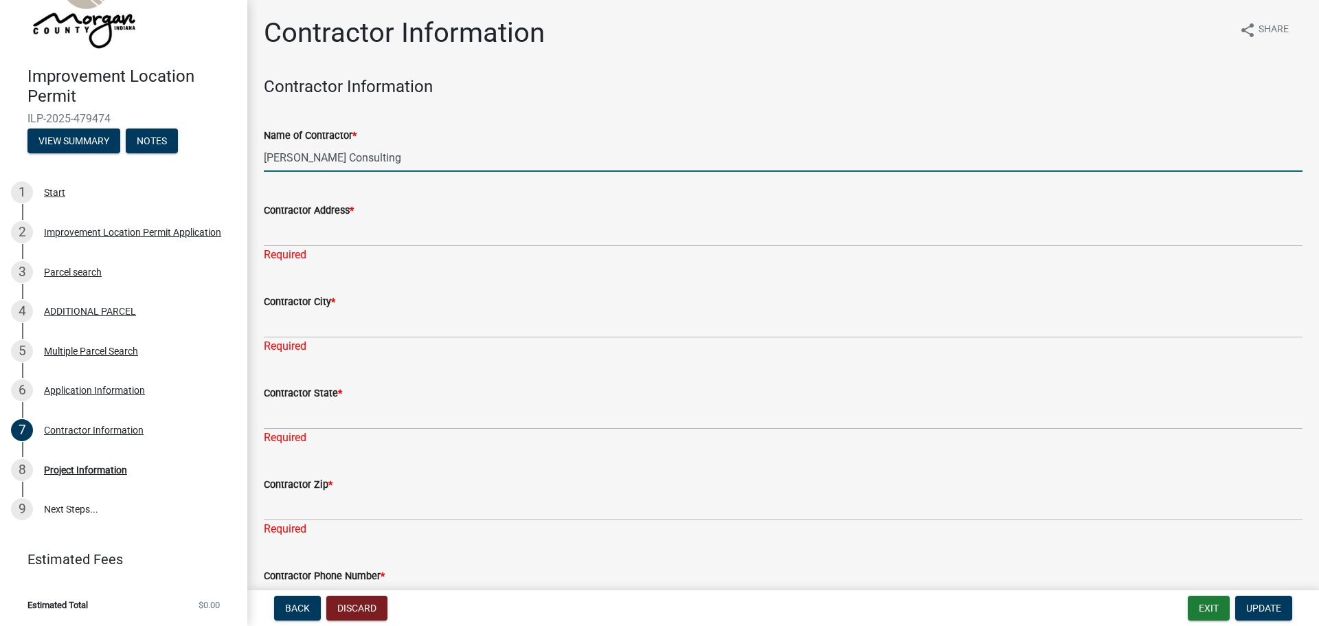
click at [268, 159] on input "Sievers Consulting" at bounding box center [783, 158] width 1039 height 28
type input "[PERSON_NAME] Consulting"
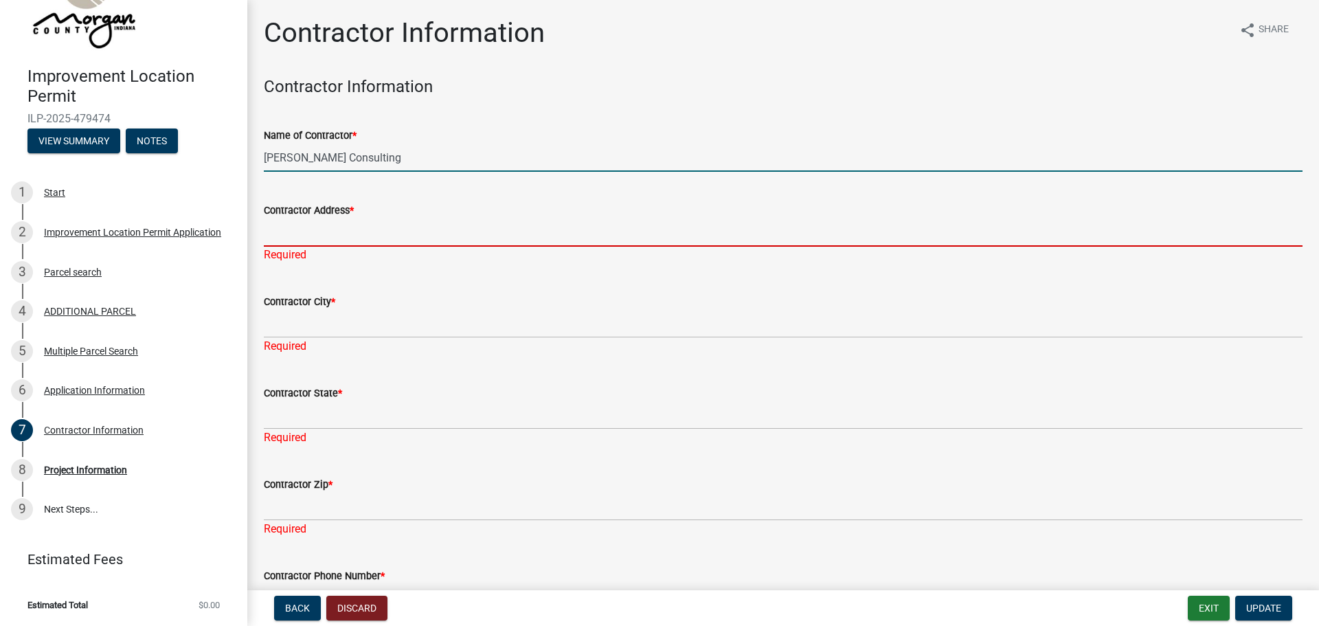
click at [299, 229] on input "Contractor Address *" at bounding box center [783, 232] width 1039 height 28
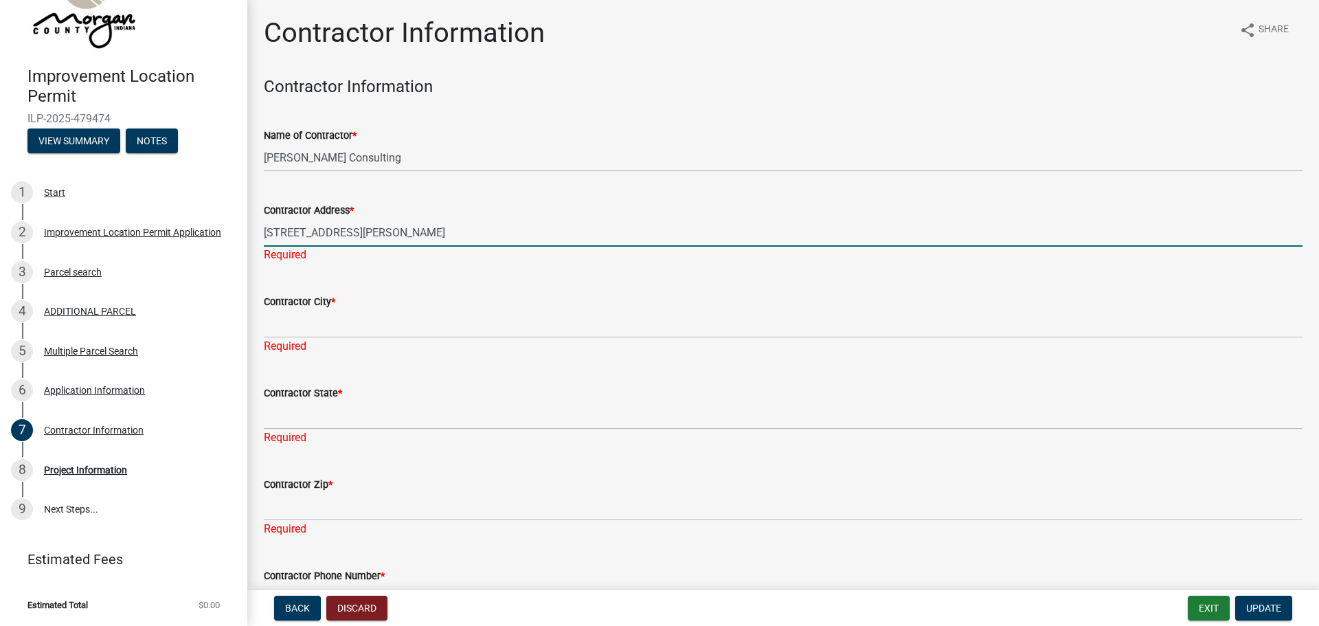
type input "[STREET_ADDRESS][PERSON_NAME]"
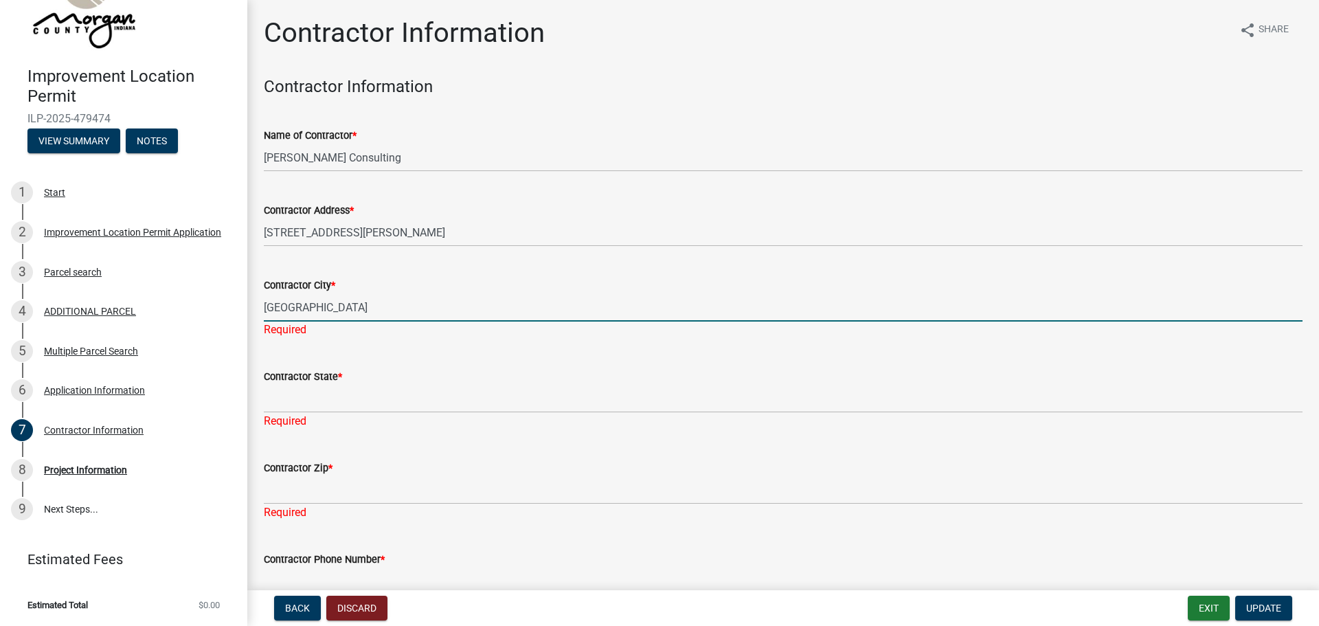
type input "[GEOGRAPHIC_DATA]"
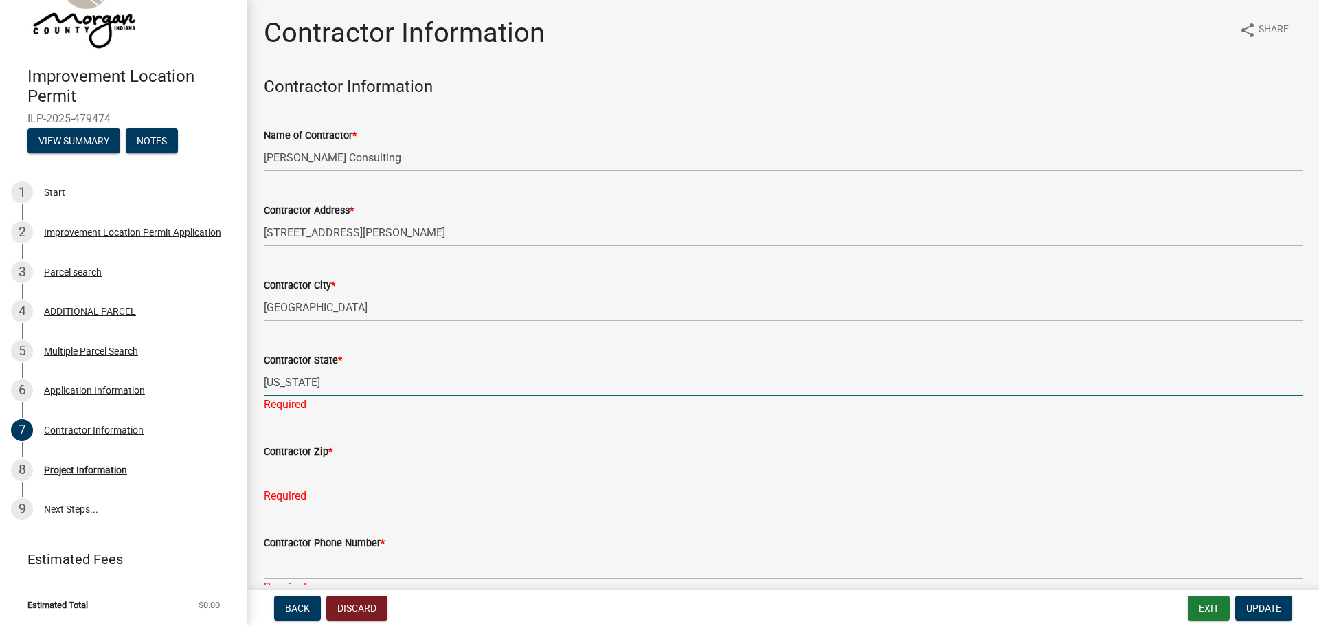
type input "[US_STATE]"
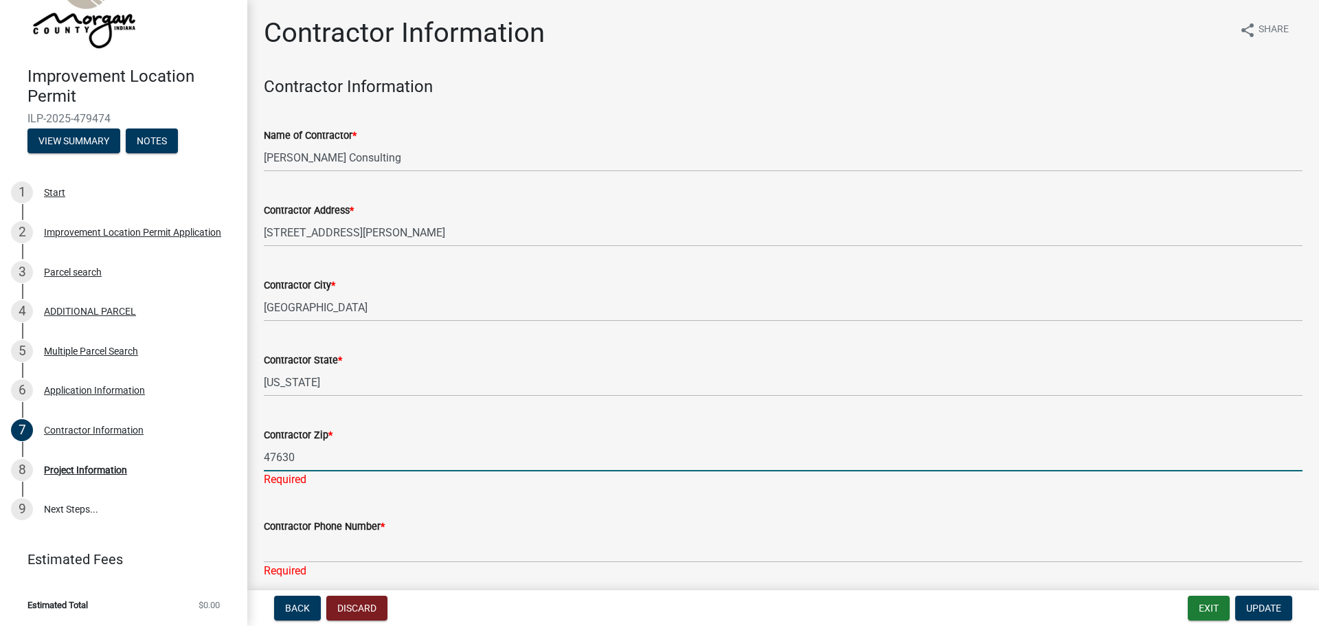
type input "47630"
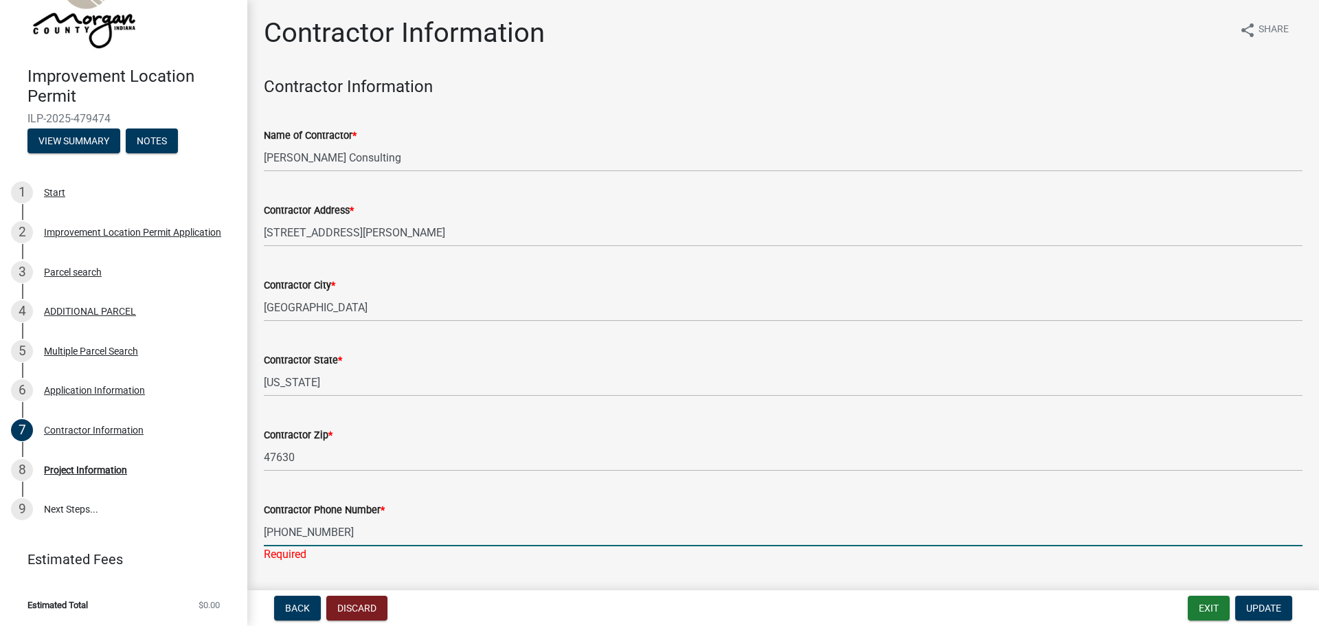
type input "[PHONE_NUMBER]"
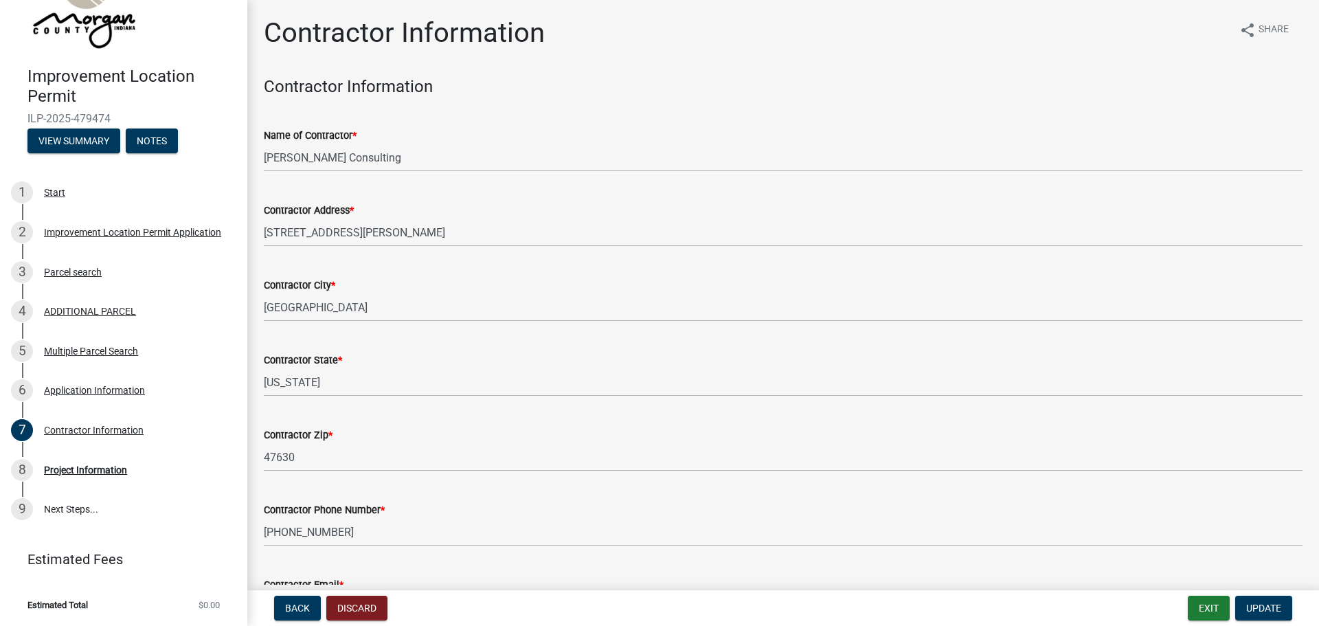
scroll to position [117, 0]
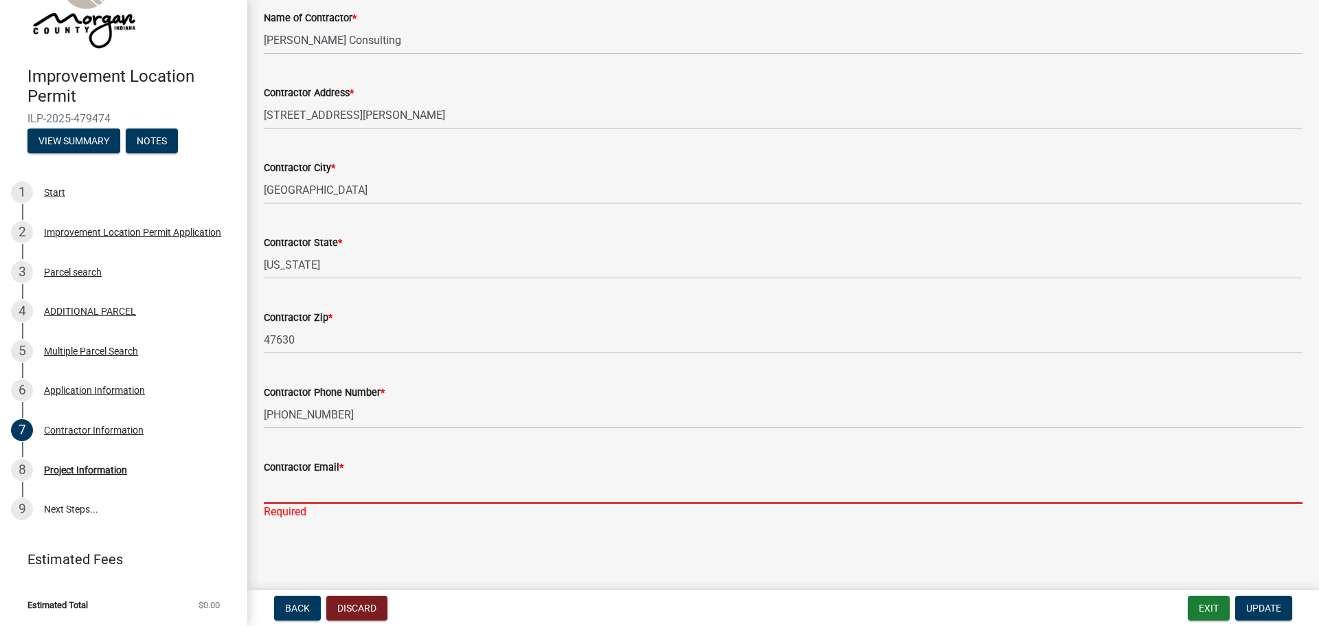
type input "j"
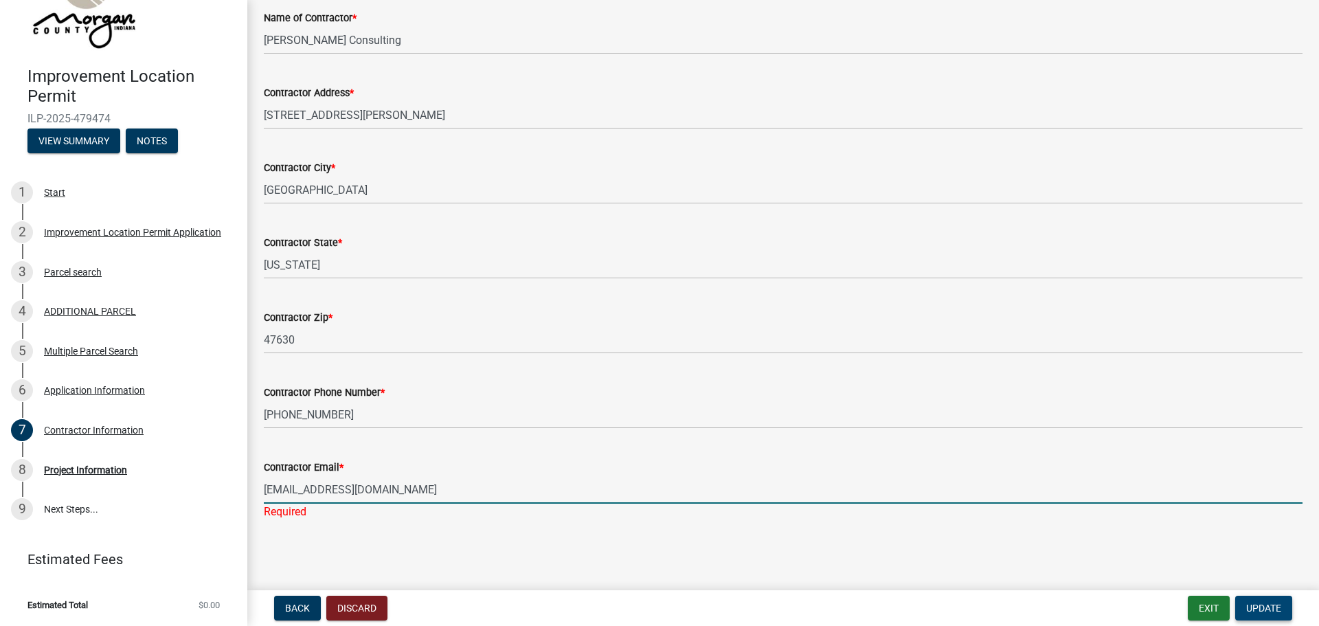
type input "[EMAIL_ADDRESS][DOMAIN_NAME]"
click at [1253, 604] on span "Update" at bounding box center [1263, 607] width 35 height 11
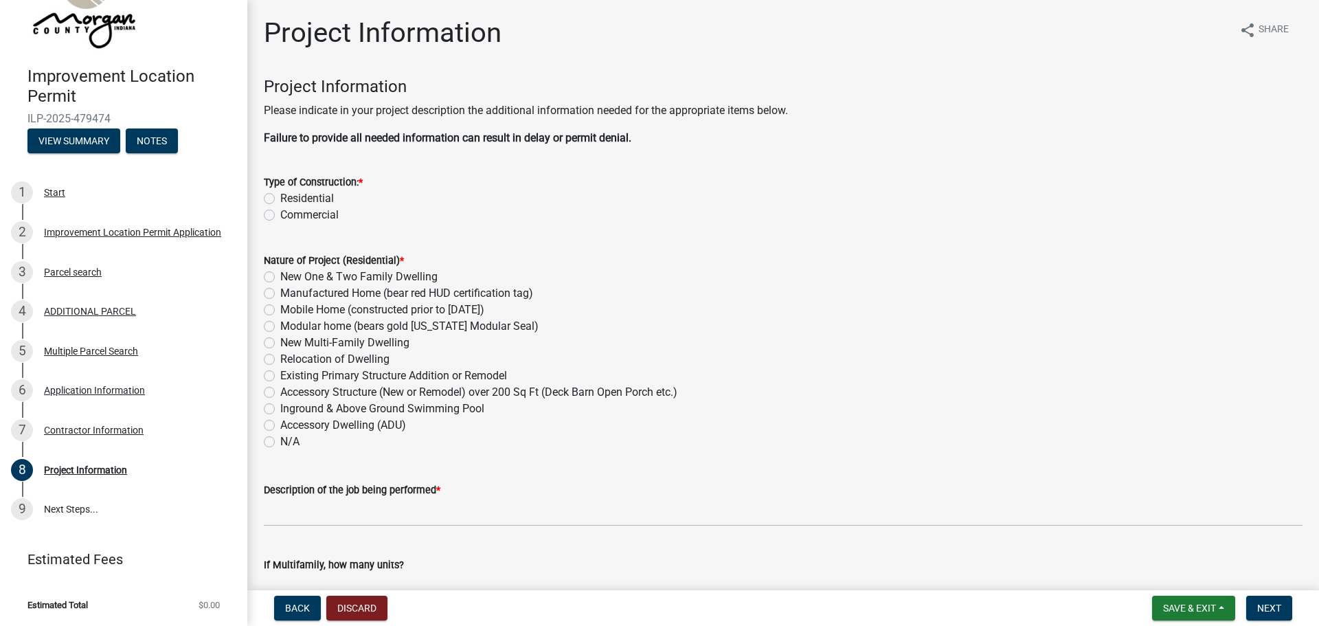
click at [280, 198] on label "Residential" at bounding box center [307, 198] width 54 height 16
click at [280, 198] on input "Residential" at bounding box center [284, 194] width 9 height 9
radio input "true"
click at [280, 391] on label "Accessory Structure (New or Remodel) over 200 Sq Ft (Deck Barn Open Porch etc.)" at bounding box center [478, 392] width 397 height 16
click at [280, 391] on input "Accessory Structure (New or Remodel) over 200 Sq Ft (Deck Barn Open Porch etc.)" at bounding box center [284, 388] width 9 height 9
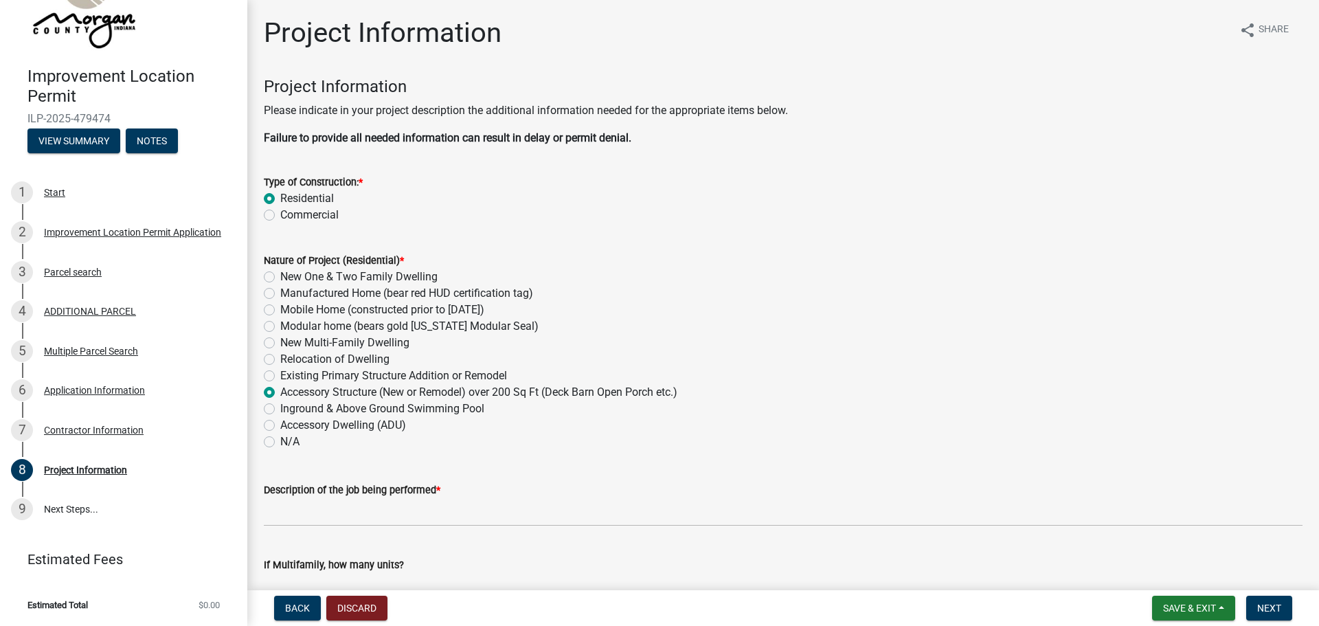
radio input "true"
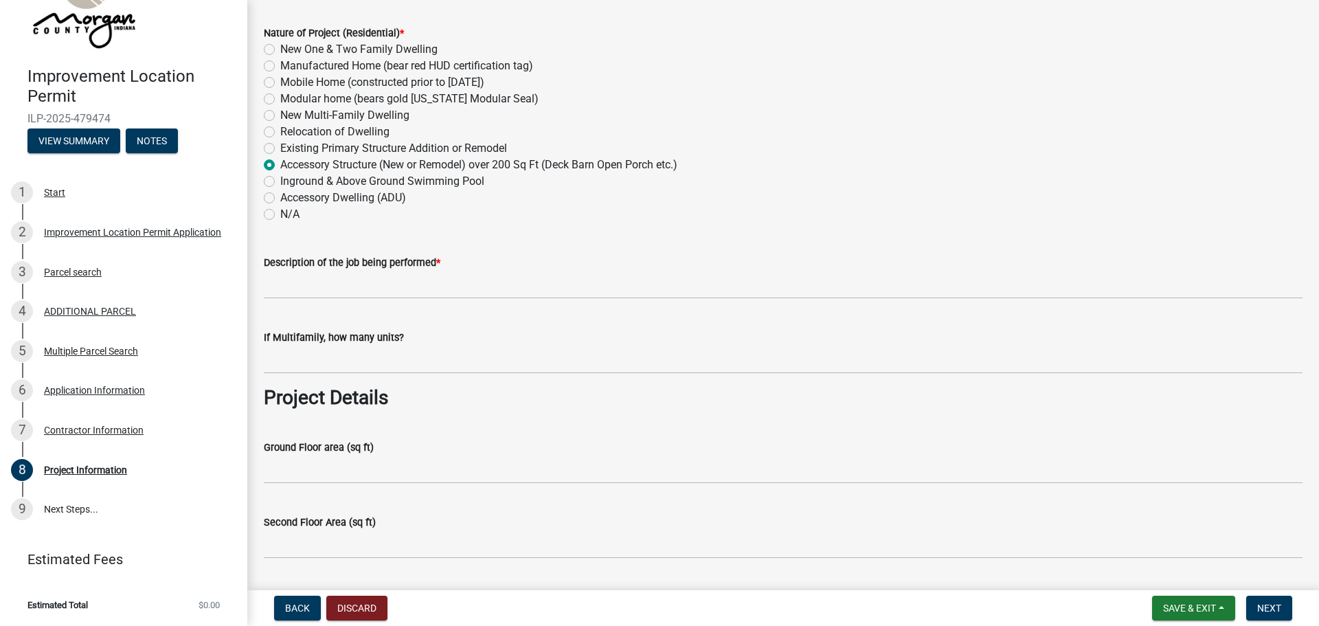
scroll to position [229, 0]
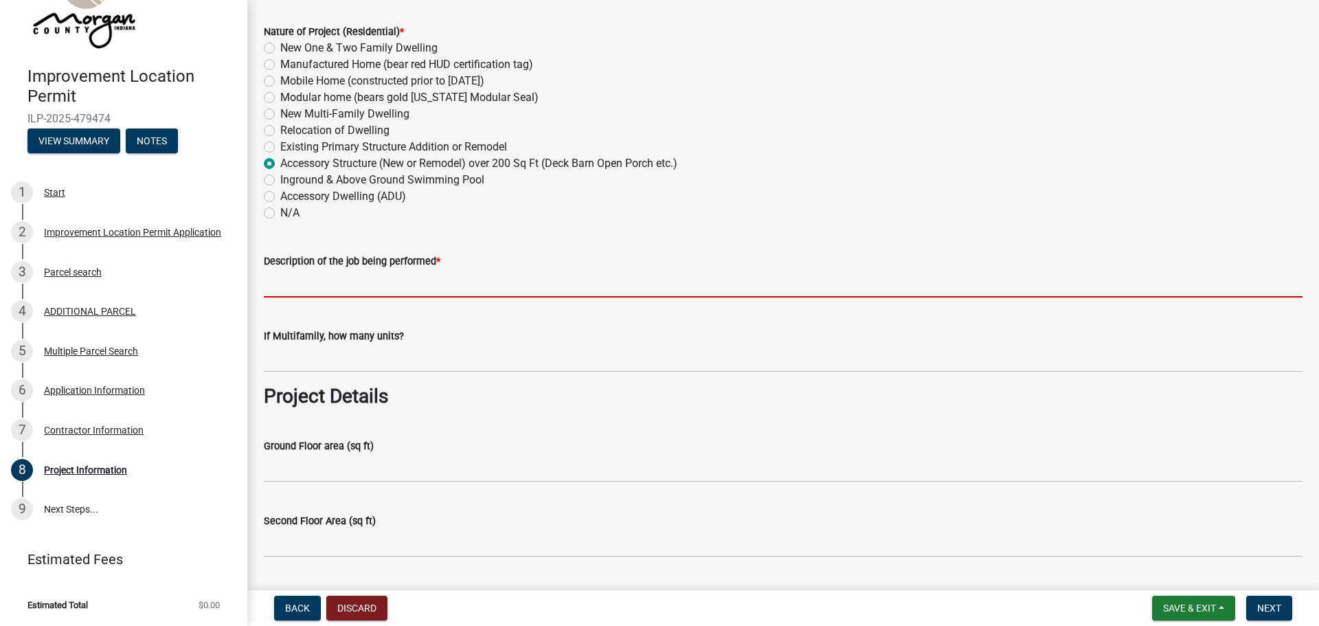
click at [326, 291] on input "Description of the job being performed *" at bounding box center [783, 283] width 1039 height 28
type input "B"
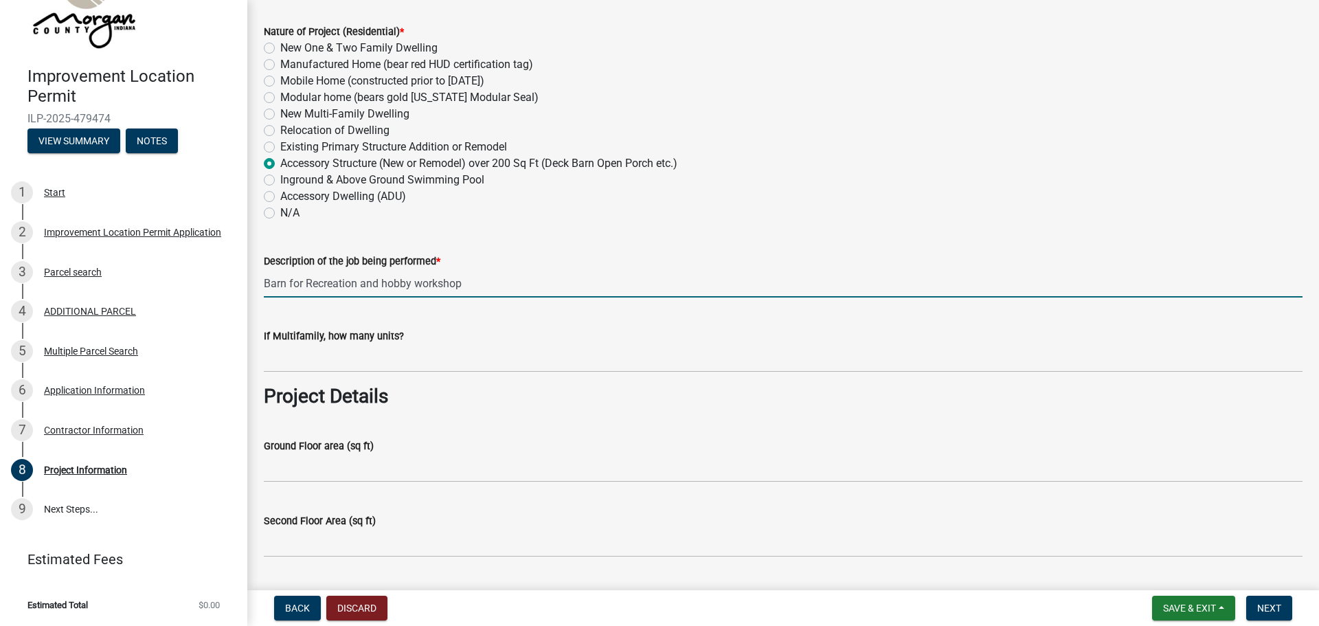
type input "Barn for Recreation and hobby workshop"
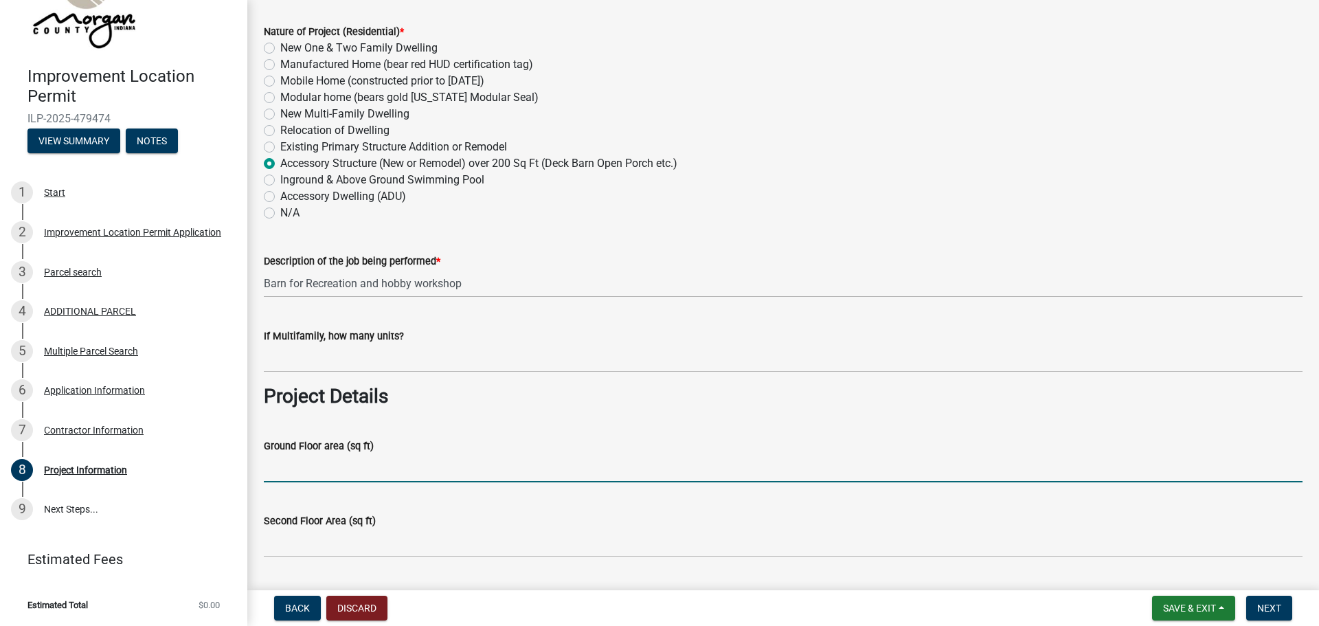
click at [326, 481] on input "Ground Floor area (sq ft)" at bounding box center [783, 468] width 1039 height 28
type input "1920"
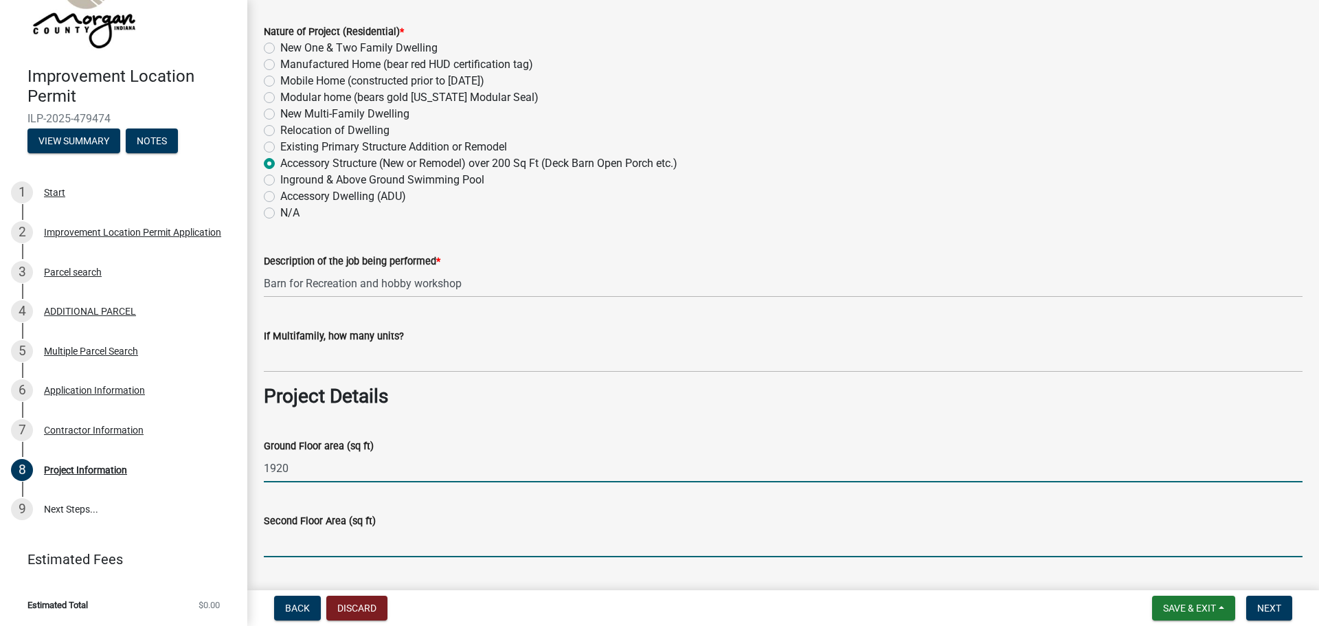
click at [314, 550] on input "Second Floor Area (sq ft)" at bounding box center [783, 543] width 1039 height 28
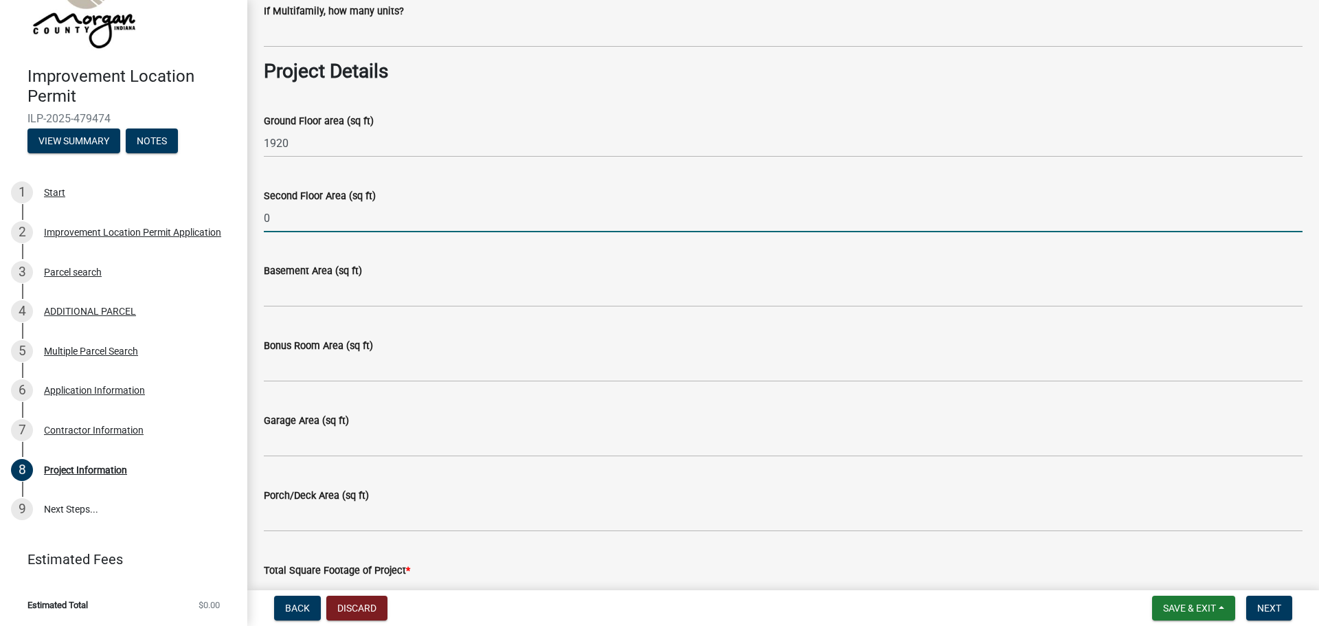
scroll to position [572, 0]
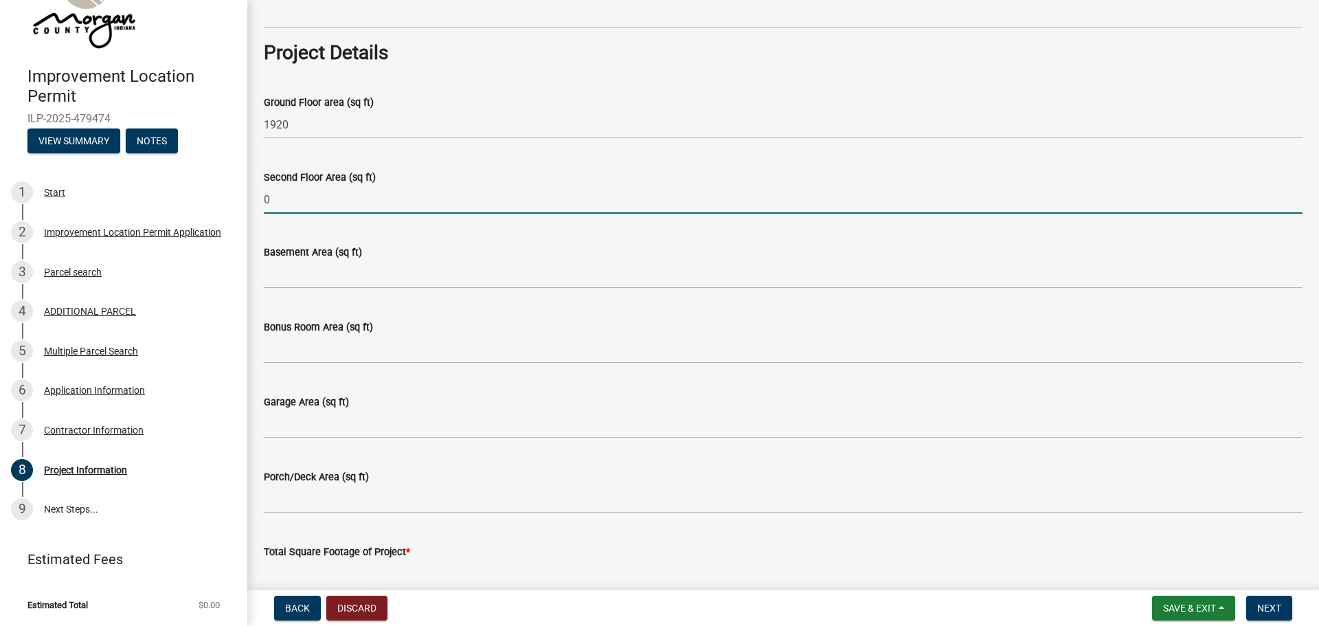
type input "0"
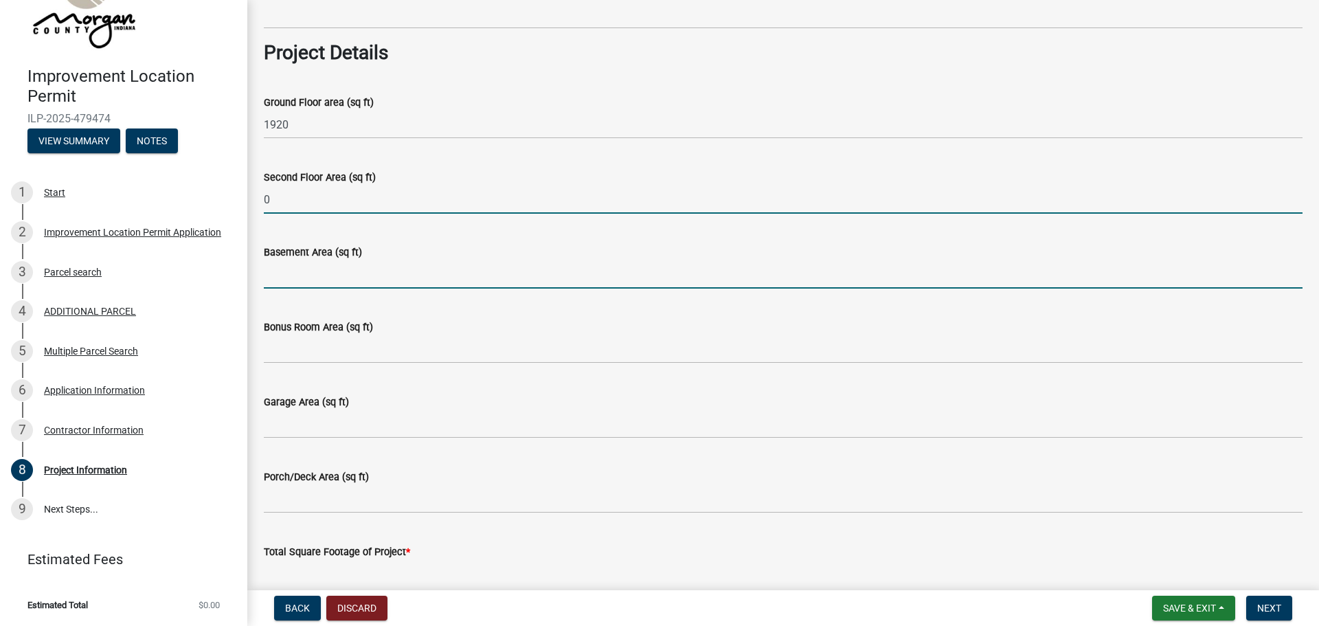
click at [311, 272] on input "Basement Area (sq ft)" at bounding box center [783, 274] width 1039 height 28
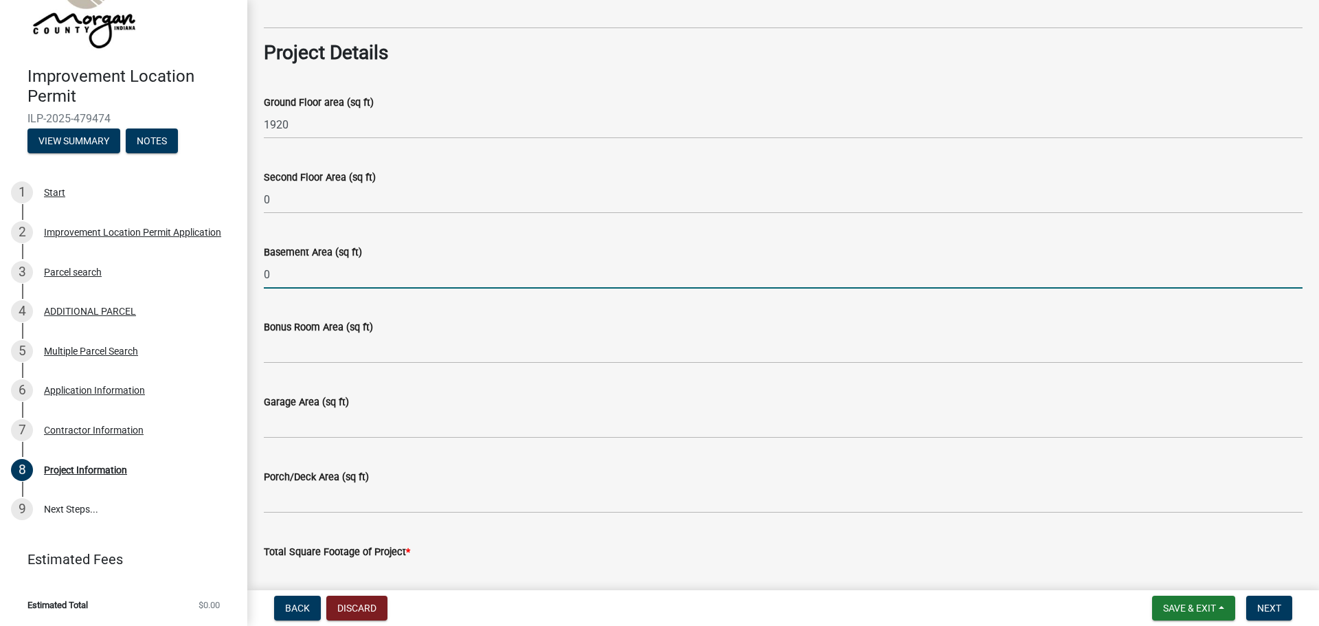
type input "0"
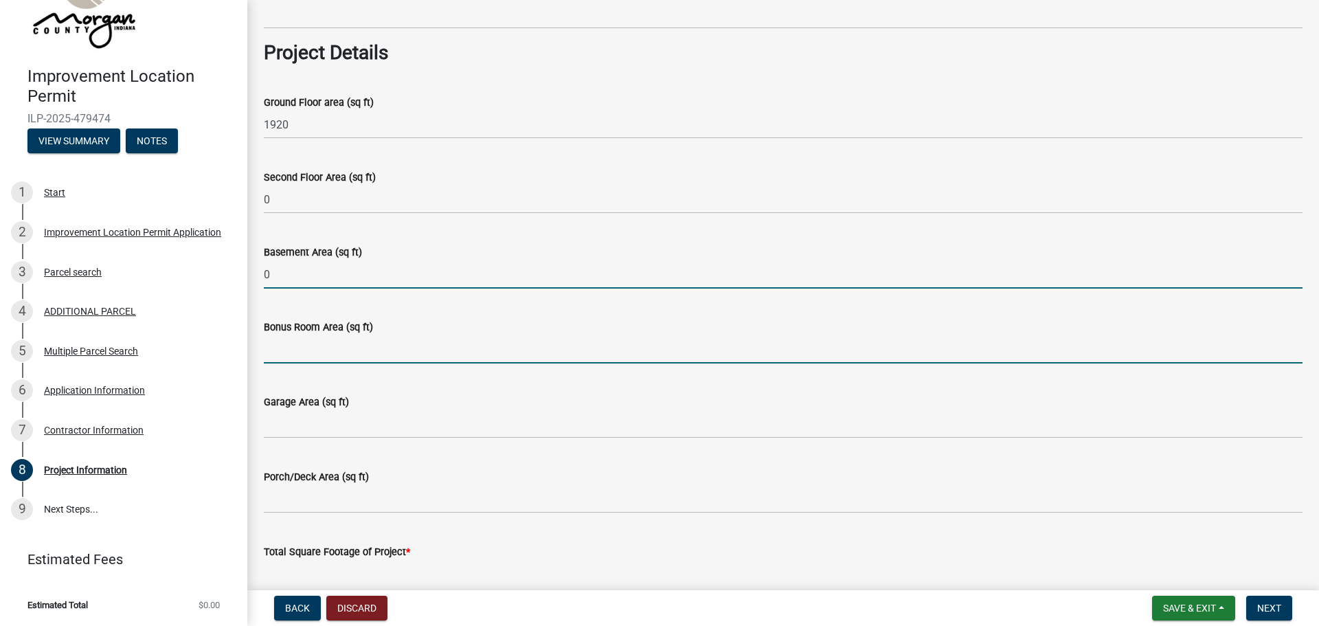
click at [299, 344] on input "Bonus Room Area (sq ft)" at bounding box center [783, 349] width 1039 height 28
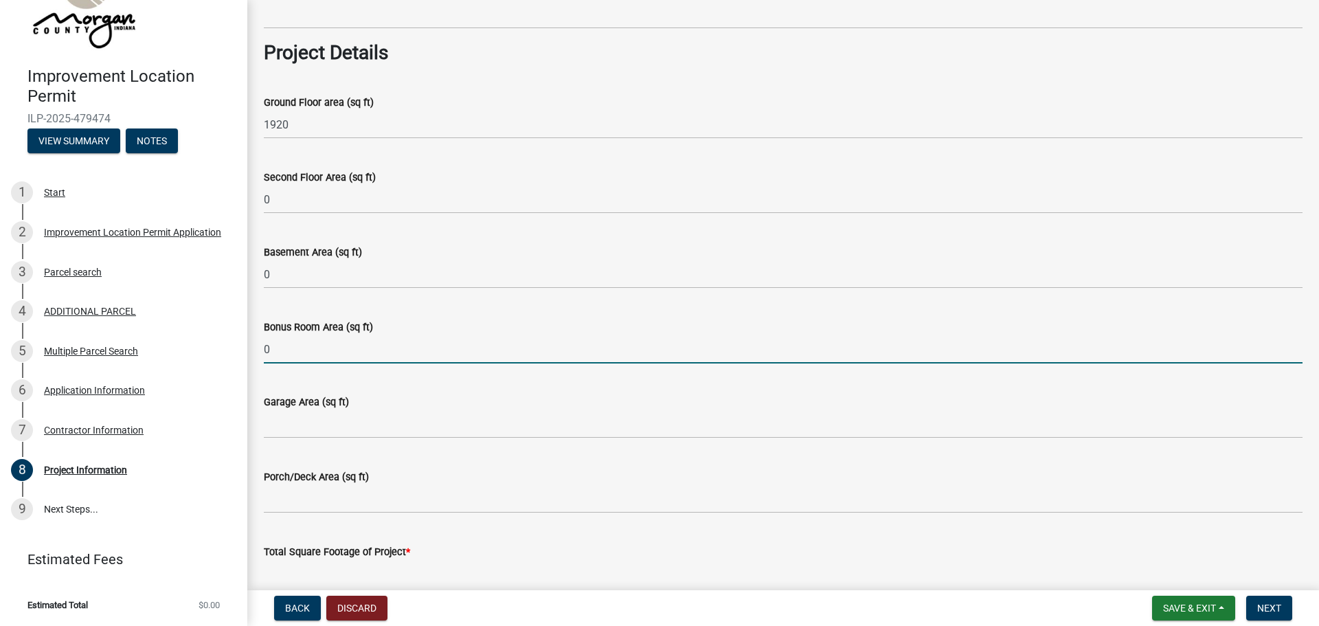
type input "0"
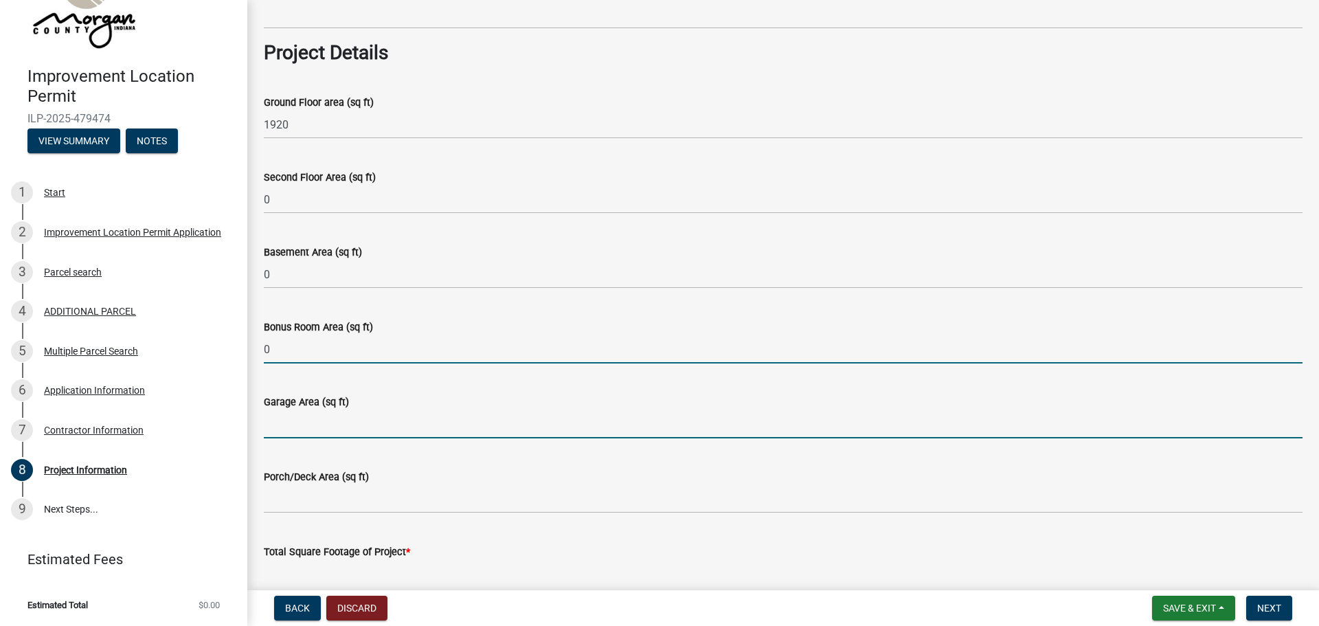
click at [295, 421] on input "Garage Area (sq ft)" at bounding box center [783, 424] width 1039 height 28
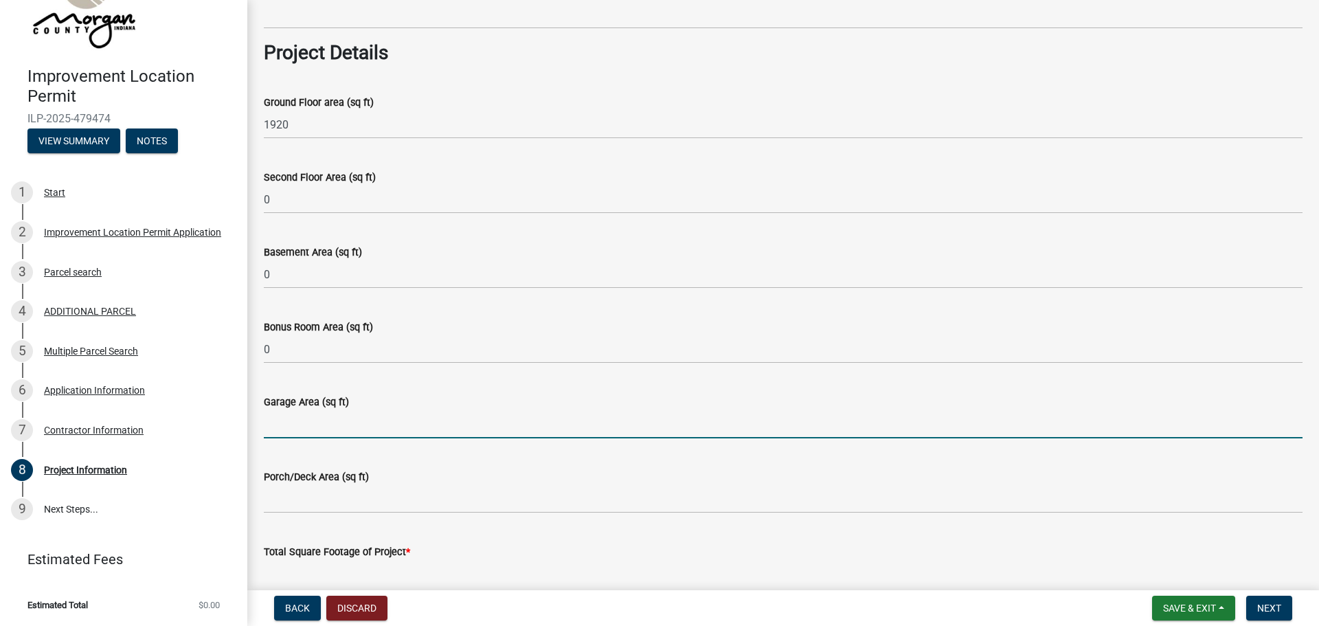
type input "768"
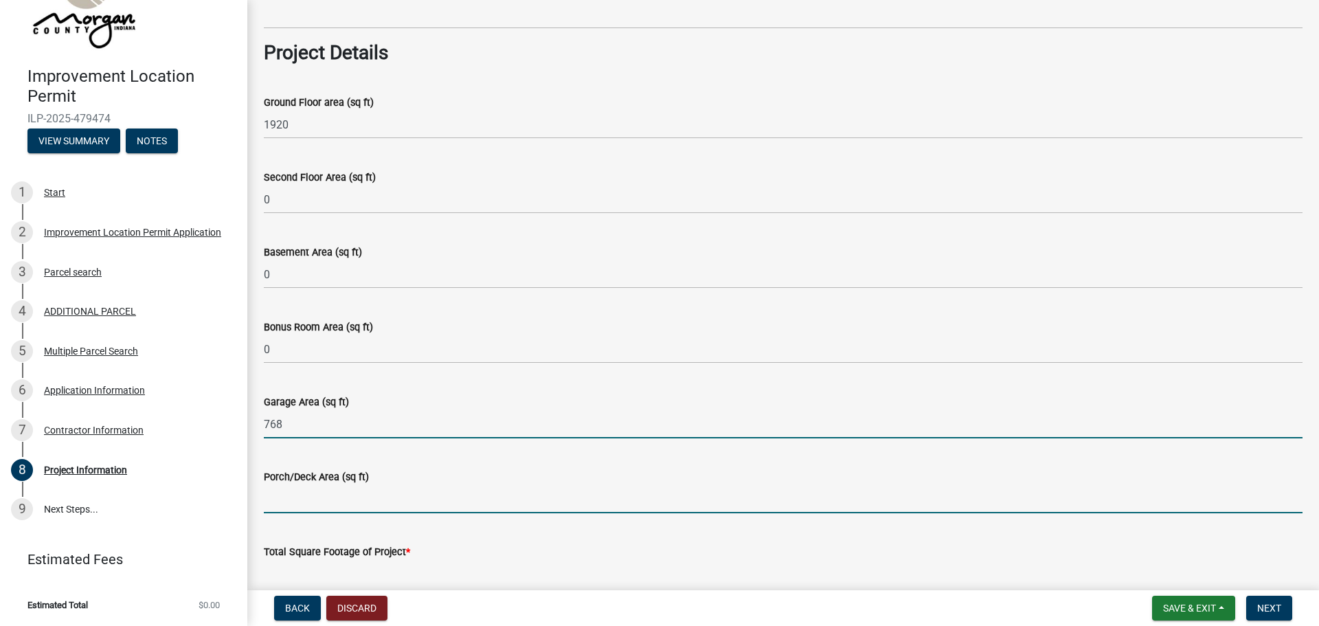
drag, startPoint x: 306, startPoint y: 494, endPoint x: 302, endPoint y: 508, distance: 15.2
click at [306, 494] on input "Porch/Deck Area (sq ft)" at bounding box center [783, 499] width 1039 height 28
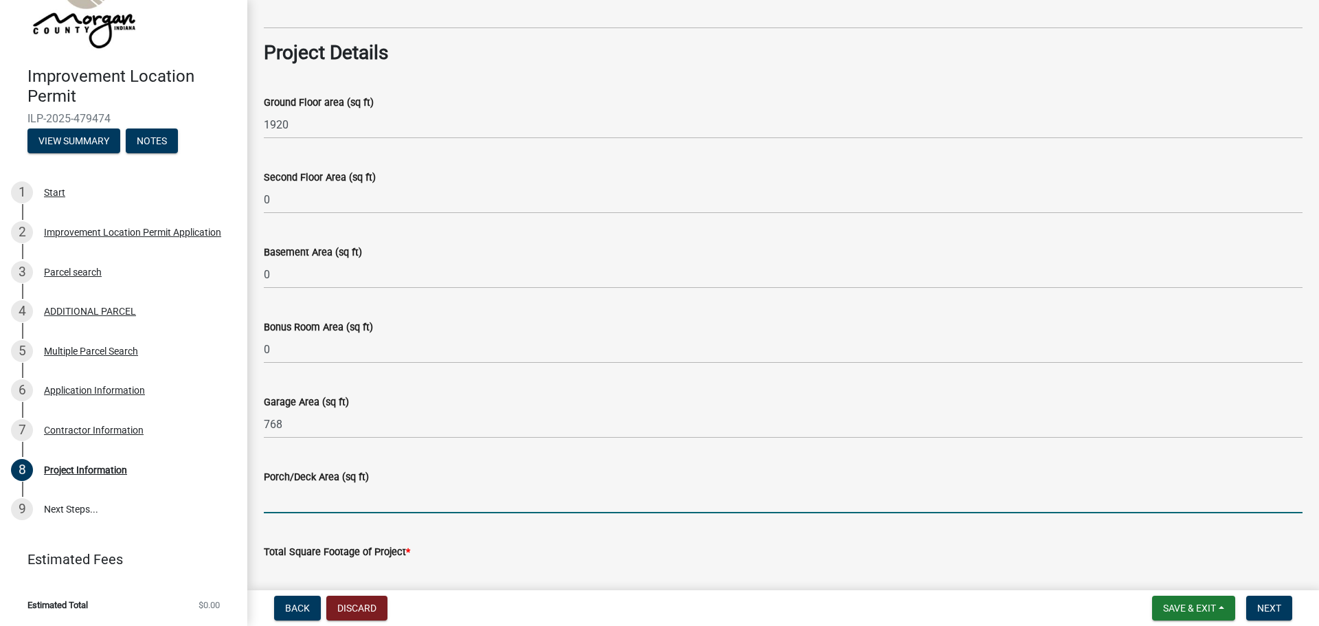
type input "96"
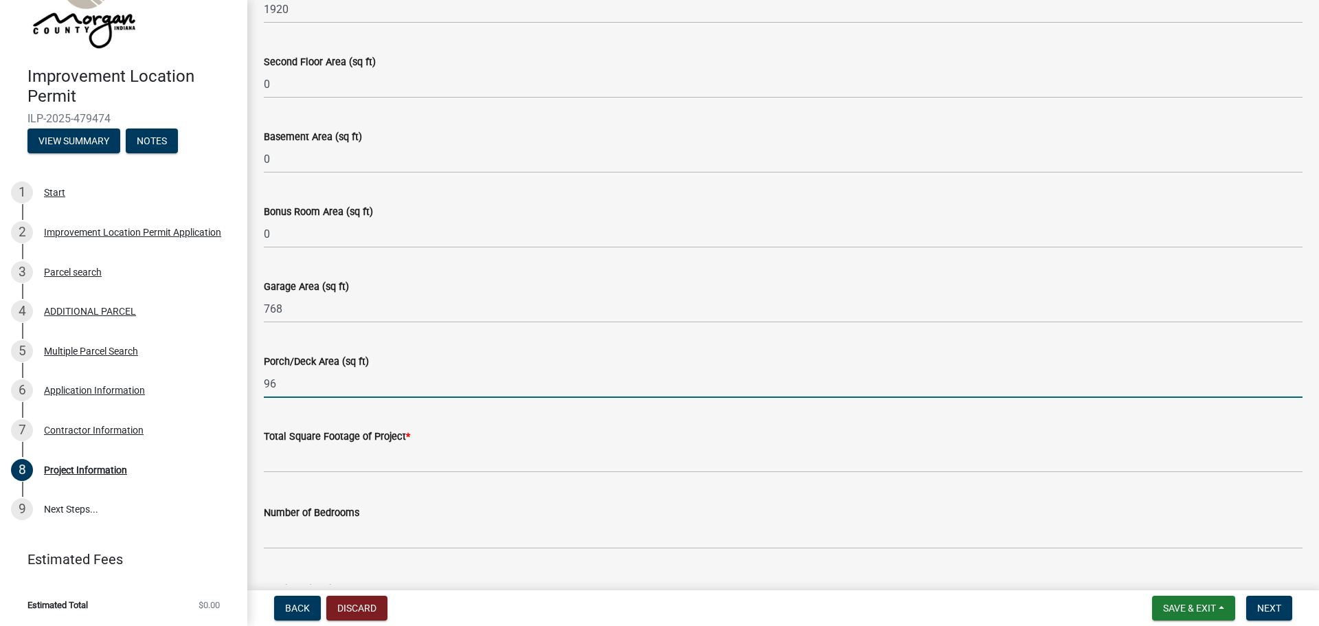
scroll to position [802, 0]
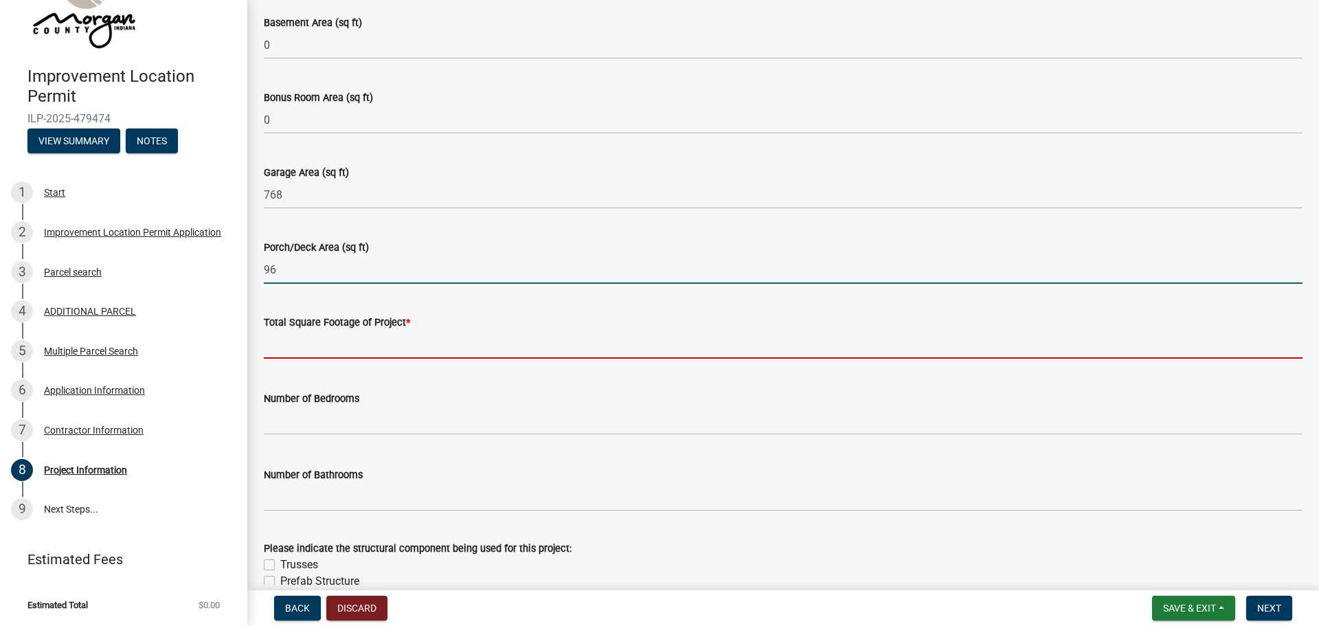
click at [302, 351] on input "text" at bounding box center [783, 344] width 1039 height 28
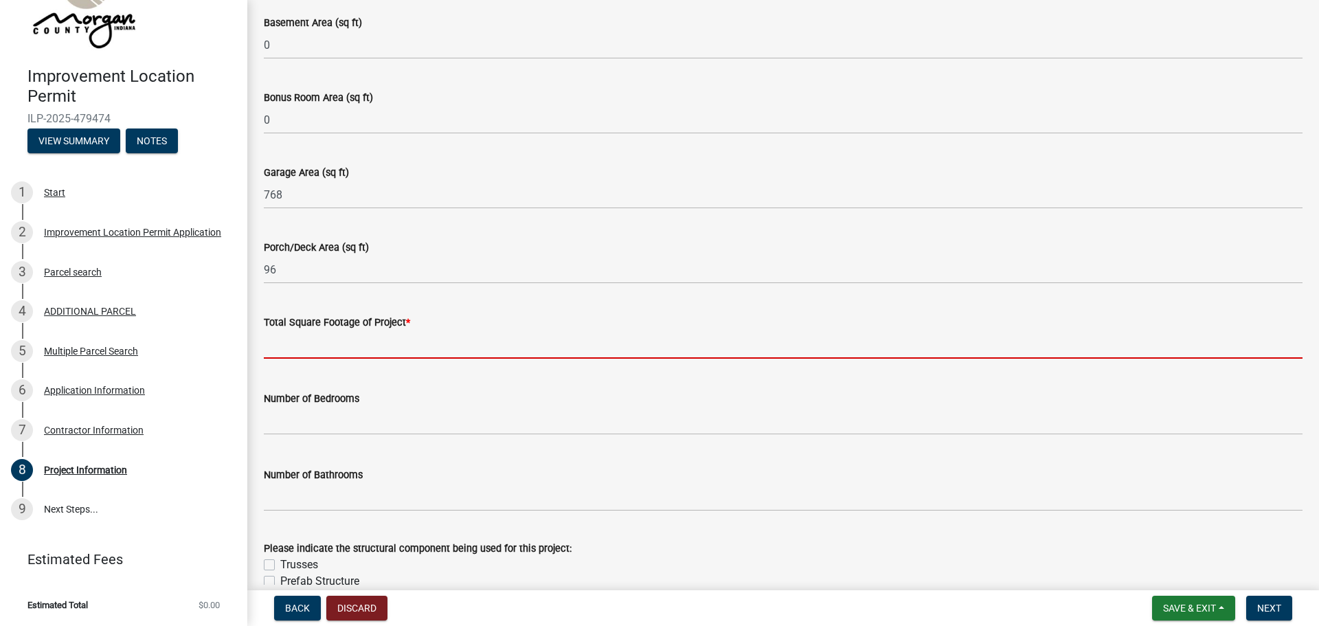
type input "2778"
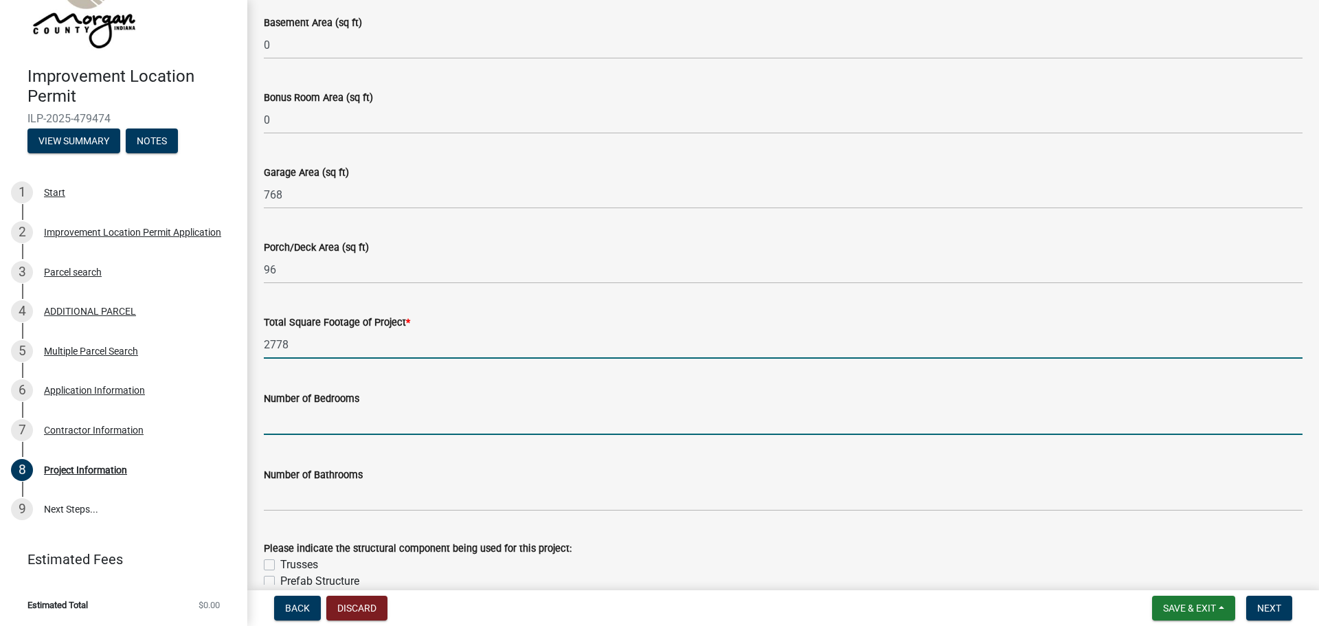
click at [306, 429] on input "text" at bounding box center [783, 421] width 1039 height 28
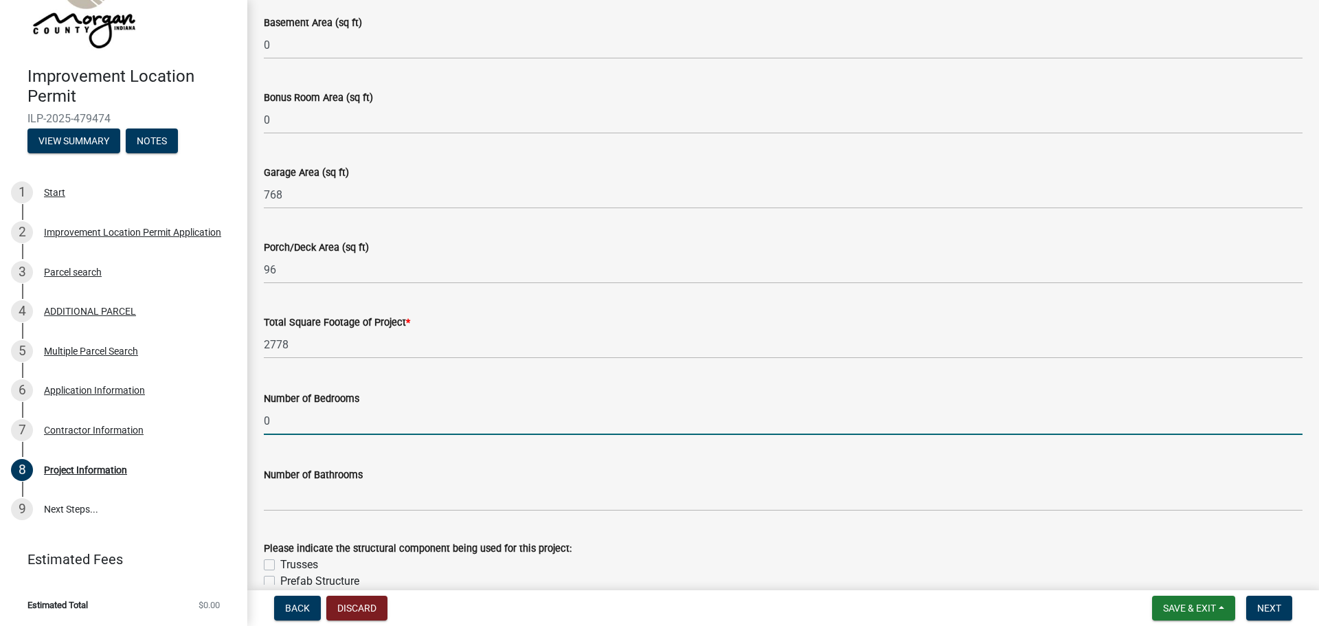
type input "0"
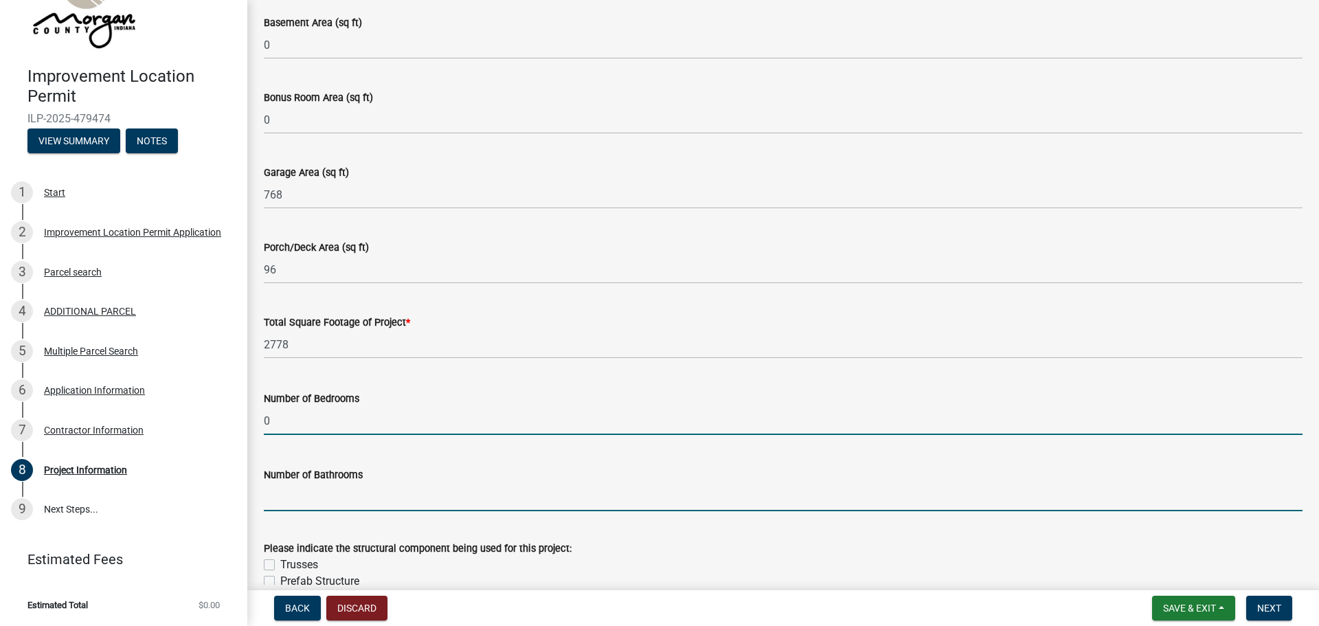
click at [295, 501] on input "text" at bounding box center [783, 497] width 1039 height 28
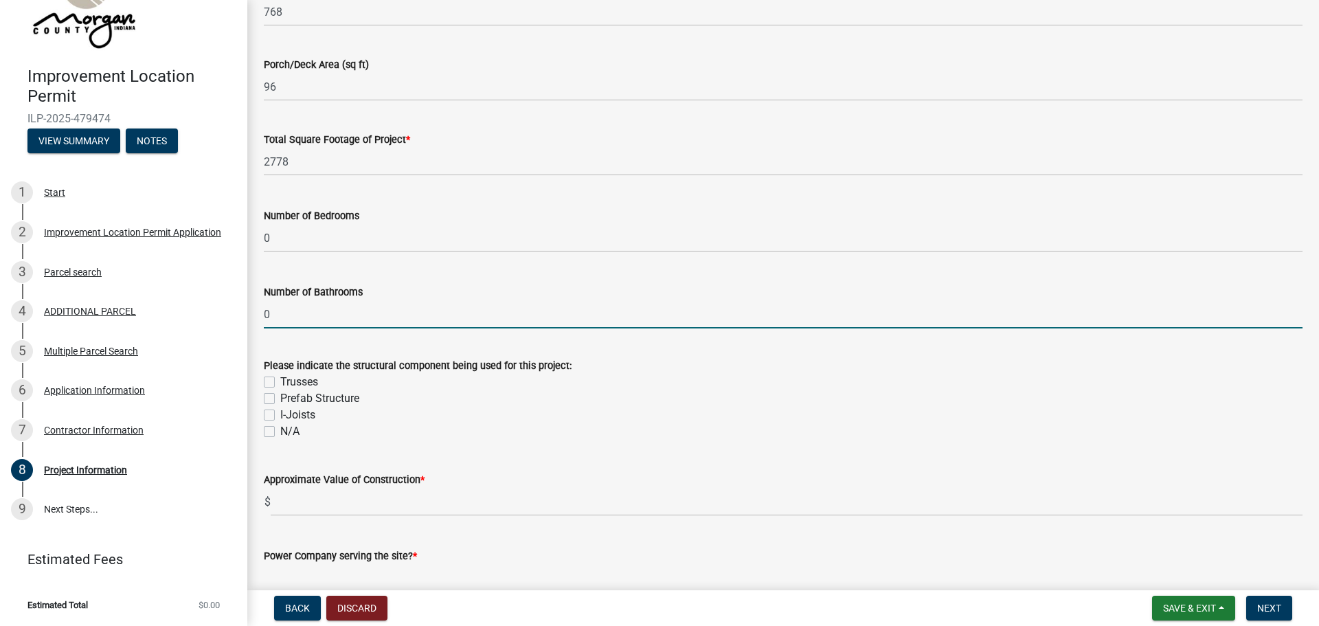
scroll to position [1030, 0]
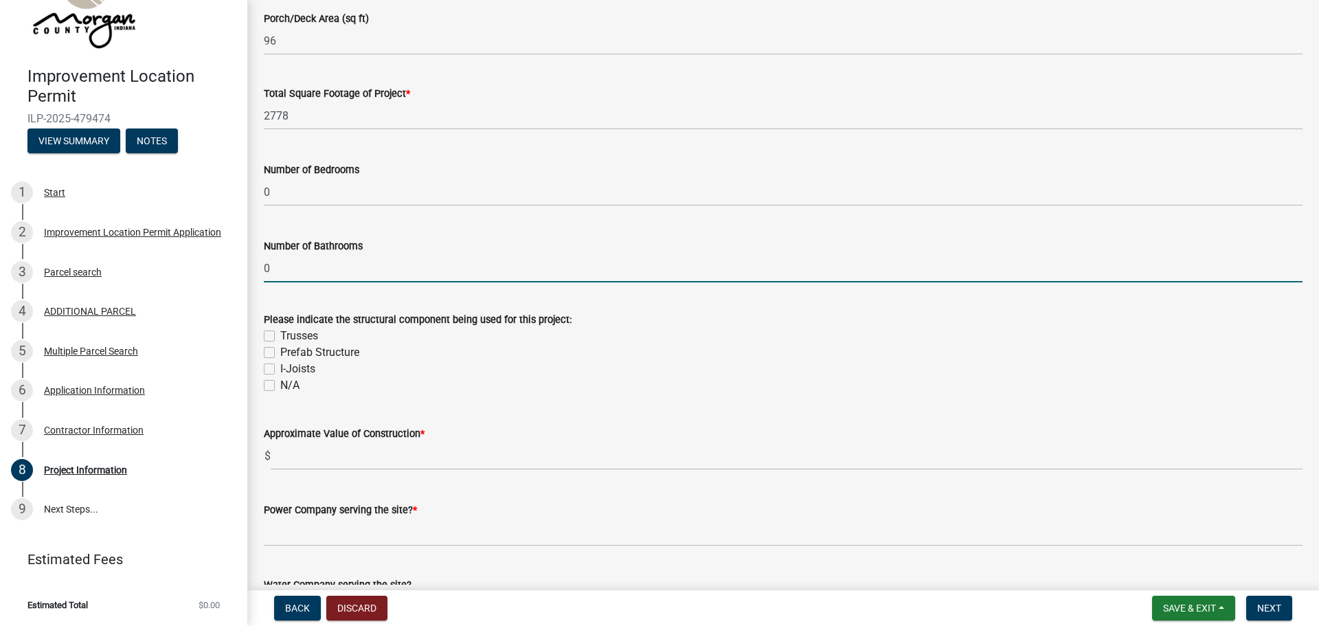
type input "0"
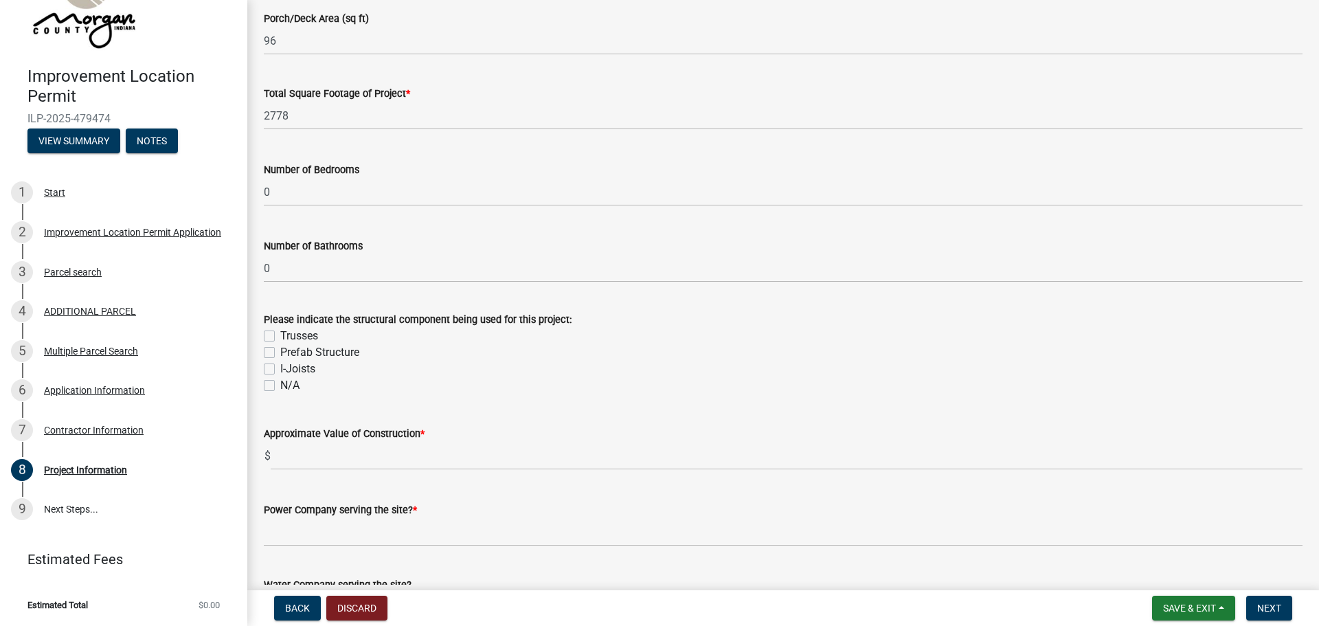
click at [280, 335] on label "Trusses" at bounding box center [299, 336] width 38 height 16
click at [280, 335] on input "Trusses" at bounding box center [284, 332] width 9 height 9
checkbox input "true"
checkbox input "false"
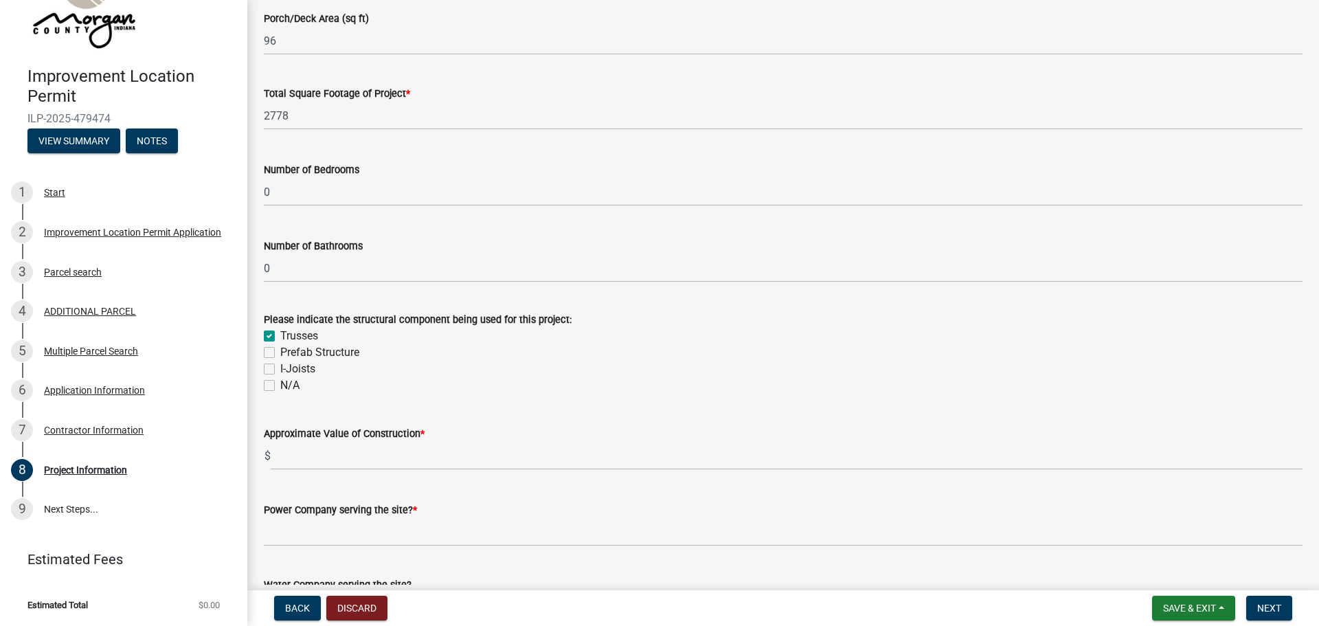
checkbox input "false"
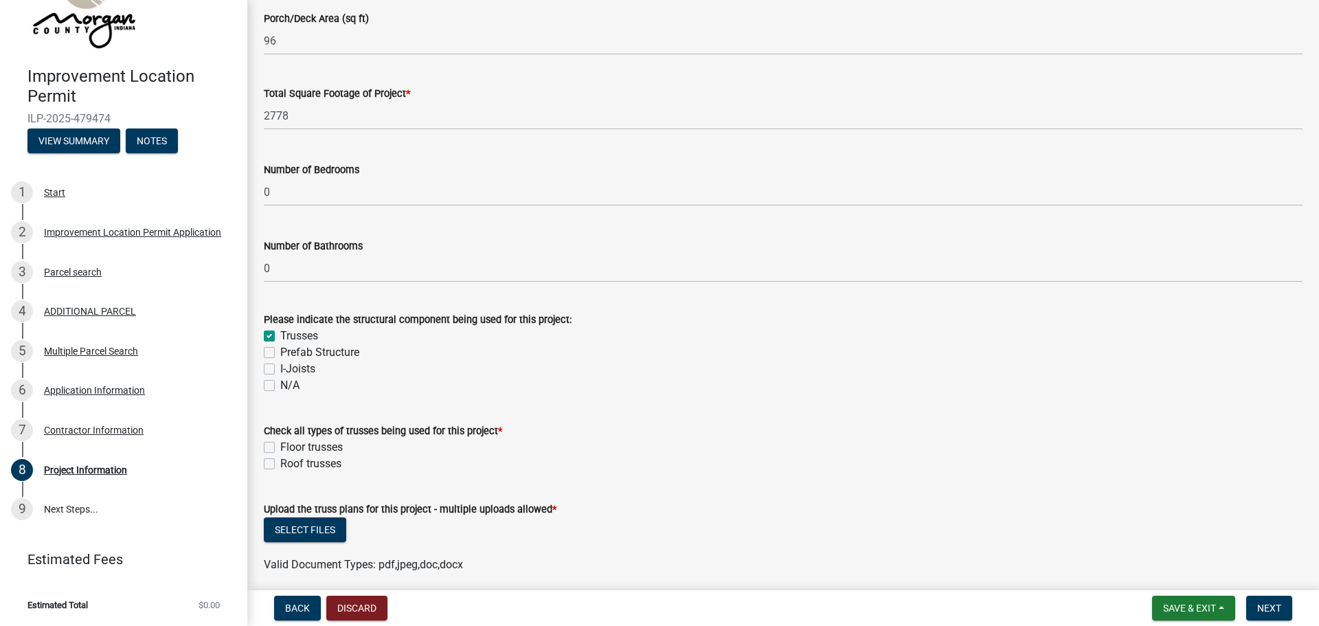
click at [280, 463] on label "Roof trusses" at bounding box center [310, 463] width 61 height 16
click at [280, 463] on input "Roof trusses" at bounding box center [284, 459] width 9 height 9
checkbox input "true"
checkbox input "false"
checkbox input "true"
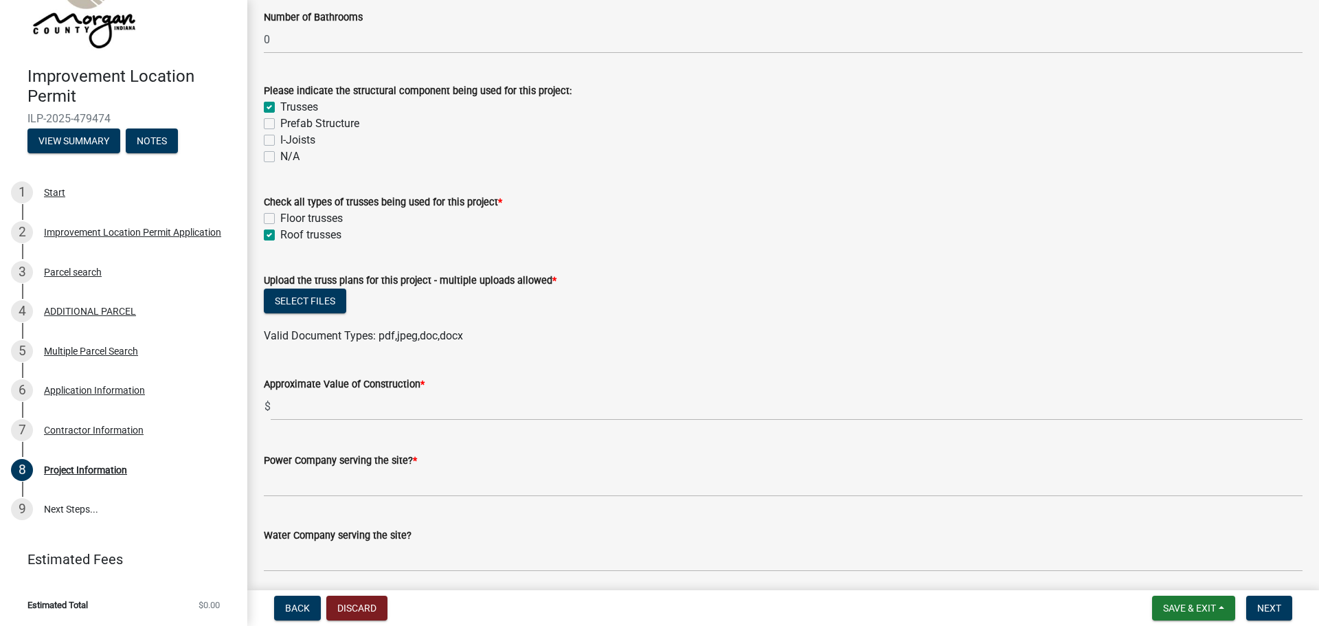
scroll to position [1374, 0]
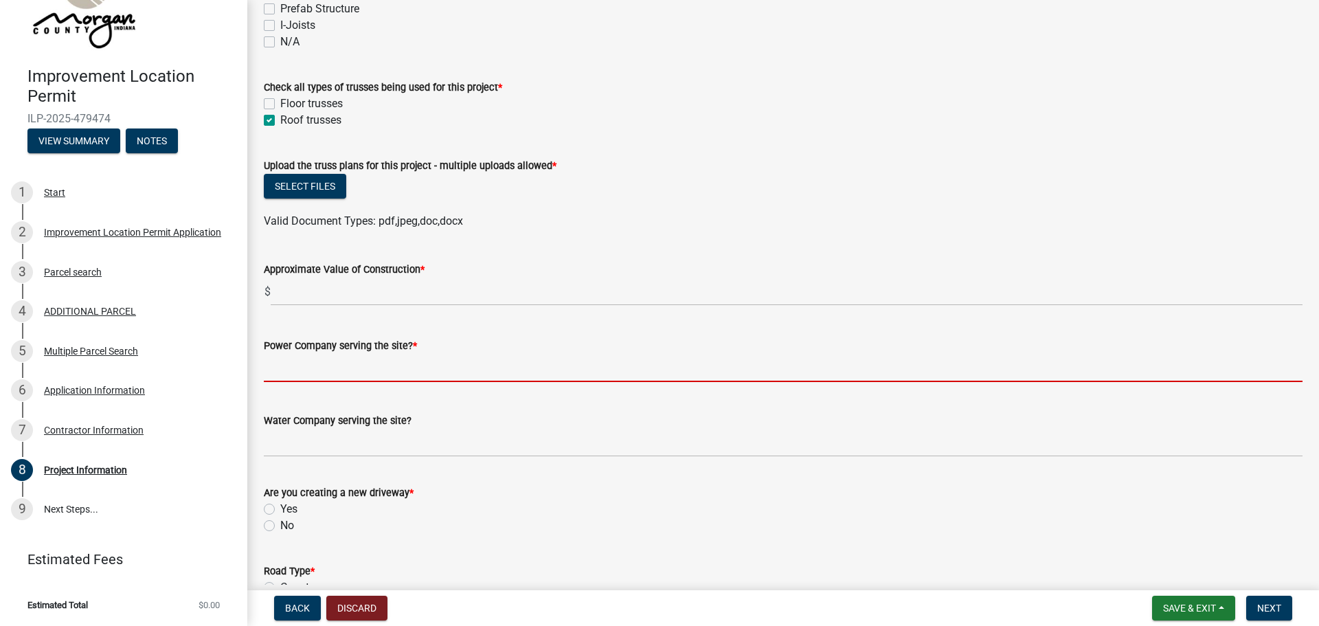
click at [297, 370] on input "Power Company serving the site? *" at bounding box center [783, 368] width 1039 height 28
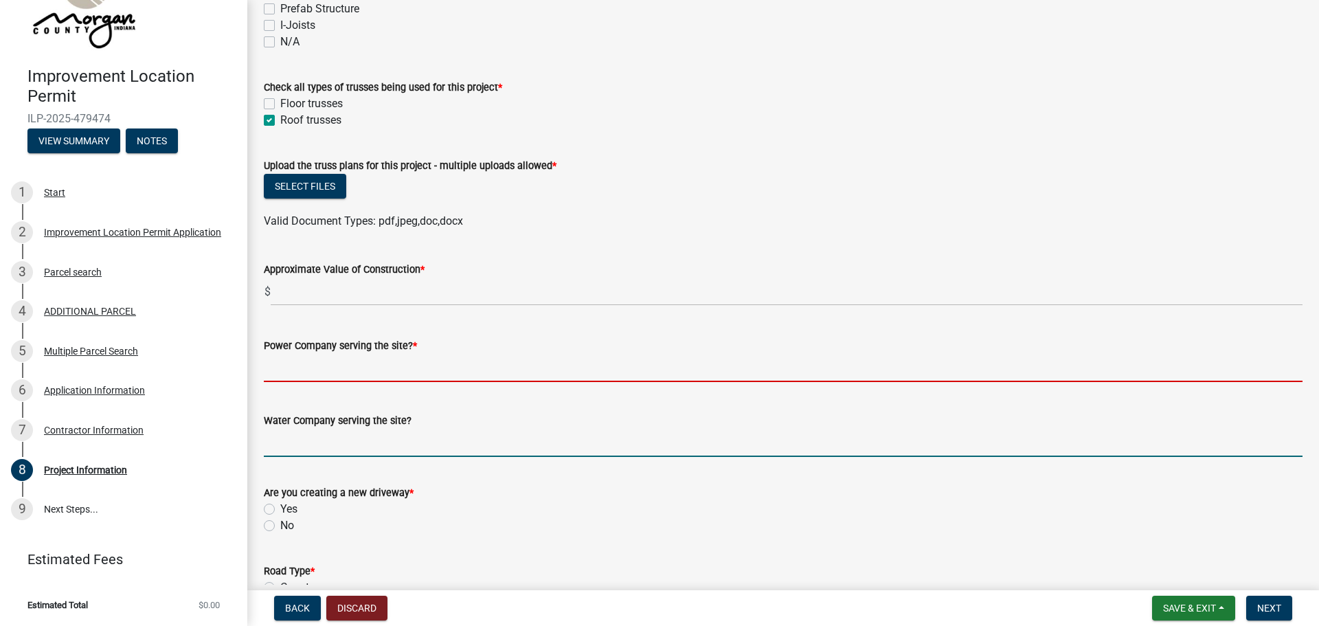
click at [317, 445] on form "Water Company serving the site?" at bounding box center [783, 434] width 1039 height 45
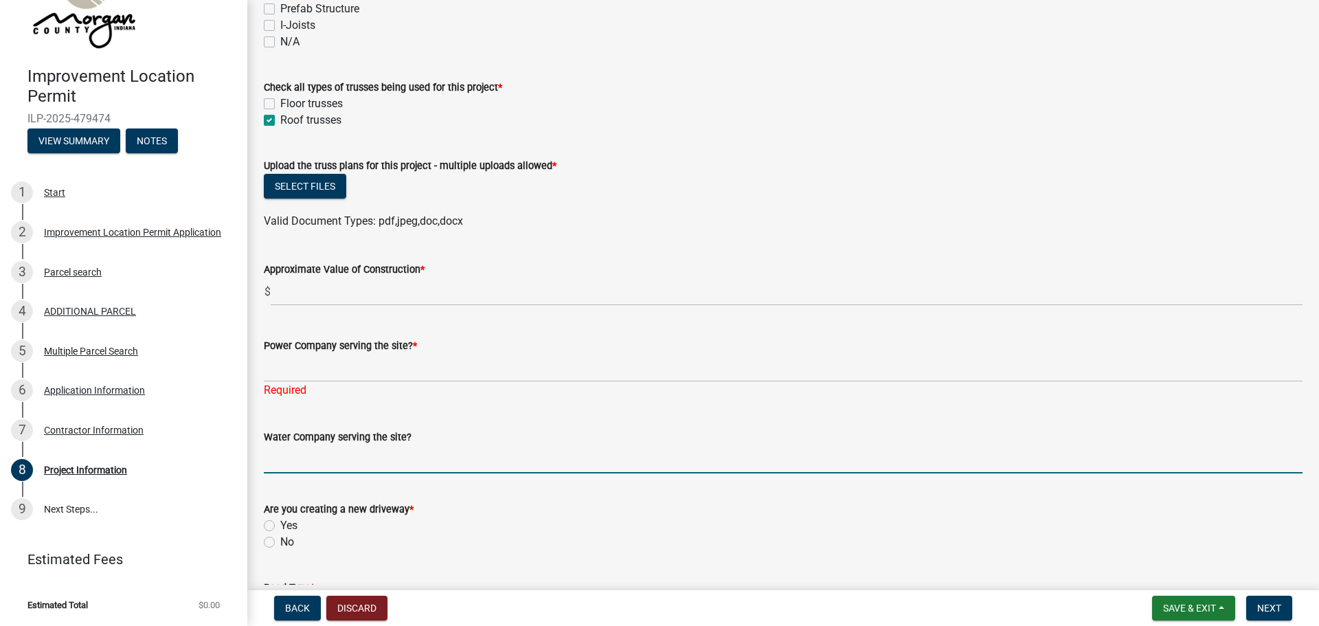
click at [280, 538] on label "No" at bounding box center [287, 542] width 14 height 16
click at [280, 538] on input "No" at bounding box center [284, 538] width 9 height 9
radio input "true"
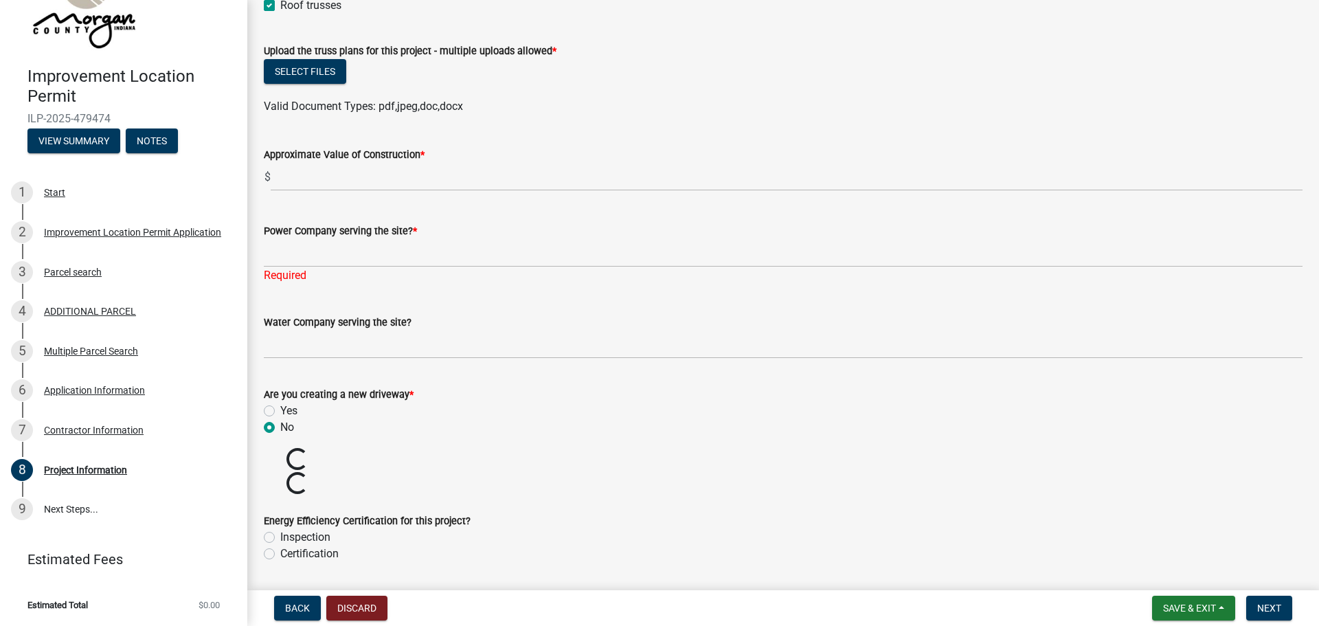
scroll to position [1602, 0]
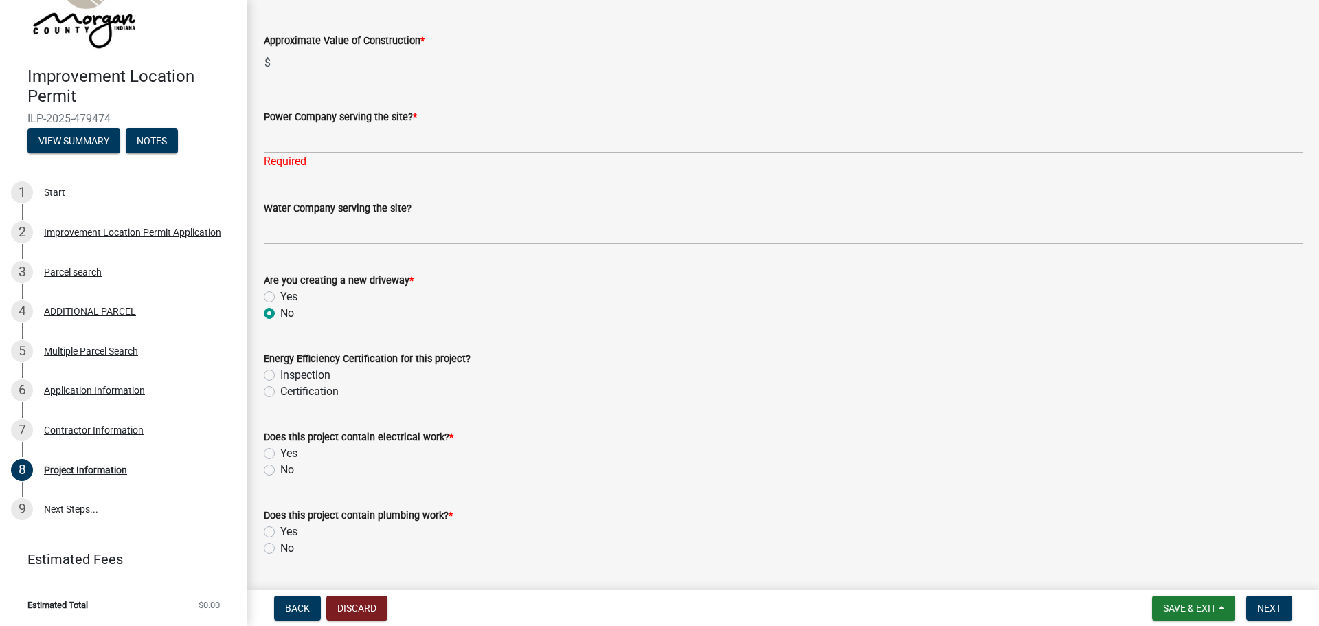
click at [280, 470] on label "No" at bounding box center [287, 470] width 14 height 16
click at [280, 470] on input "No" at bounding box center [284, 466] width 9 height 9
radio input "true"
click at [280, 548] on label "No" at bounding box center [287, 548] width 14 height 16
click at [280, 548] on input "No" at bounding box center [284, 544] width 9 height 9
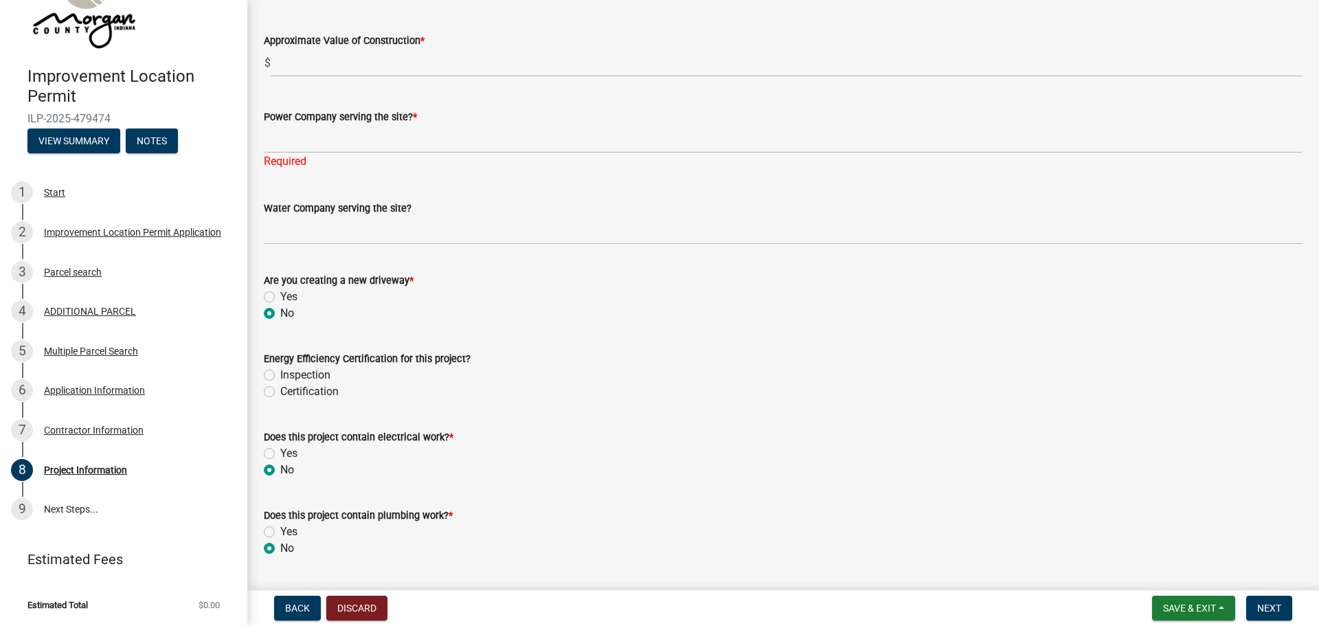
radio input "true"
click at [280, 530] on label "Yes" at bounding box center [288, 531] width 17 height 16
click at [280, 530] on input "Yes" at bounding box center [284, 527] width 9 height 9
radio input "true"
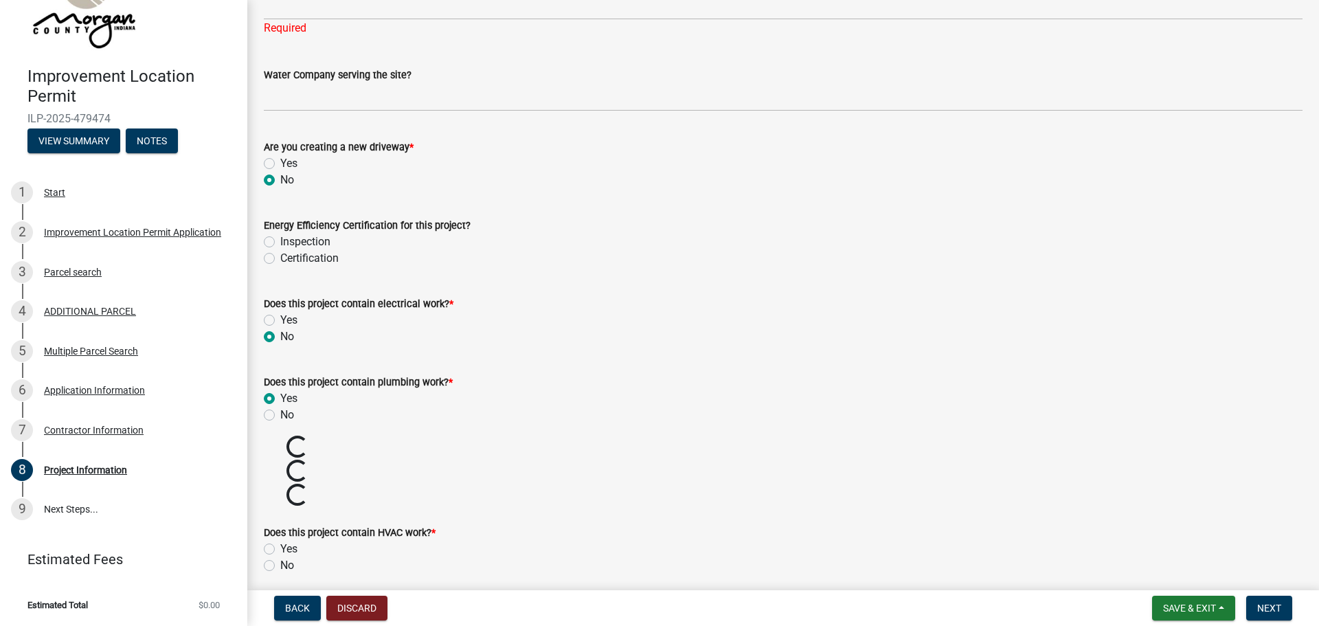
scroll to position [1832, 0]
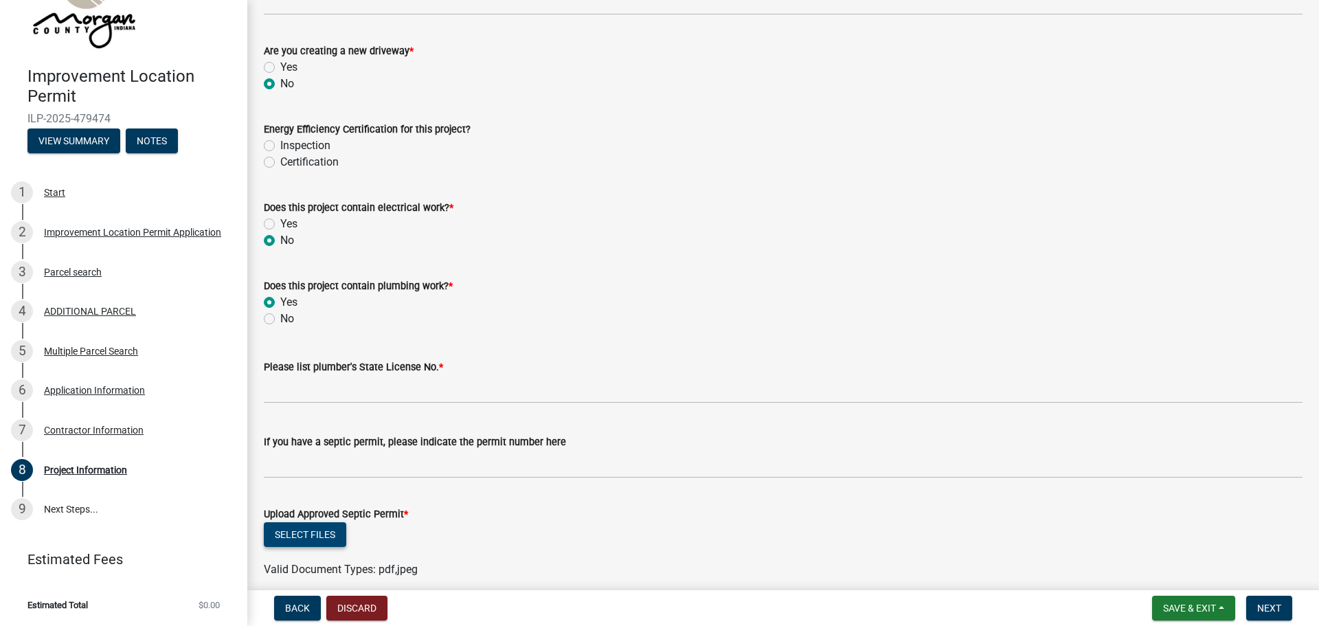
click at [291, 533] on button "Select files" at bounding box center [305, 534] width 82 height 25
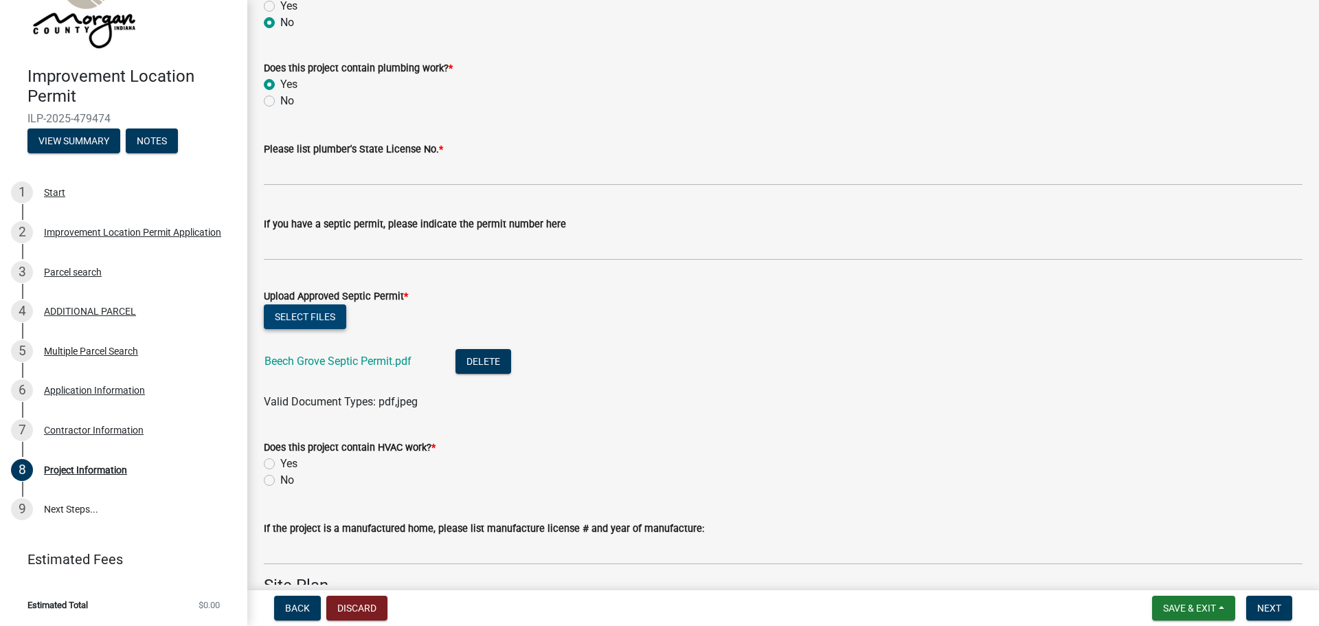
scroll to position [2061, 0]
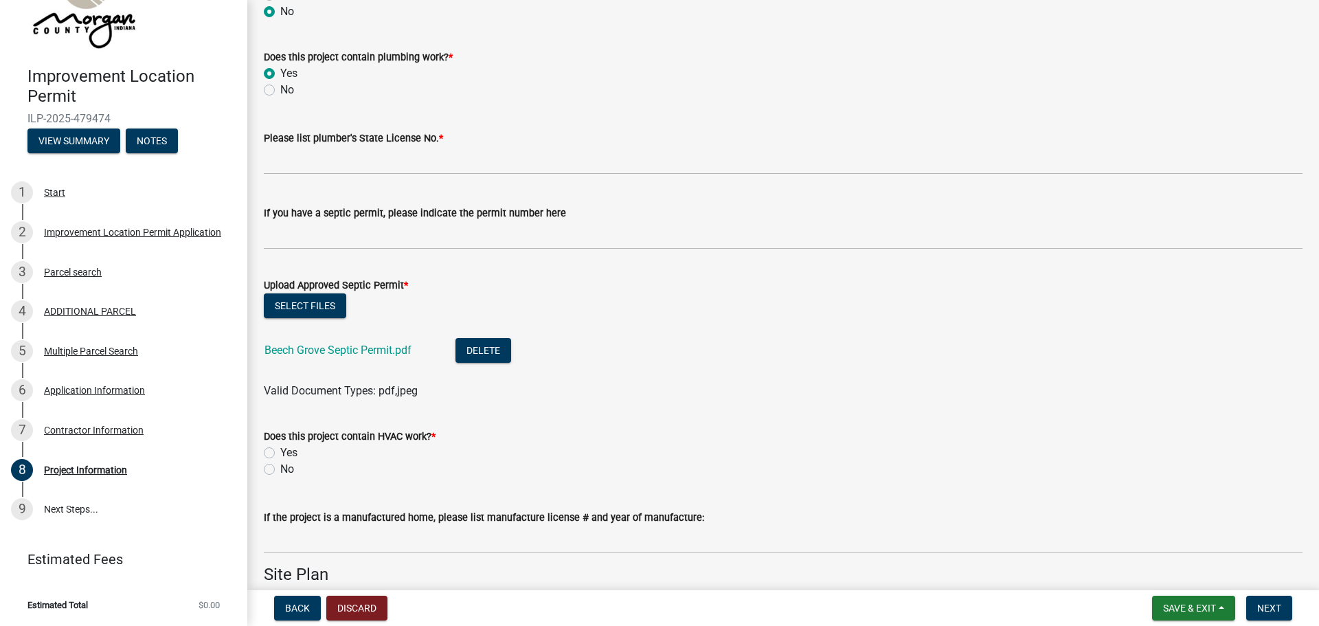
click at [274, 474] on div "No" at bounding box center [783, 469] width 1039 height 16
click at [280, 471] on label "No" at bounding box center [287, 469] width 14 height 16
click at [280, 470] on input "No" at bounding box center [284, 465] width 9 height 9
radio input "true"
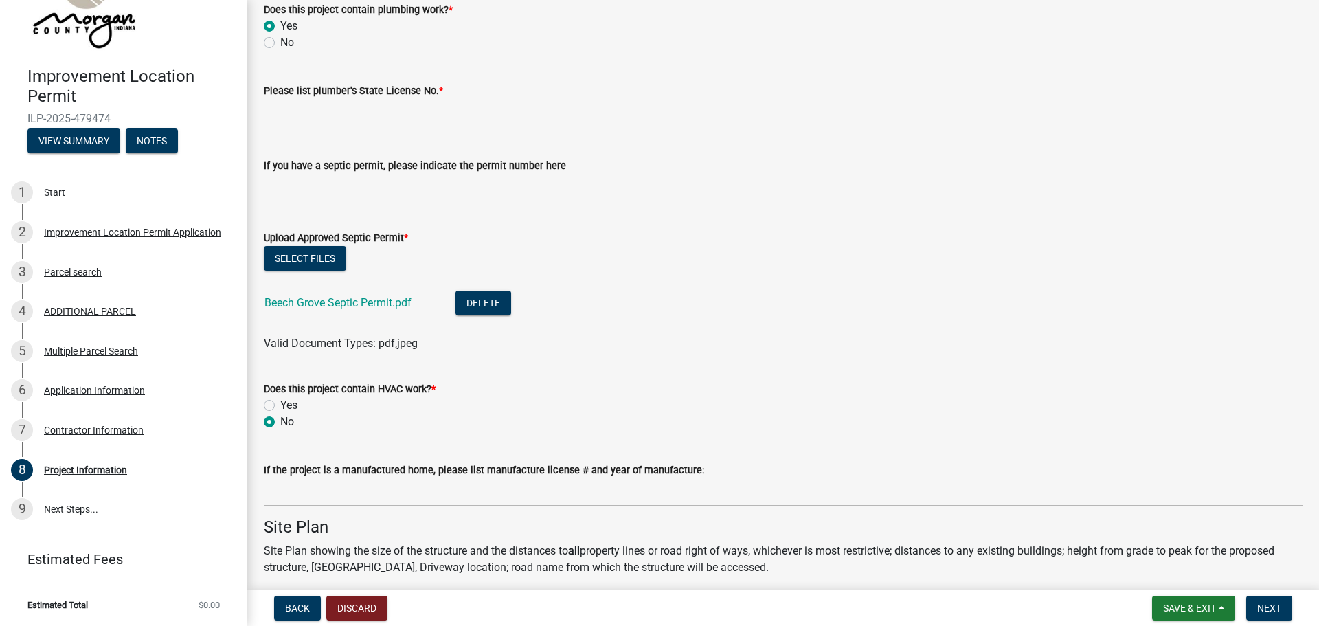
scroll to position [2175, 0]
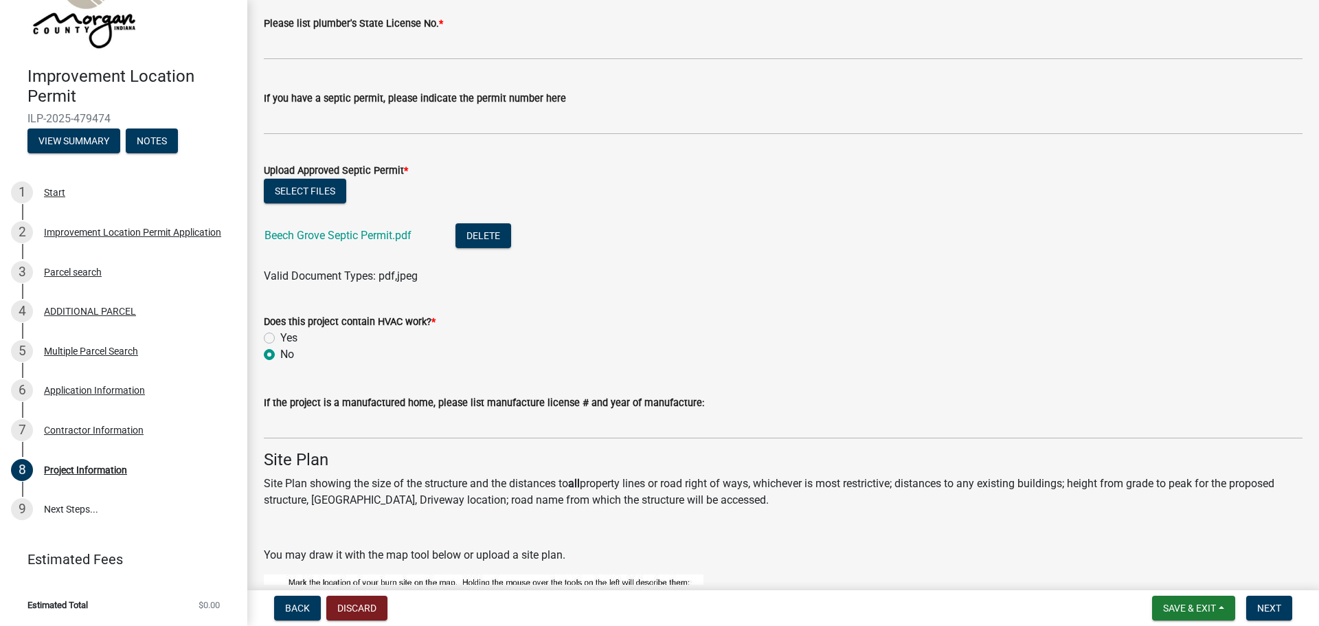
click at [280, 339] on label "Yes" at bounding box center [288, 338] width 17 height 16
click at [280, 339] on input "Yes" at bounding box center [284, 334] width 9 height 9
radio input "true"
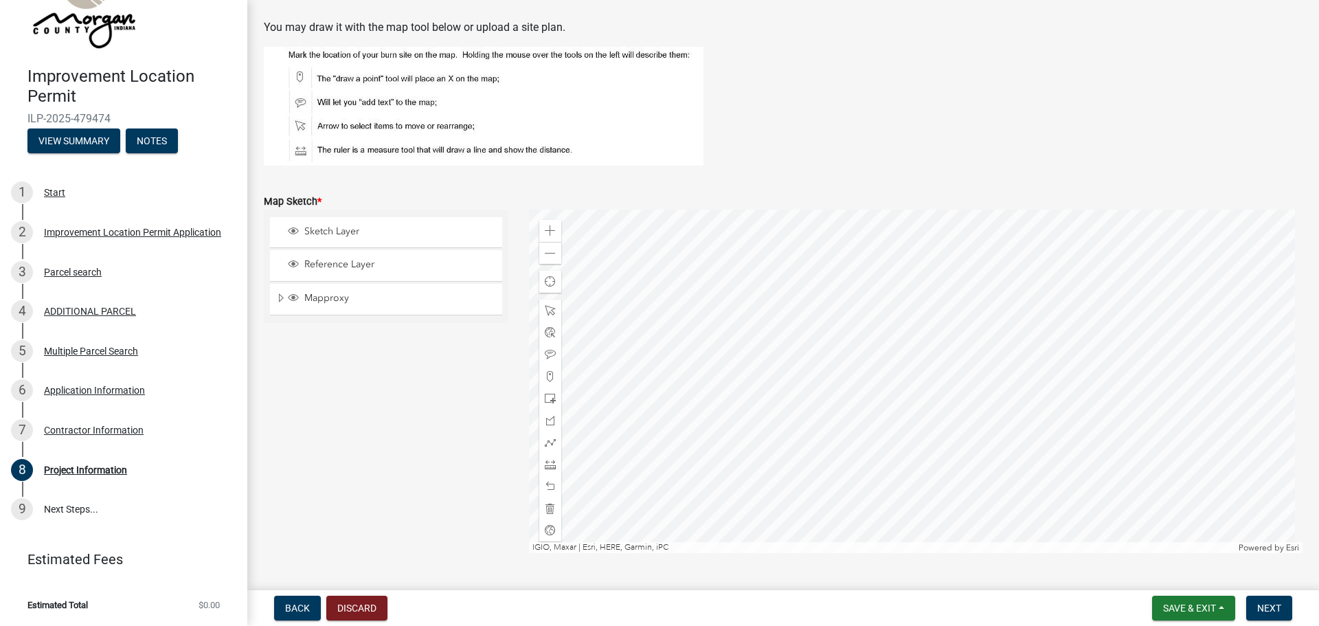
scroll to position [2747, 0]
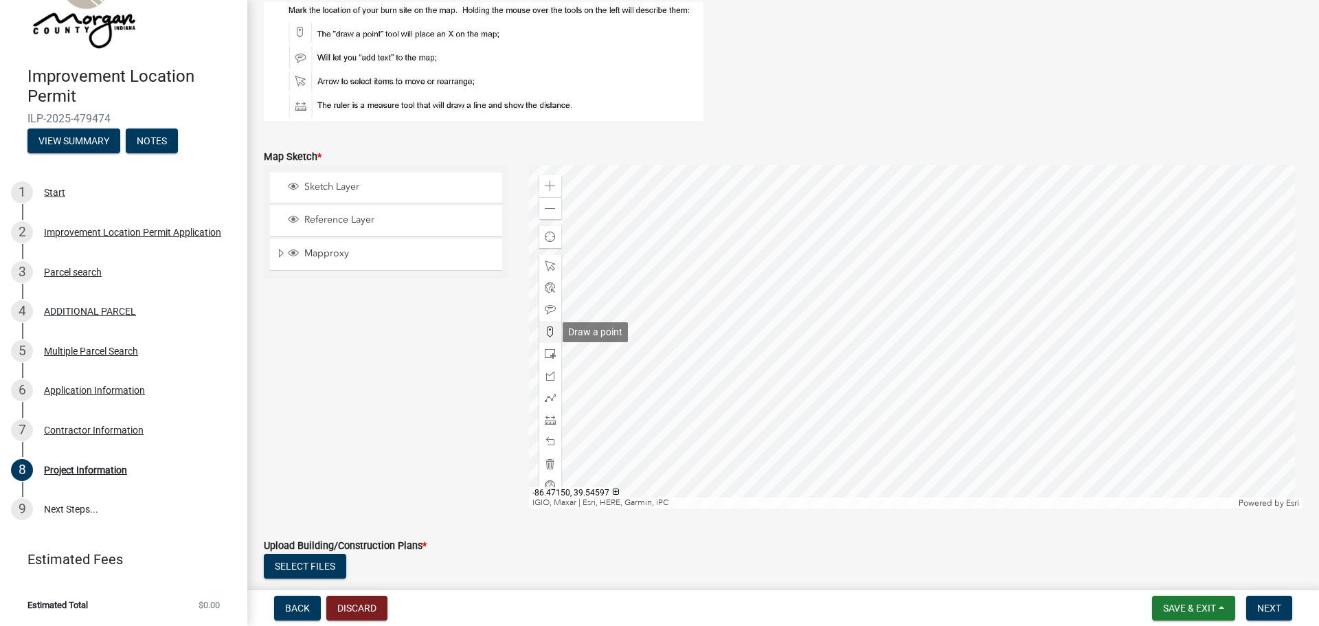
click at [548, 329] on span at bounding box center [550, 331] width 11 height 11
click at [928, 328] on div at bounding box center [916, 336] width 774 height 343
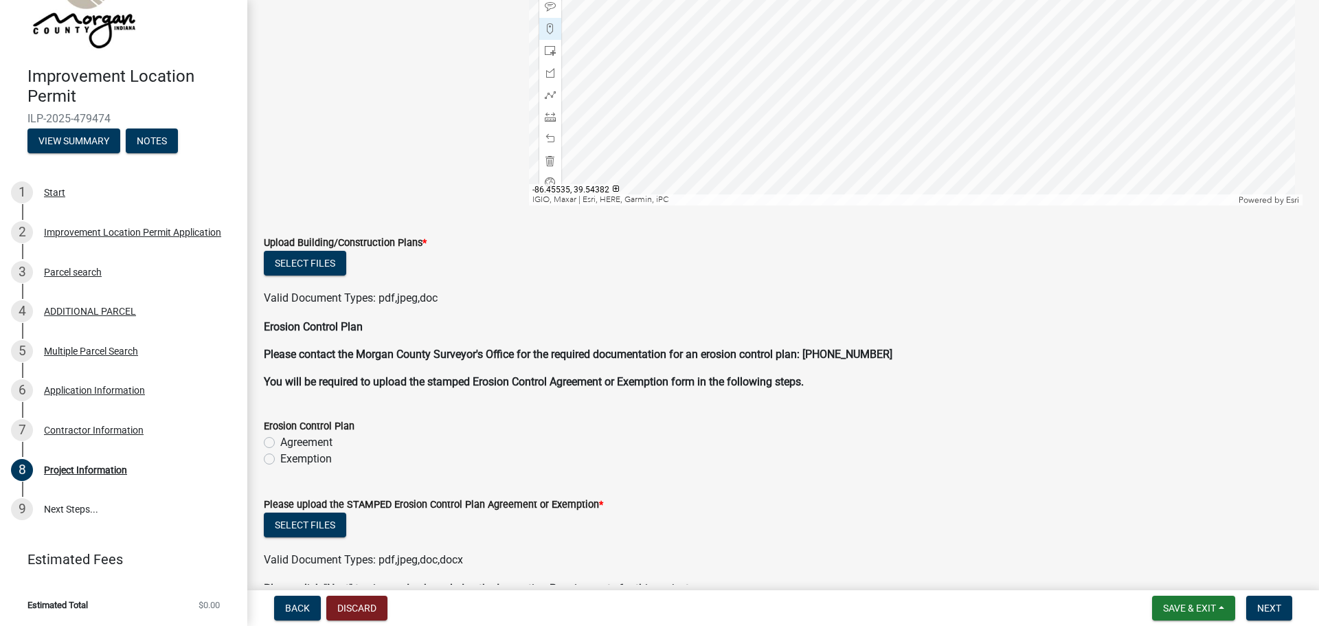
scroll to position [3091, 0]
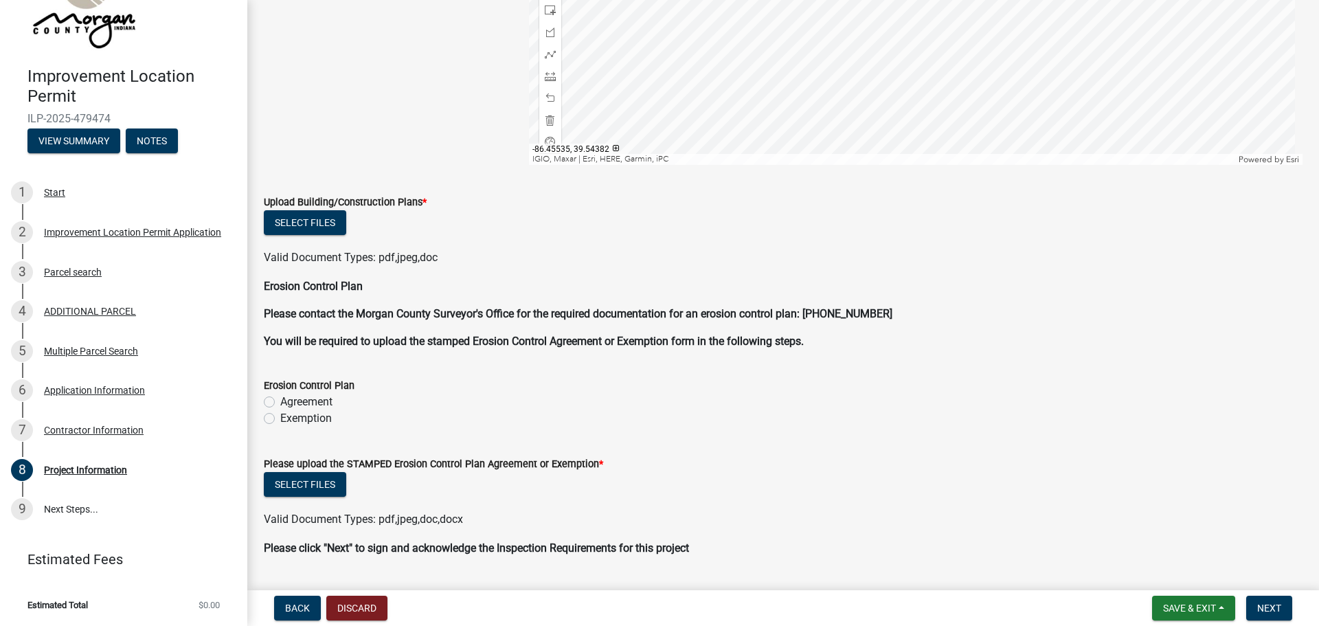
click at [310, 422] on label "Exemption" at bounding box center [306, 418] width 52 height 16
click at [289, 419] on input "Exemption" at bounding box center [284, 414] width 9 height 9
radio input "true"
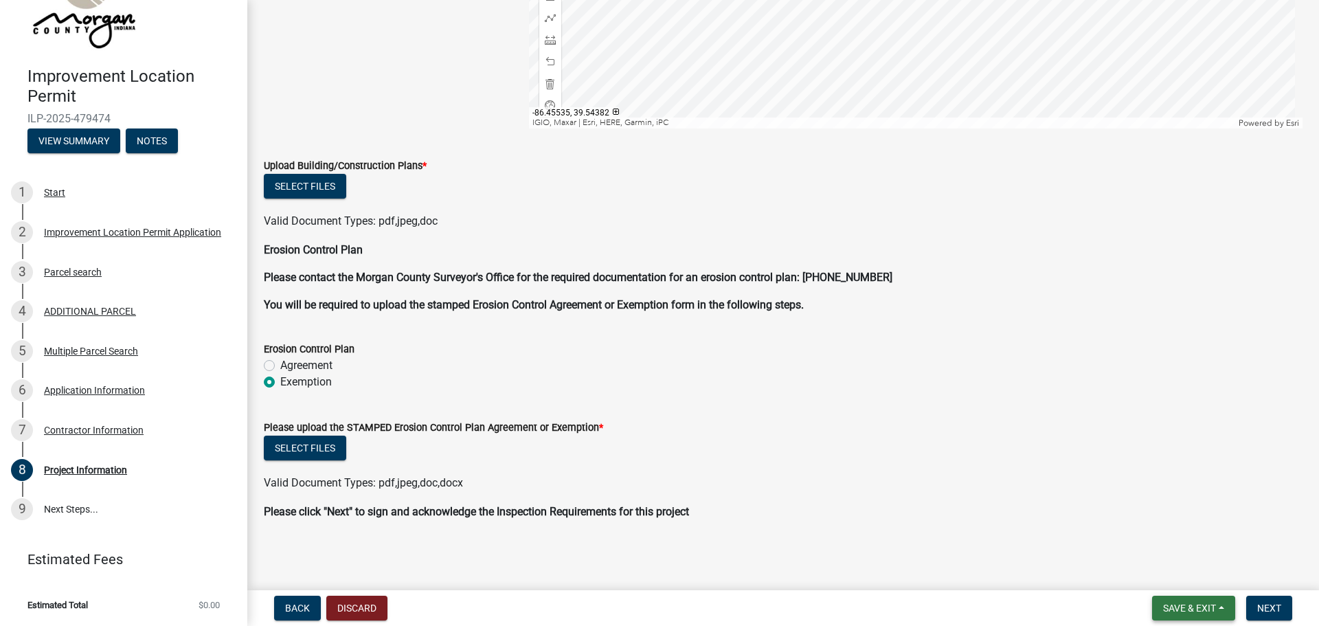
click at [1168, 609] on span "Save & Exit" at bounding box center [1189, 607] width 53 height 11
click at [1153, 536] on button "Save" at bounding box center [1180, 539] width 110 height 33
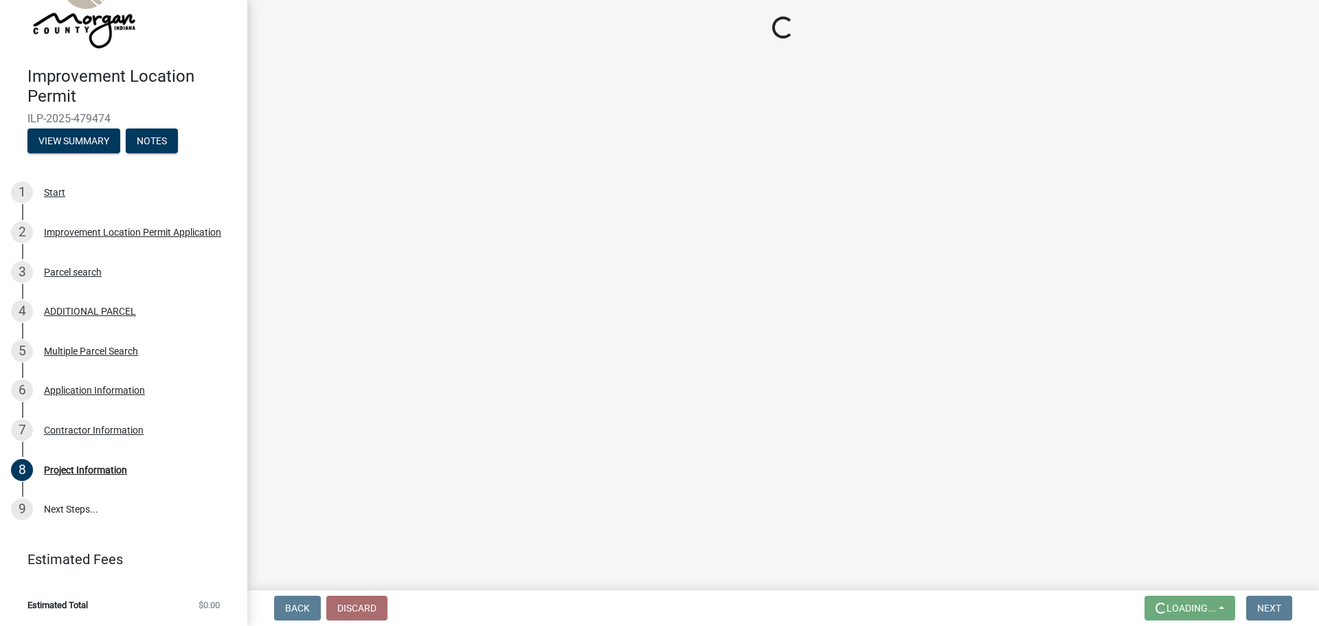
scroll to position [0, 0]
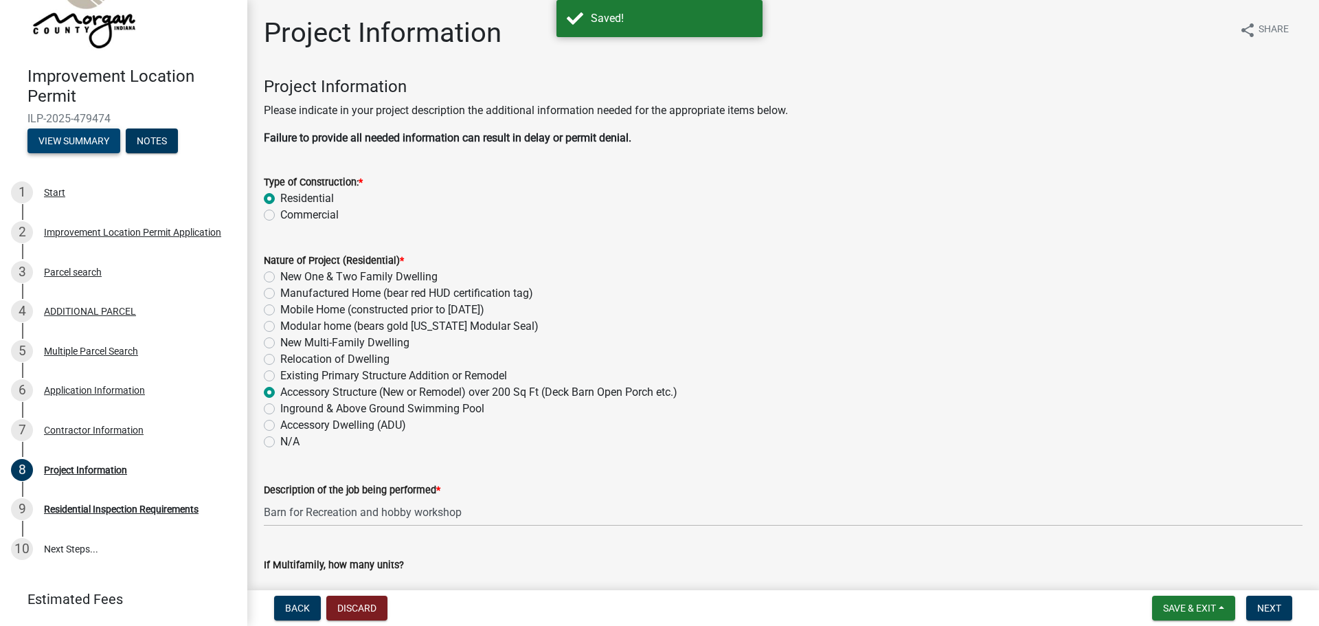
click at [54, 141] on button "View Summary" at bounding box center [73, 140] width 93 height 25
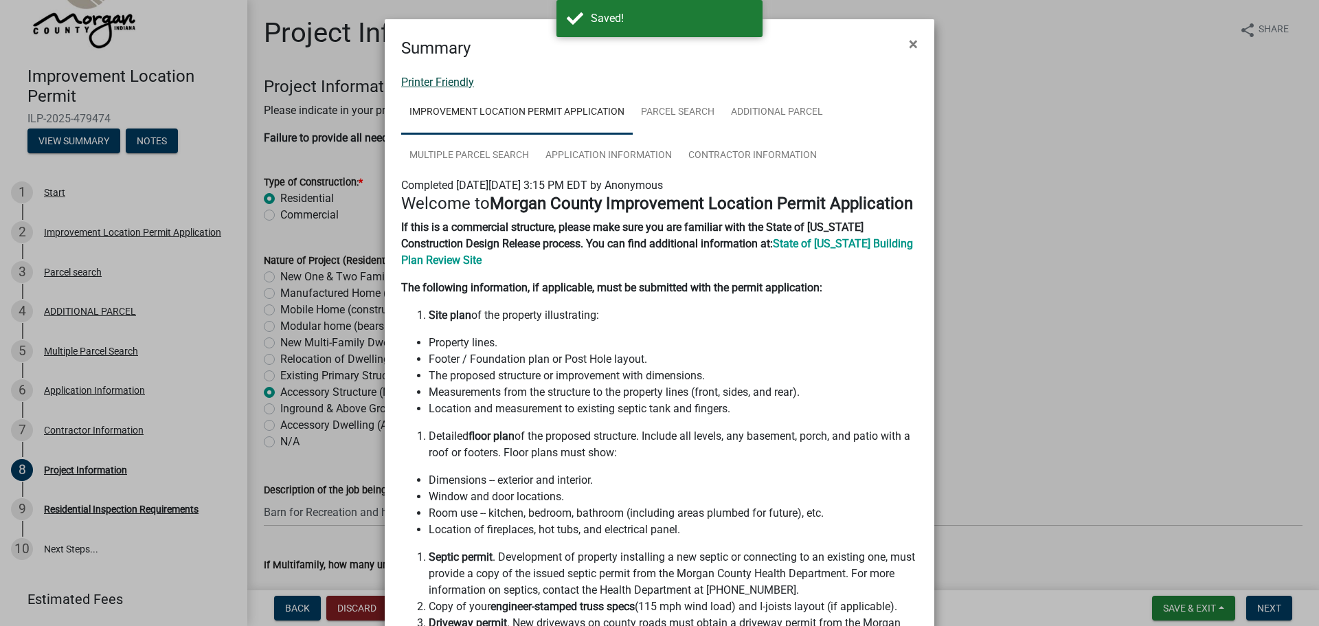
click at [424, 82] on link "Printer Friendly" at bounding box center [437, 82] width 73 height 13
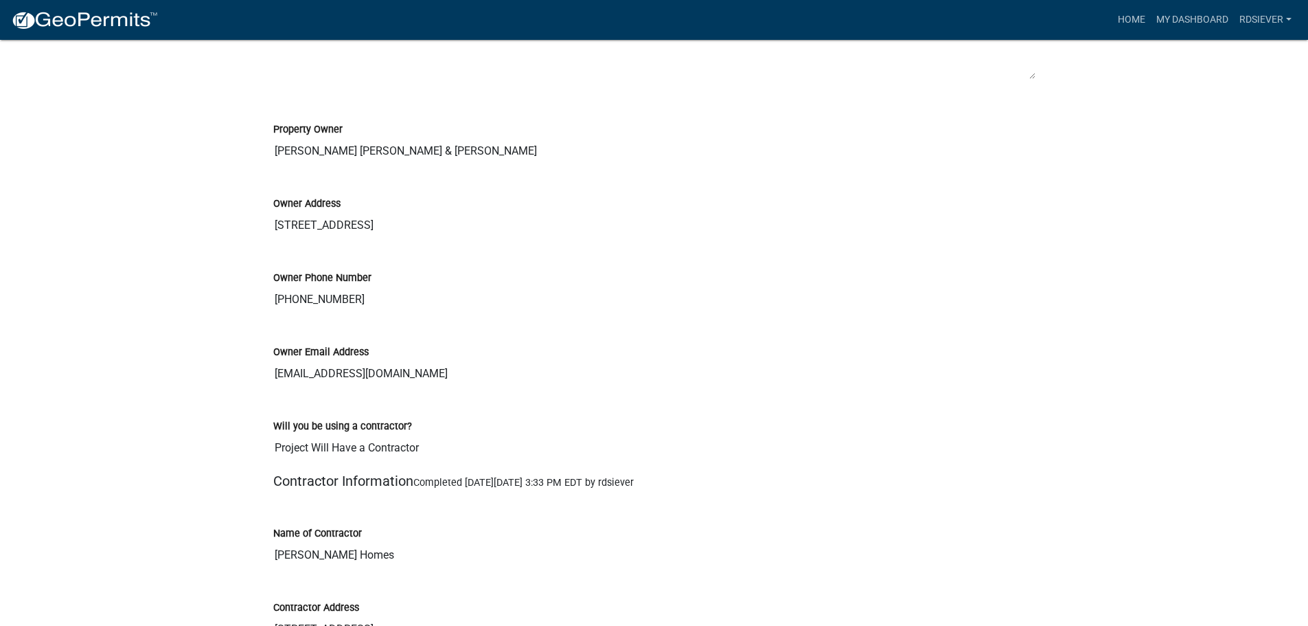
scroll to position [1512, 0]
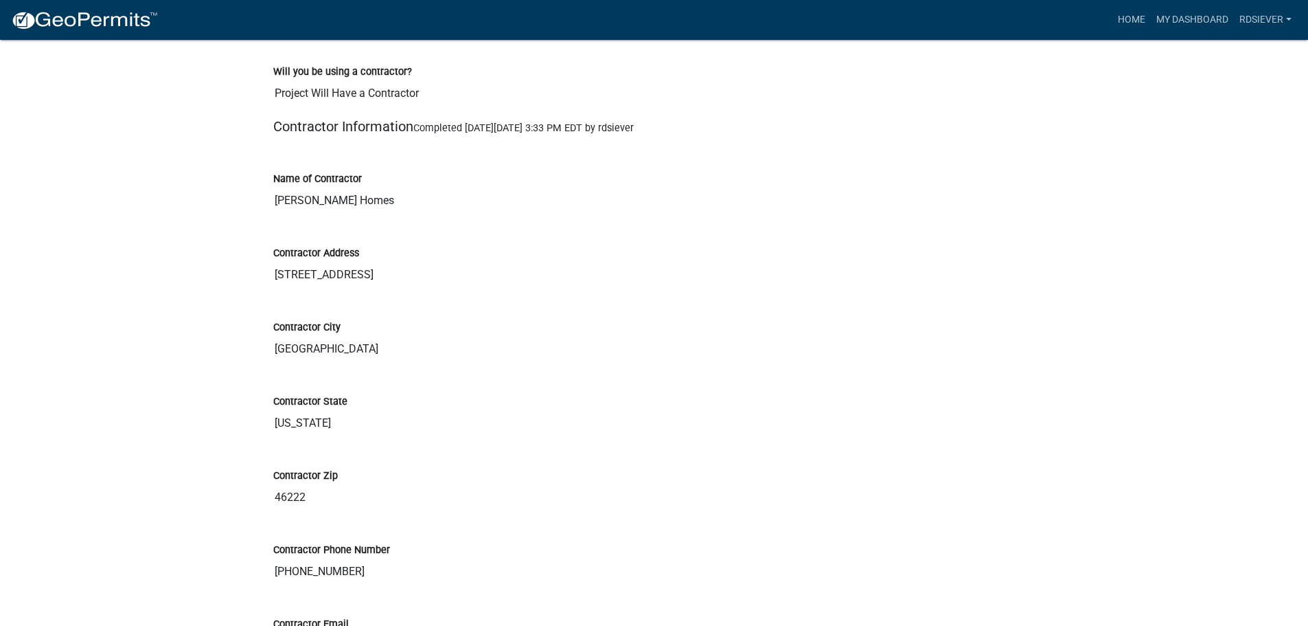
scroll to position [2061, 0]
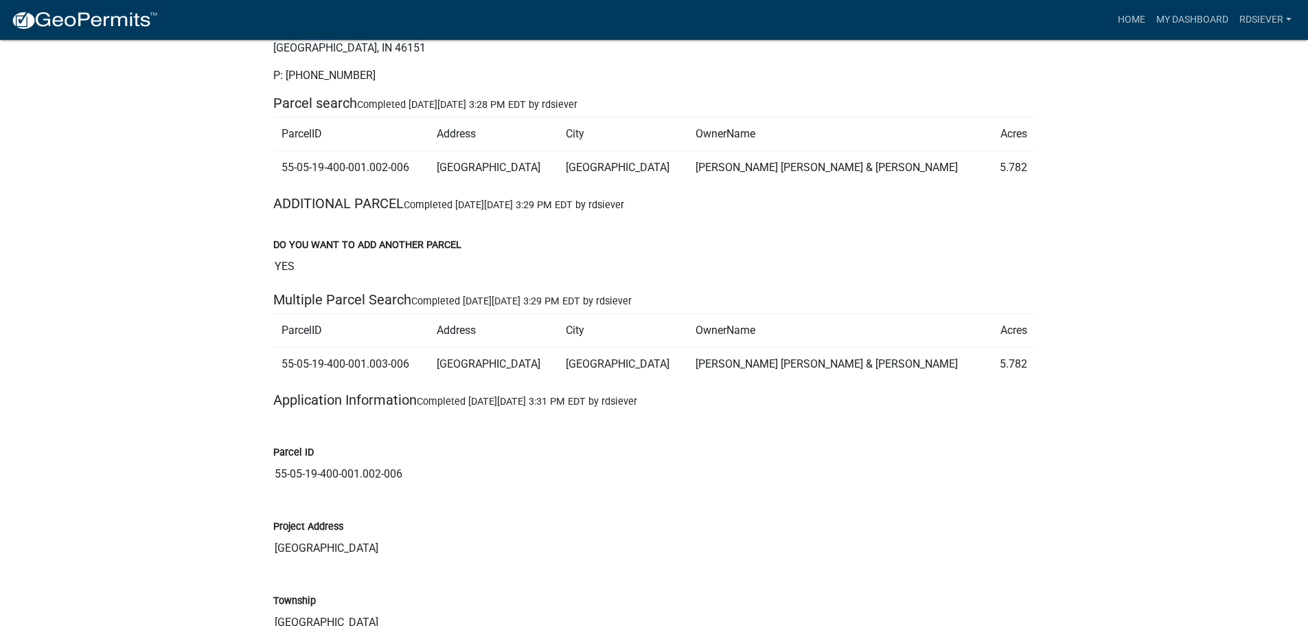
scroll to position [802, 0]
